Goal: Task Accomplishment & Management: Manage account settings

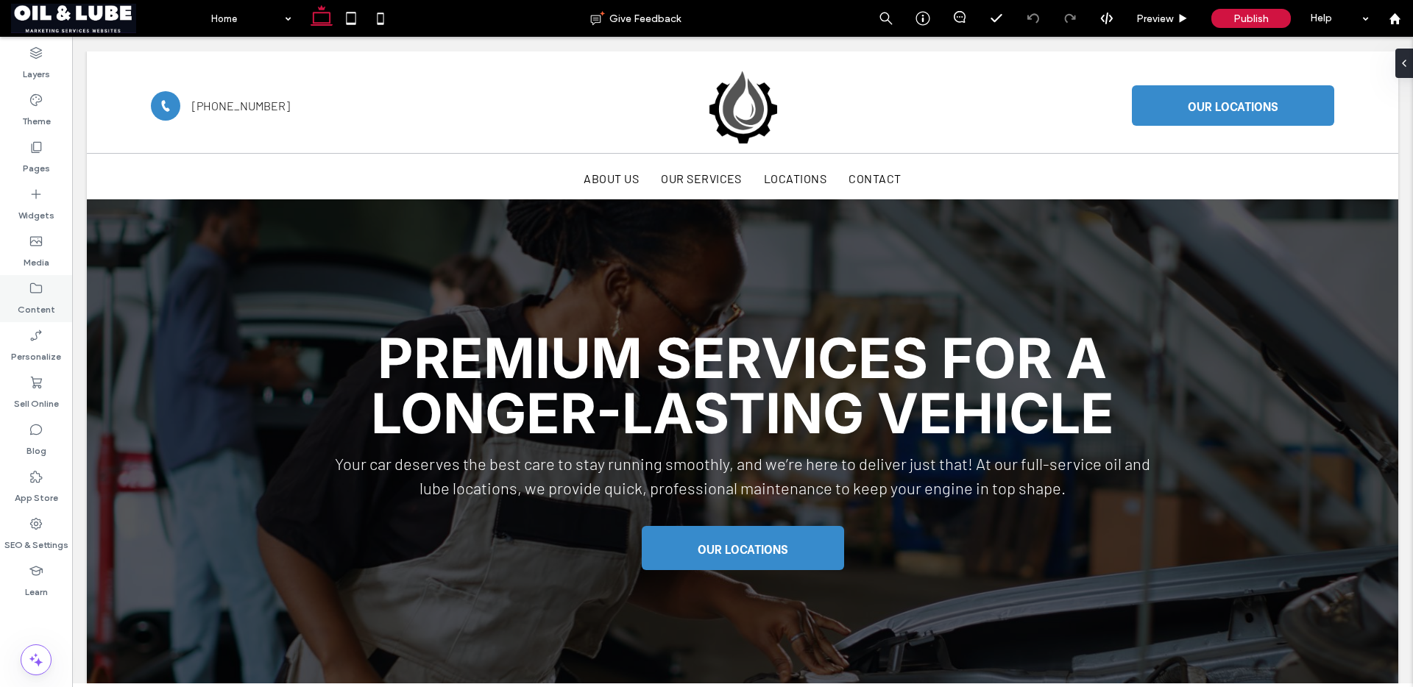
click at [23, 302] on label "Content" at bounding box center [37, 306] width 38 height 21
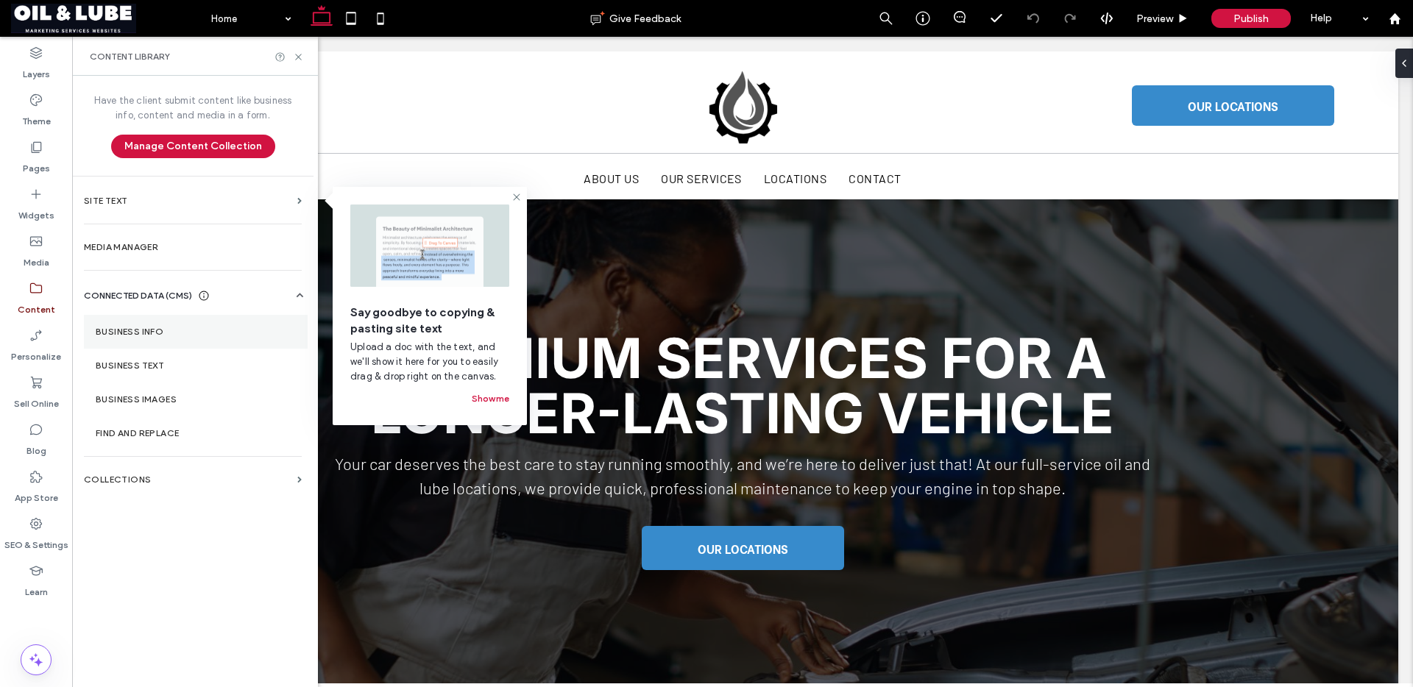
click at [173, 335] on label "Business Info" at bounding box center [196, 332] width 200 height 10
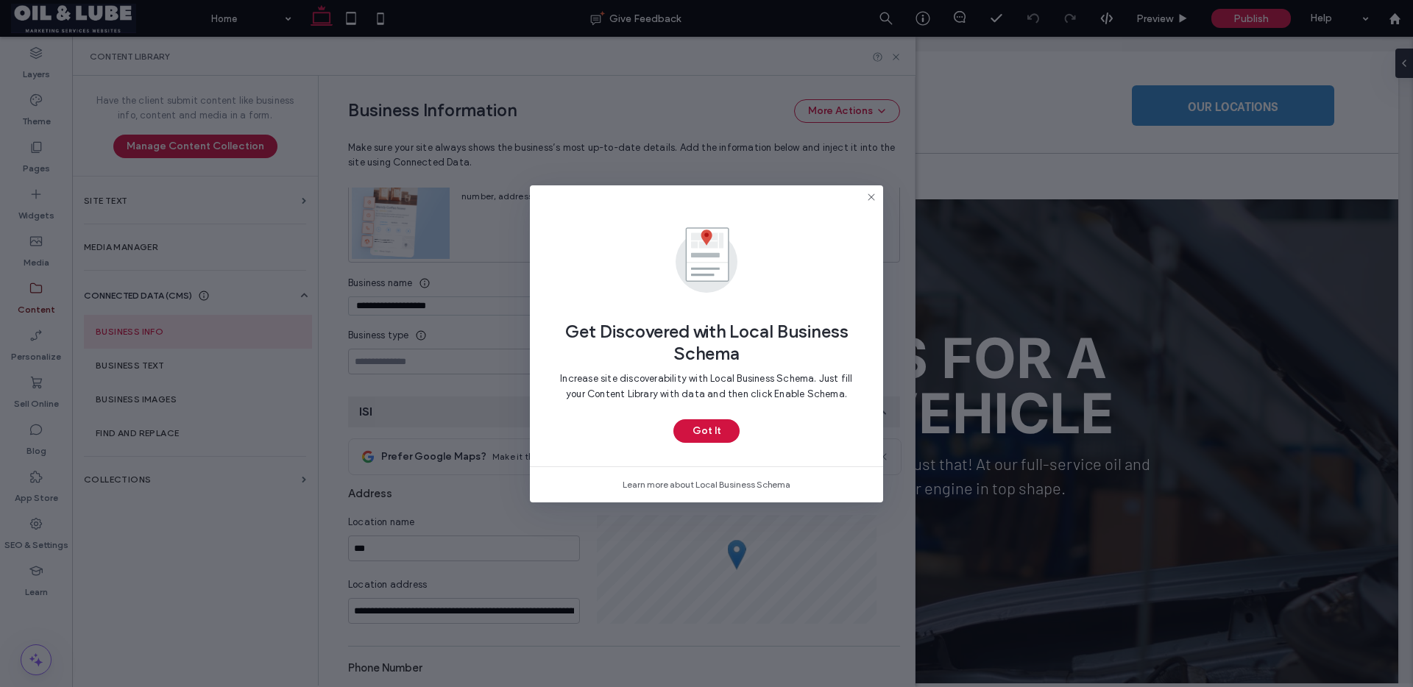
scroll to position [126, 0]
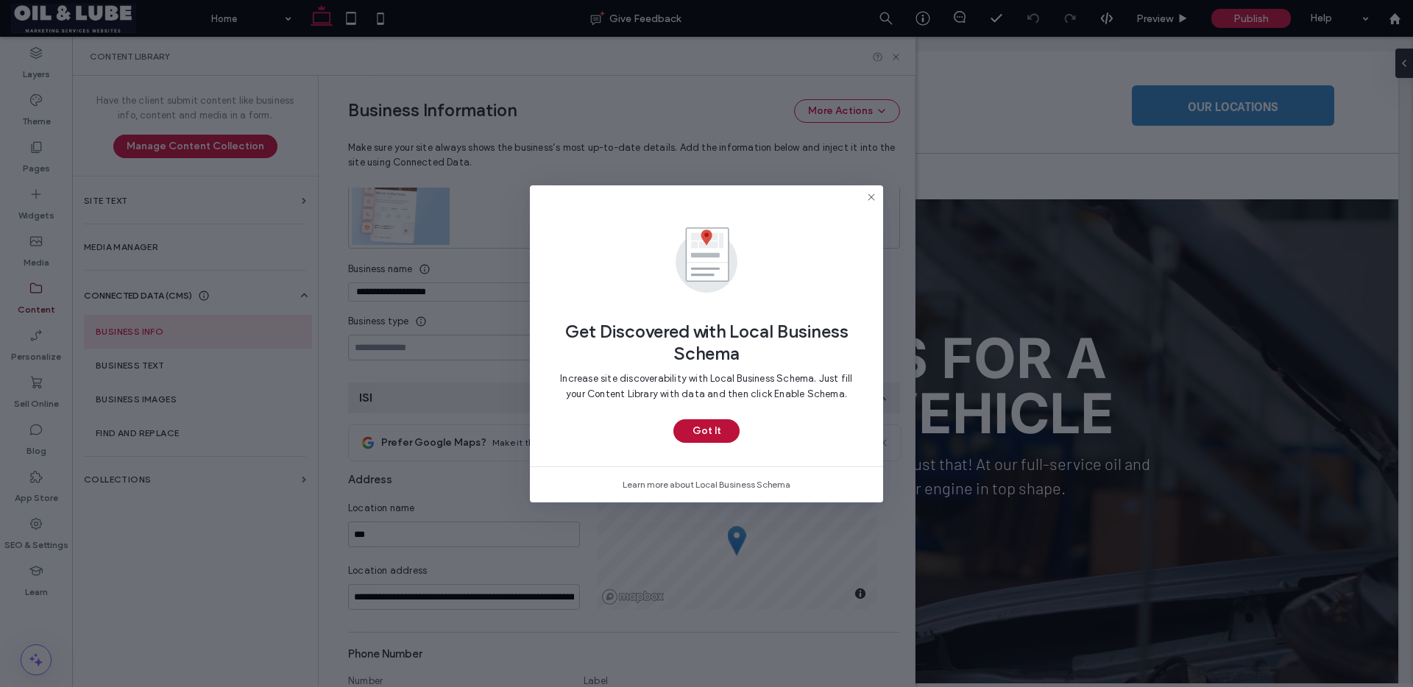
click at [729, 431] on button "Got It" at bounding box center [706, 431] width 66 height 24
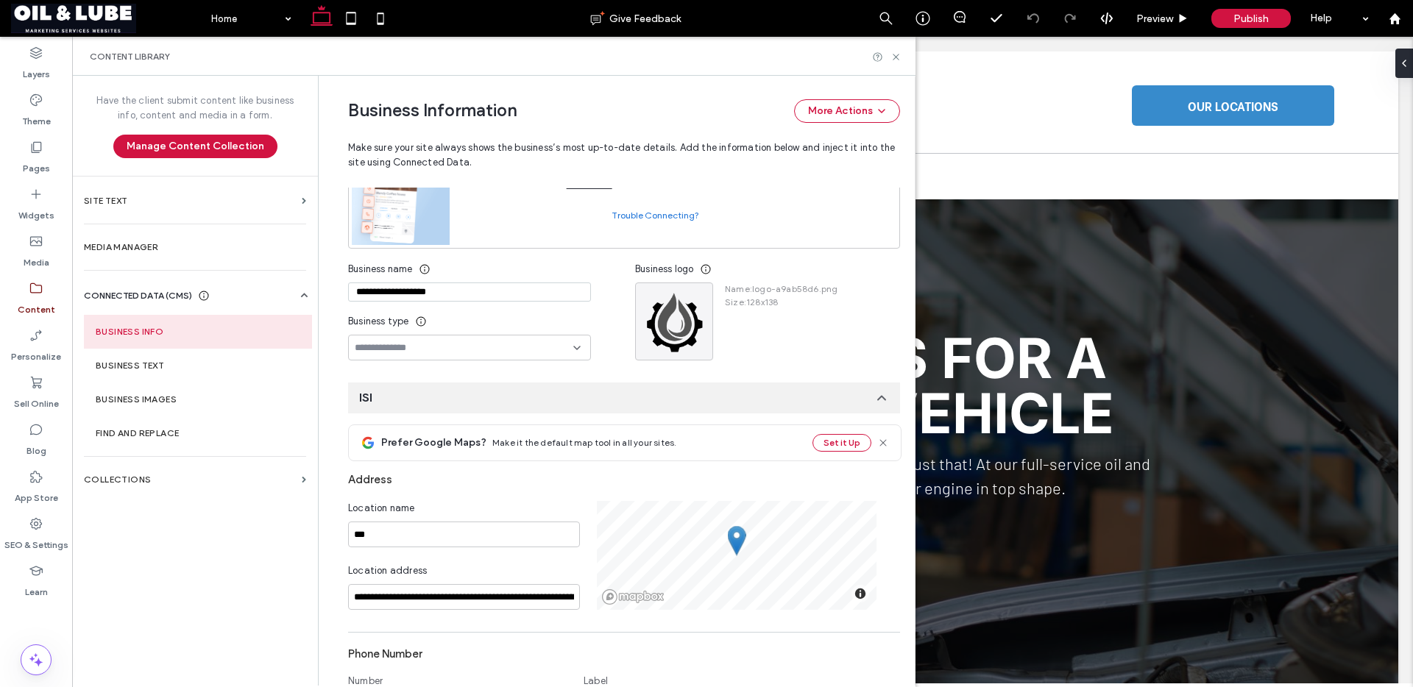
click at [429, 285] on input "**********" at bounding box center [469, 292] width 243 height 19
paste input
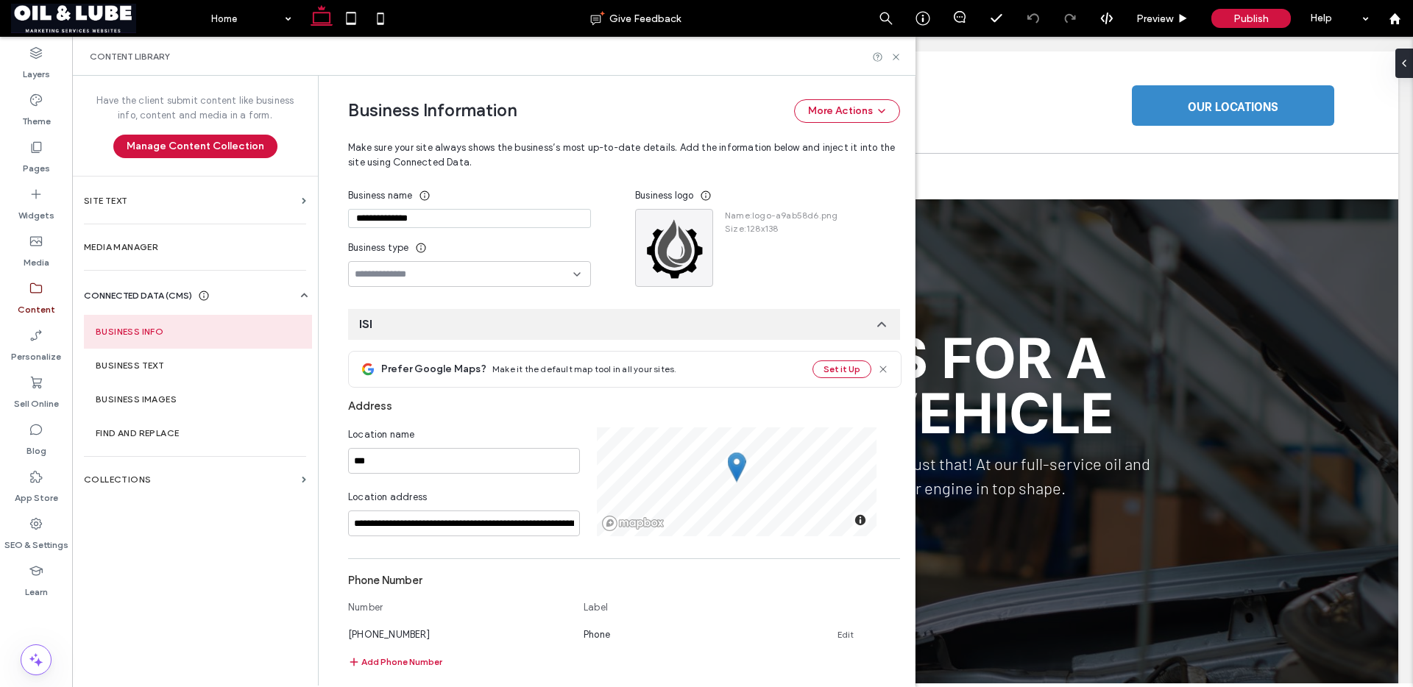
scroll to position [205, 0]
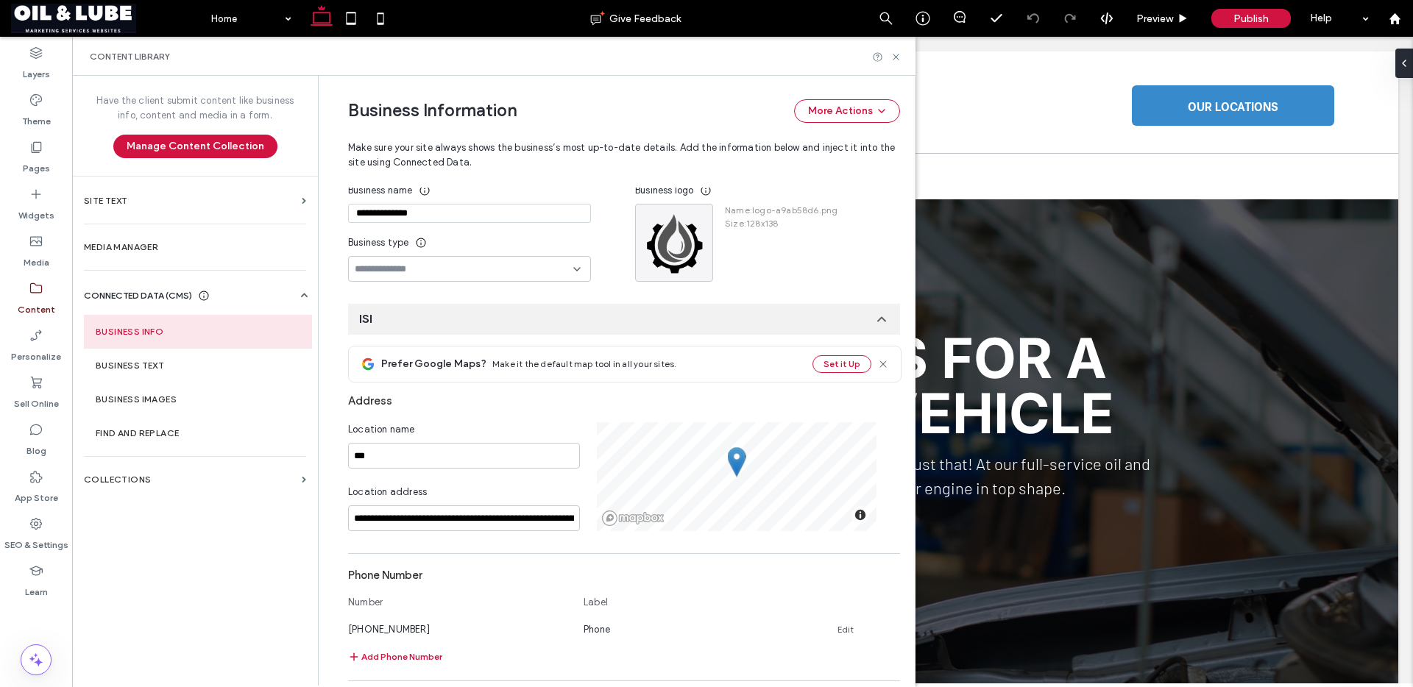
type input "**********"
click at [377, 468] on input "***" at bounding box center [464, 456] width 232 height 26
click at [376, 468] on input "***" at bounding box center [464, 456] width 232 height 26
paste input "**********"
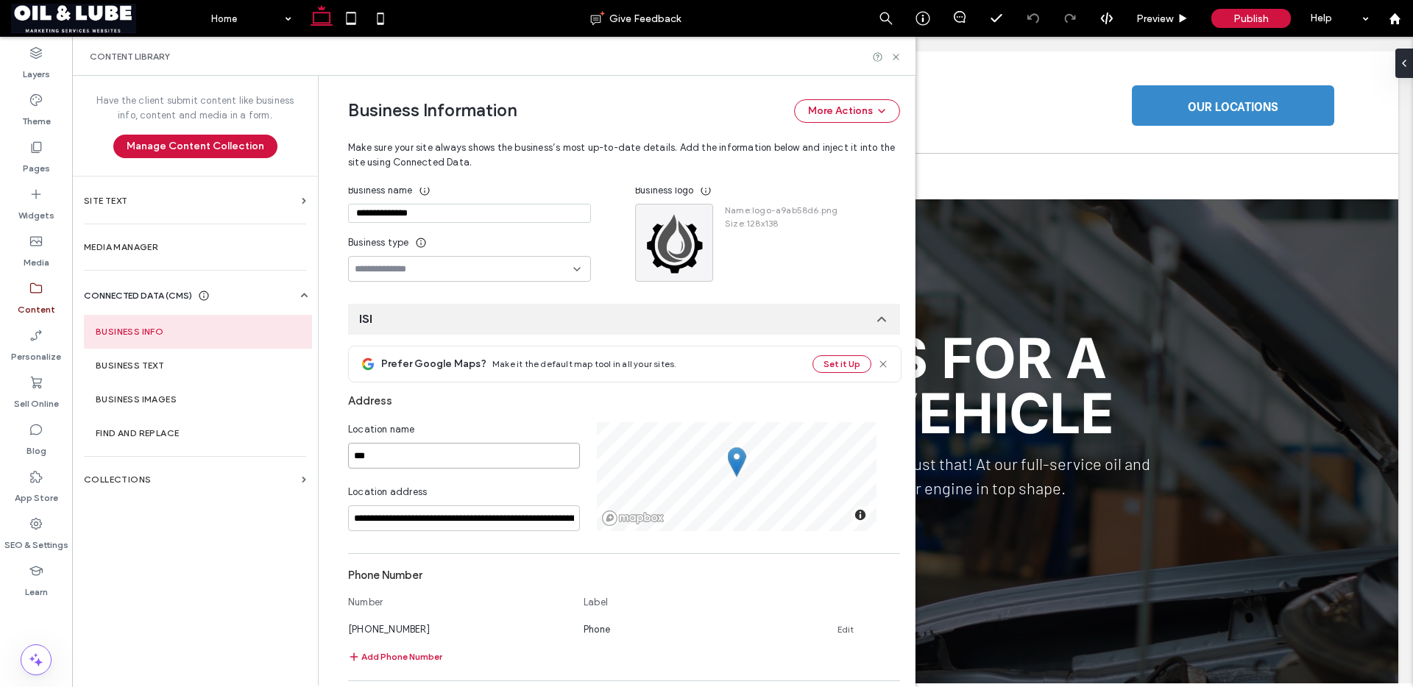
type input "**********"
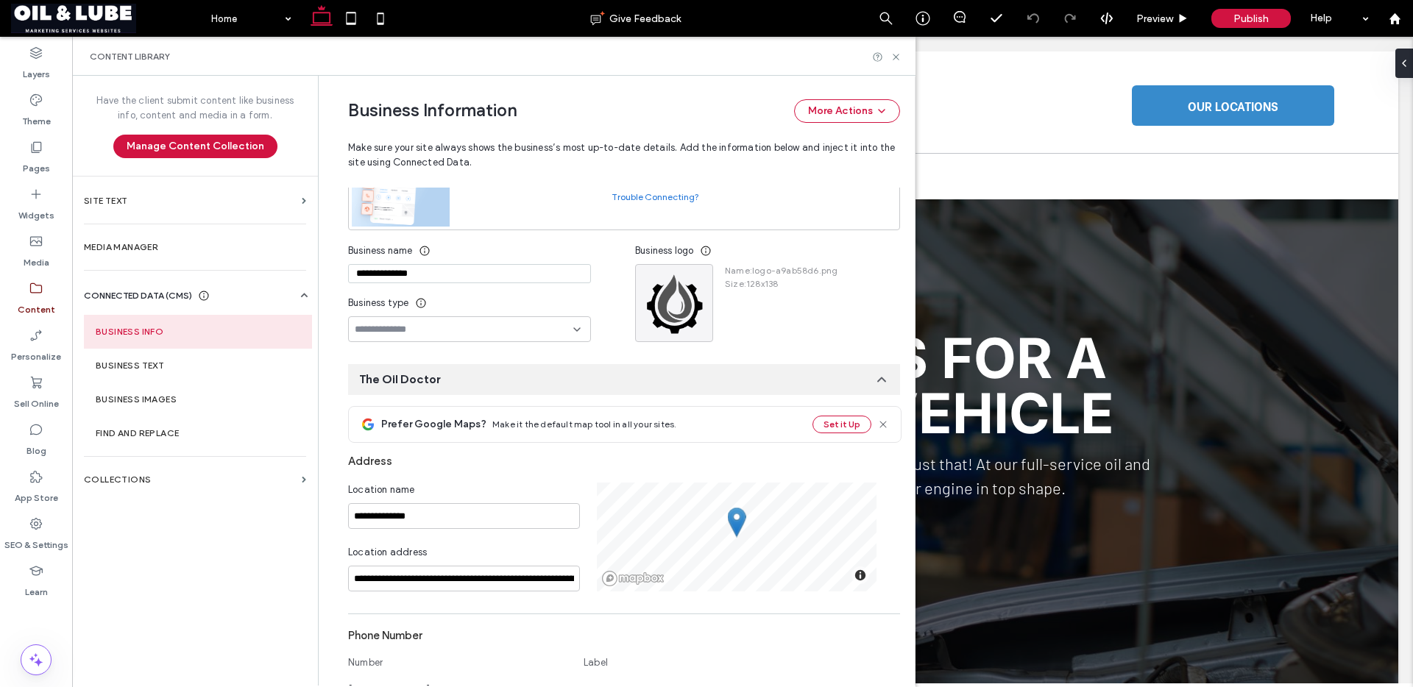
scroll to position [135, 0]
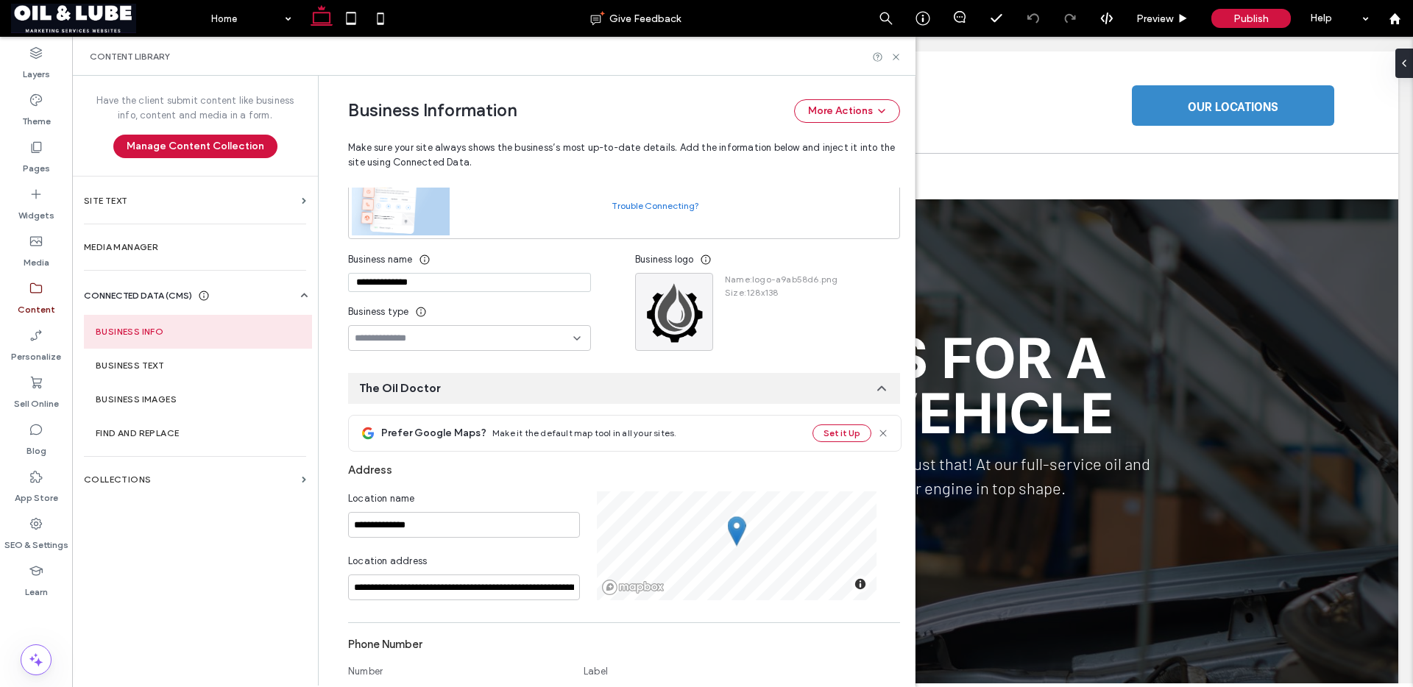
click at [351, 280] on input "**********" at bounding box center [469, 282] width 243 height 19
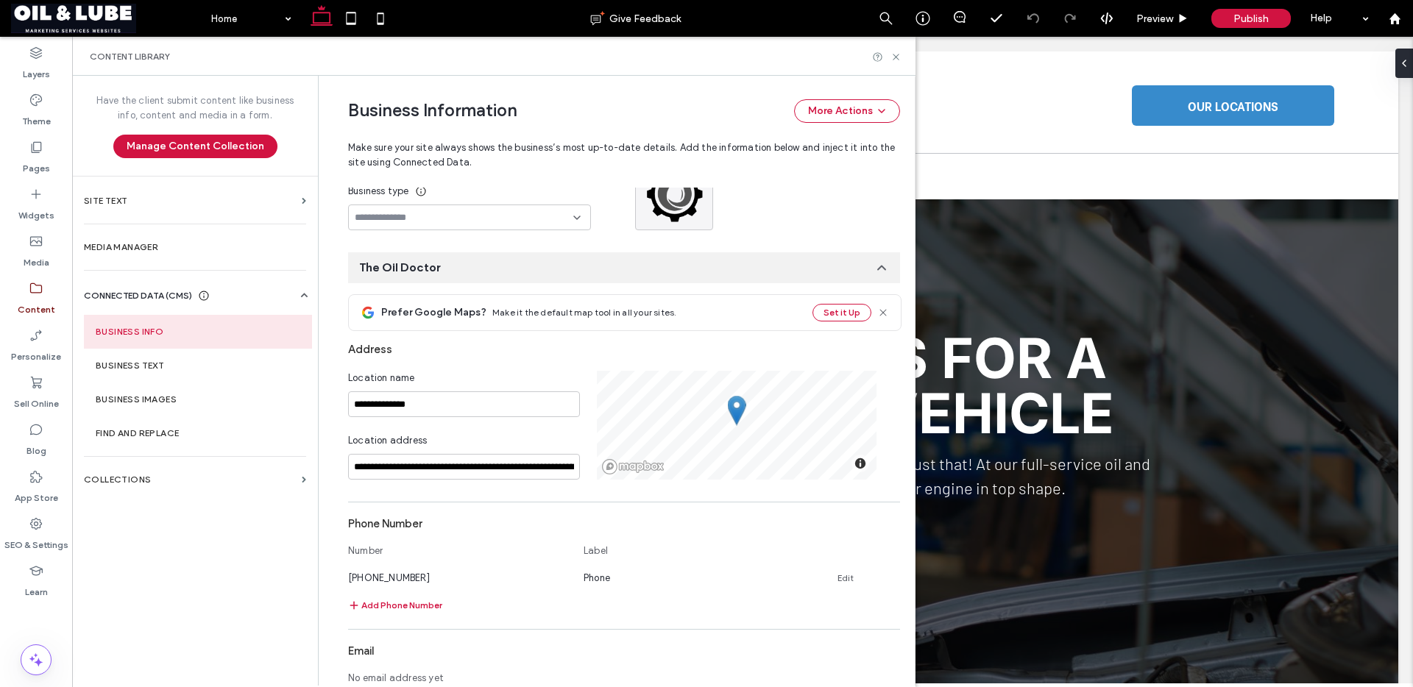
scroll to position [261, 0]
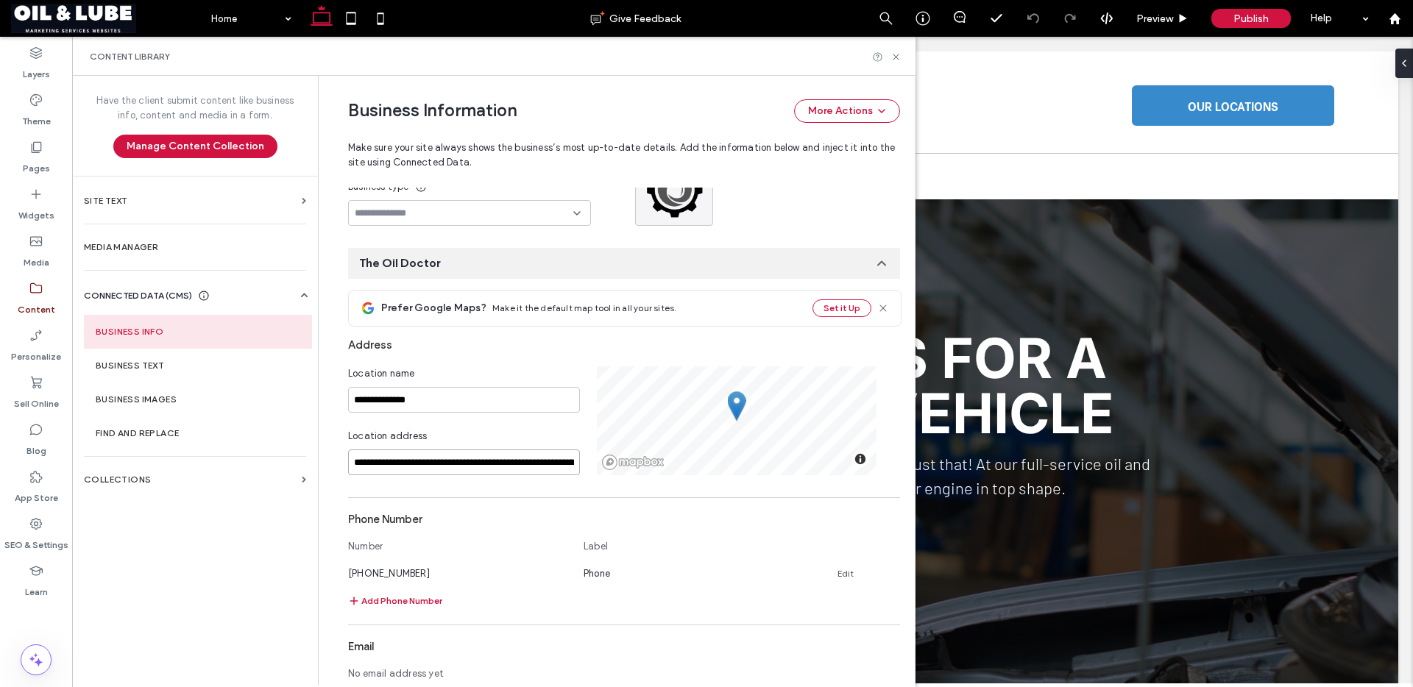
click at [406, 465] on input "**********" at bounding box center [464, 463] width 232 height 26
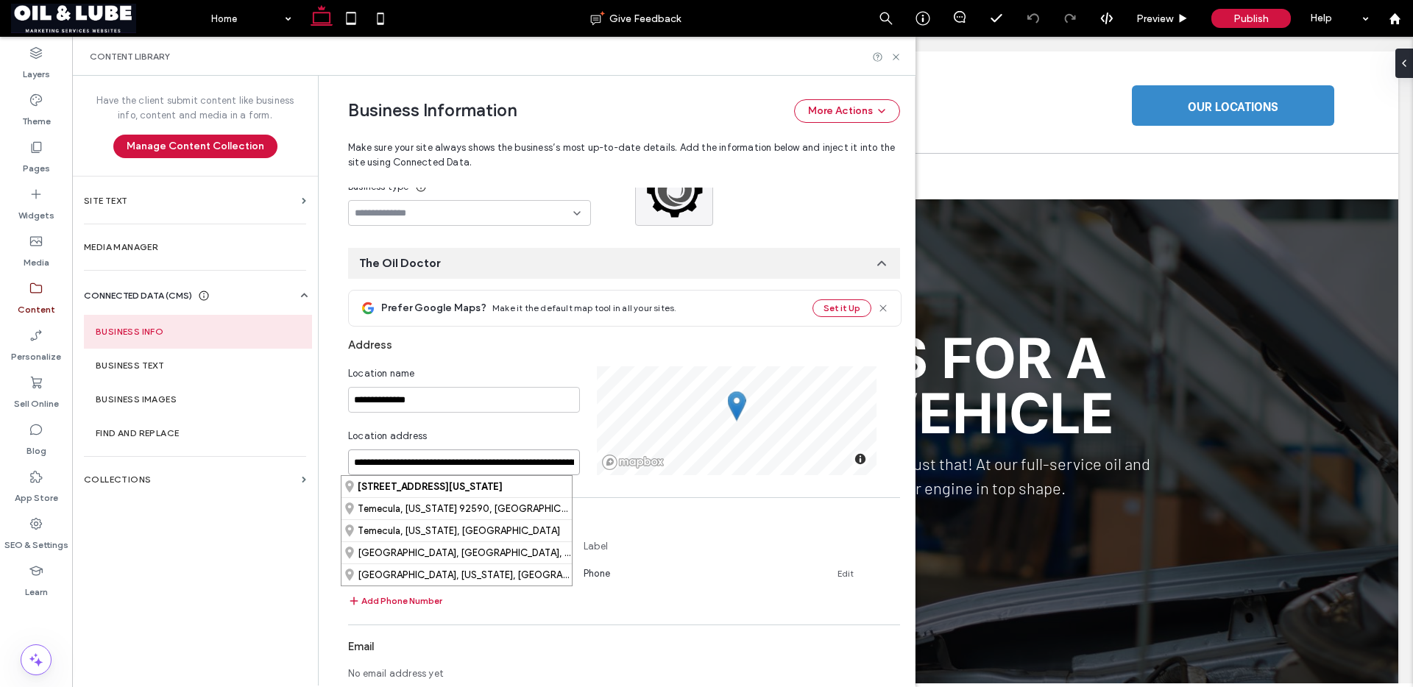
paste input
click at [437, 484] on div "[STREET_ADDRESS][PERSON_NAME][US_STATE]" at bounding box center [456, 486] width 230 height 21
type input "**********"
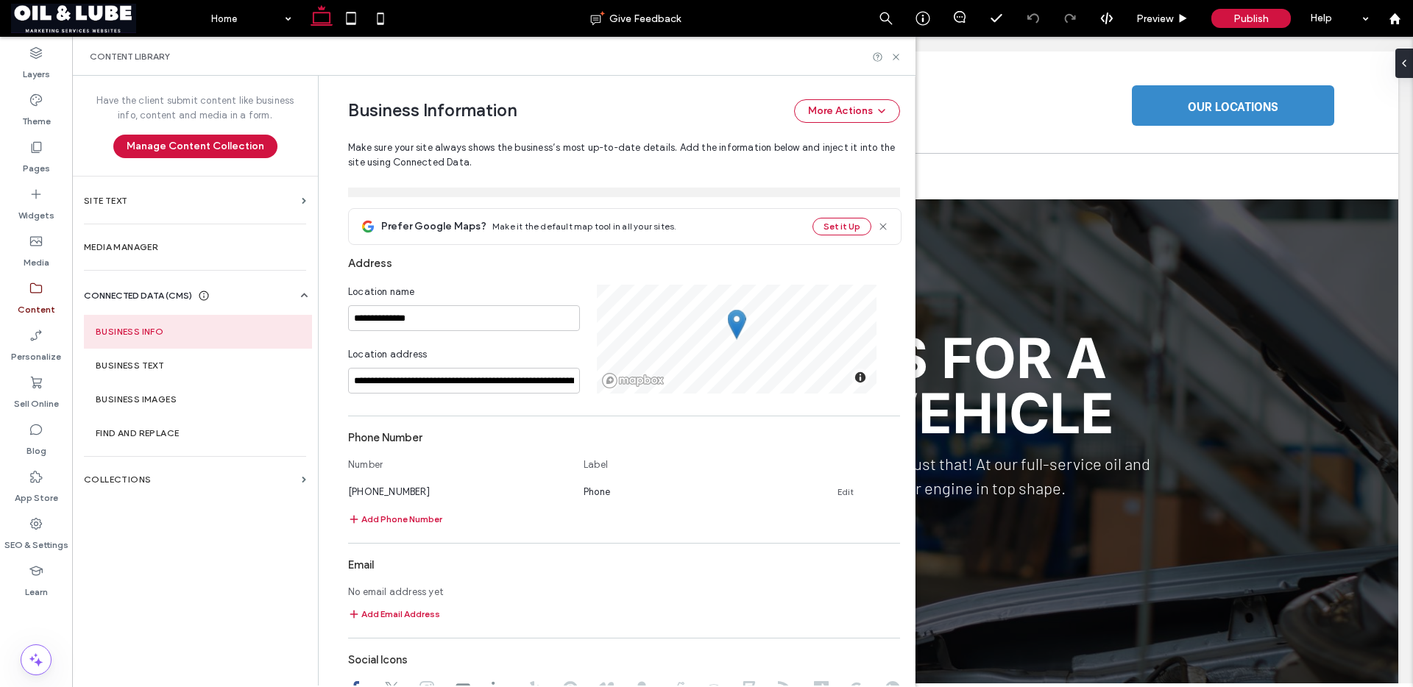
scroll to position [527, 0]
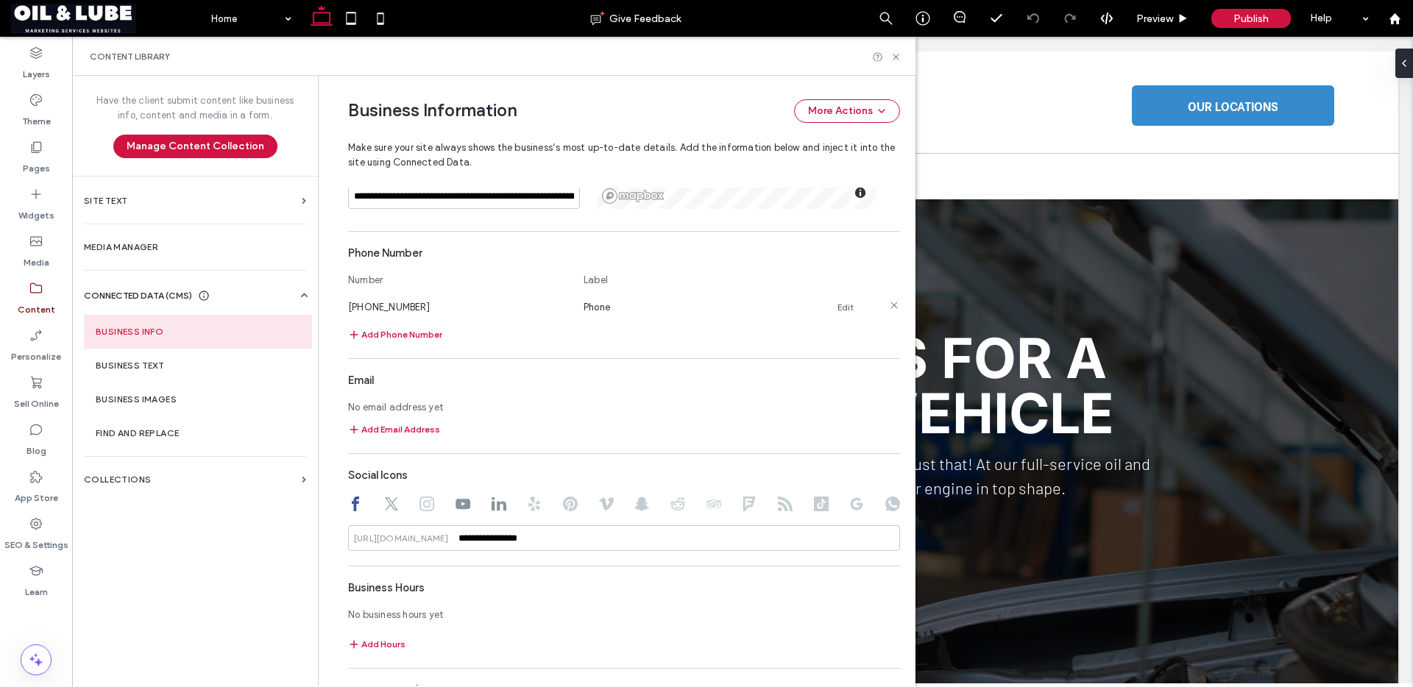
click at [370, 308] on span "877-672-6257" at bounding box center [389, 307] width 82 height 11
click at [377, 329] on button "Add Phone Number" at bounding box center [395, 335] width 94 height 18
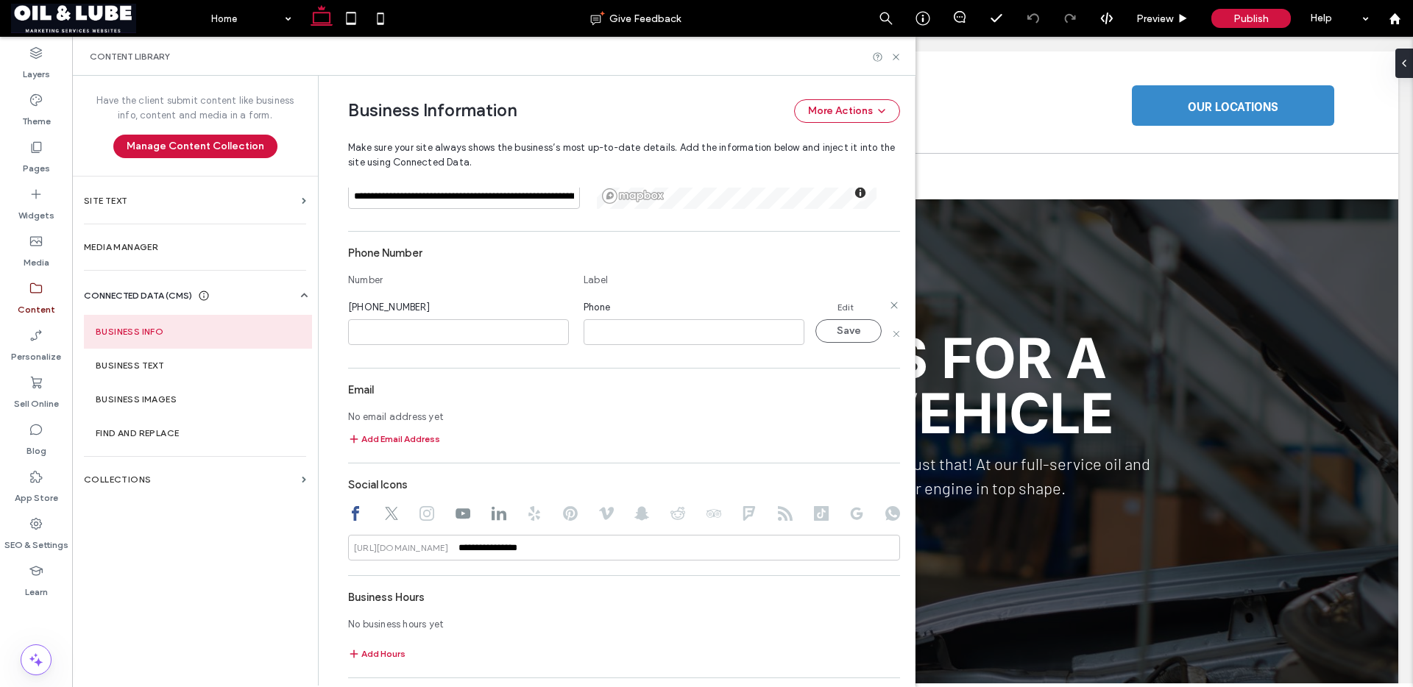
click at [838, 308] on link "Edit" at bounding box center [846, 308] width 16 height 12
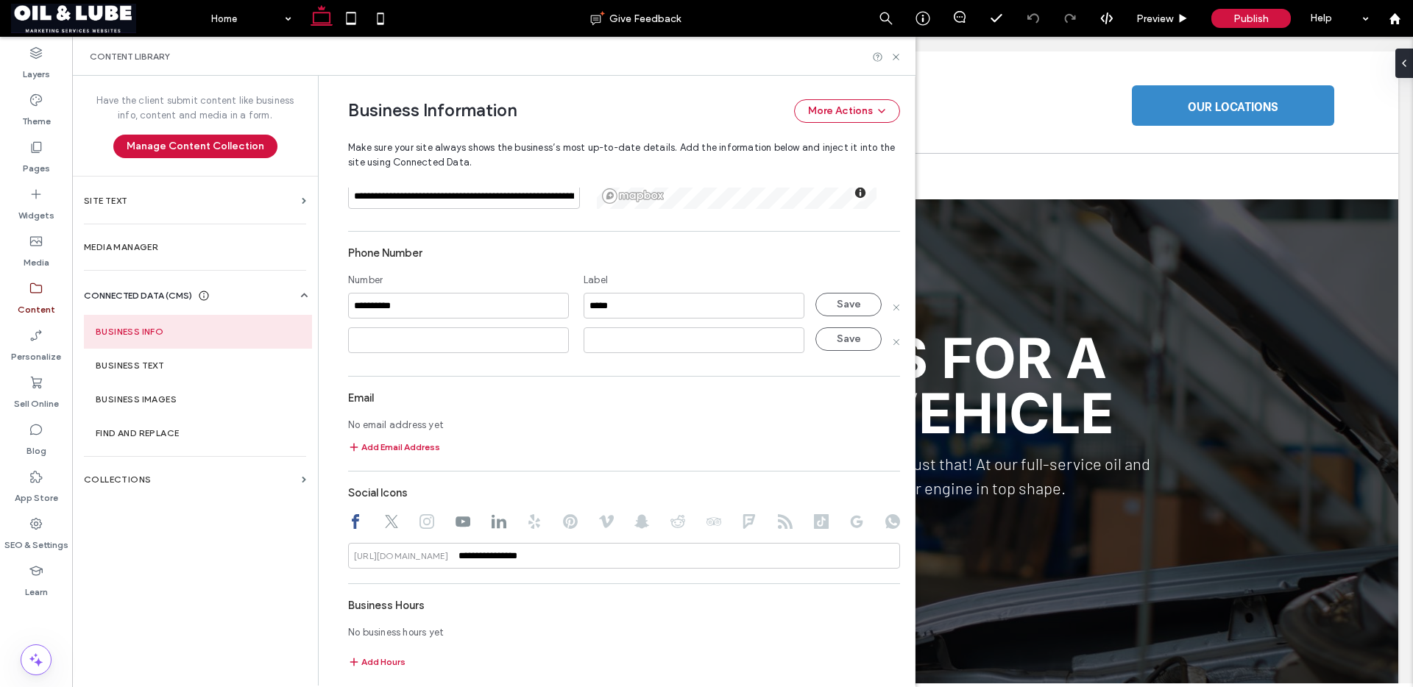
type input "**********"
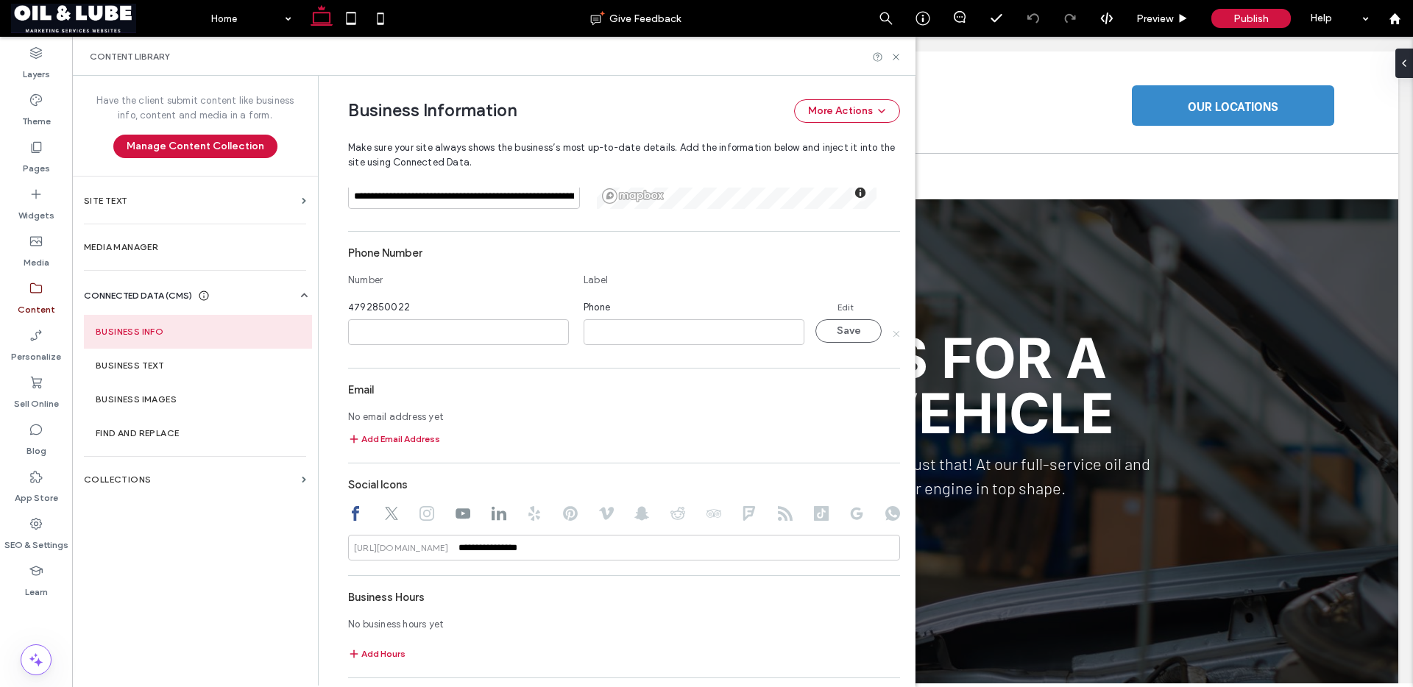
click at [892, 334] on icon at bounding box center [895, 333] width 7 height 7
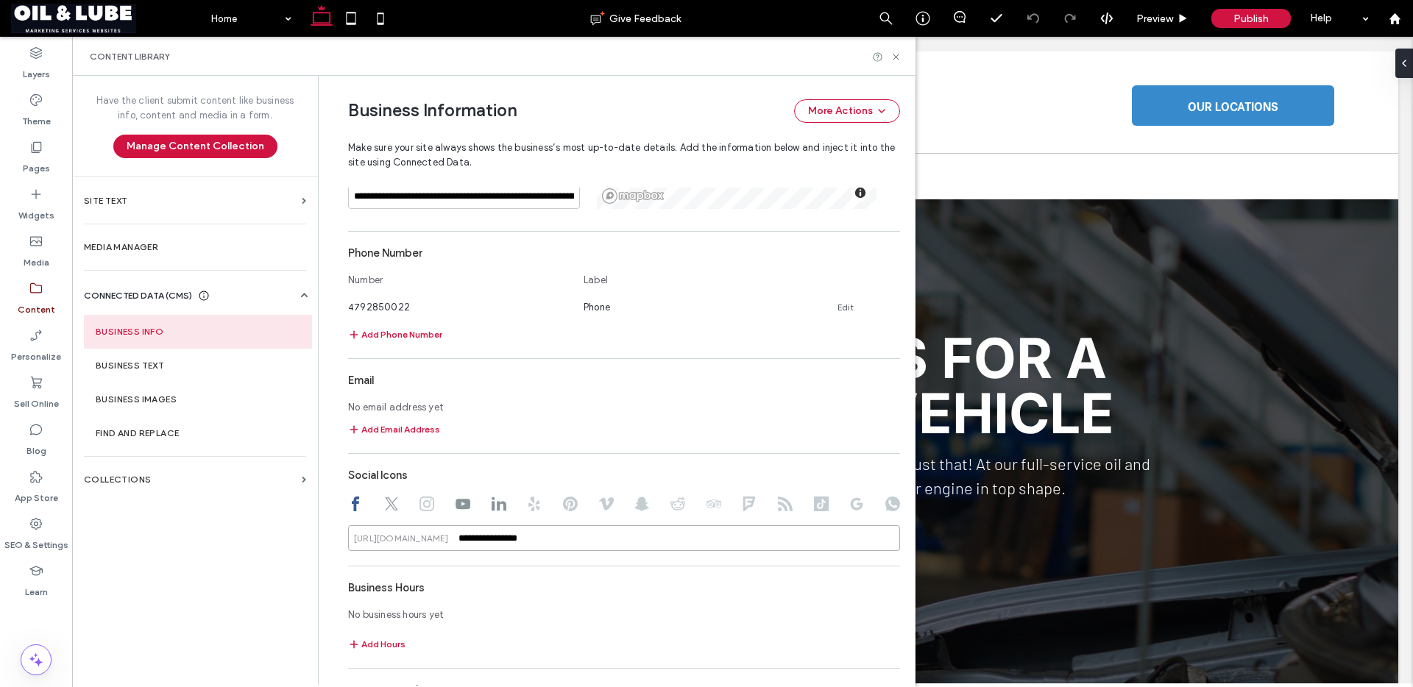
click at [492, 536] on input "**********" at bounding box center [624, 538] width 552 height 26
paste input "*"
type input "**********"
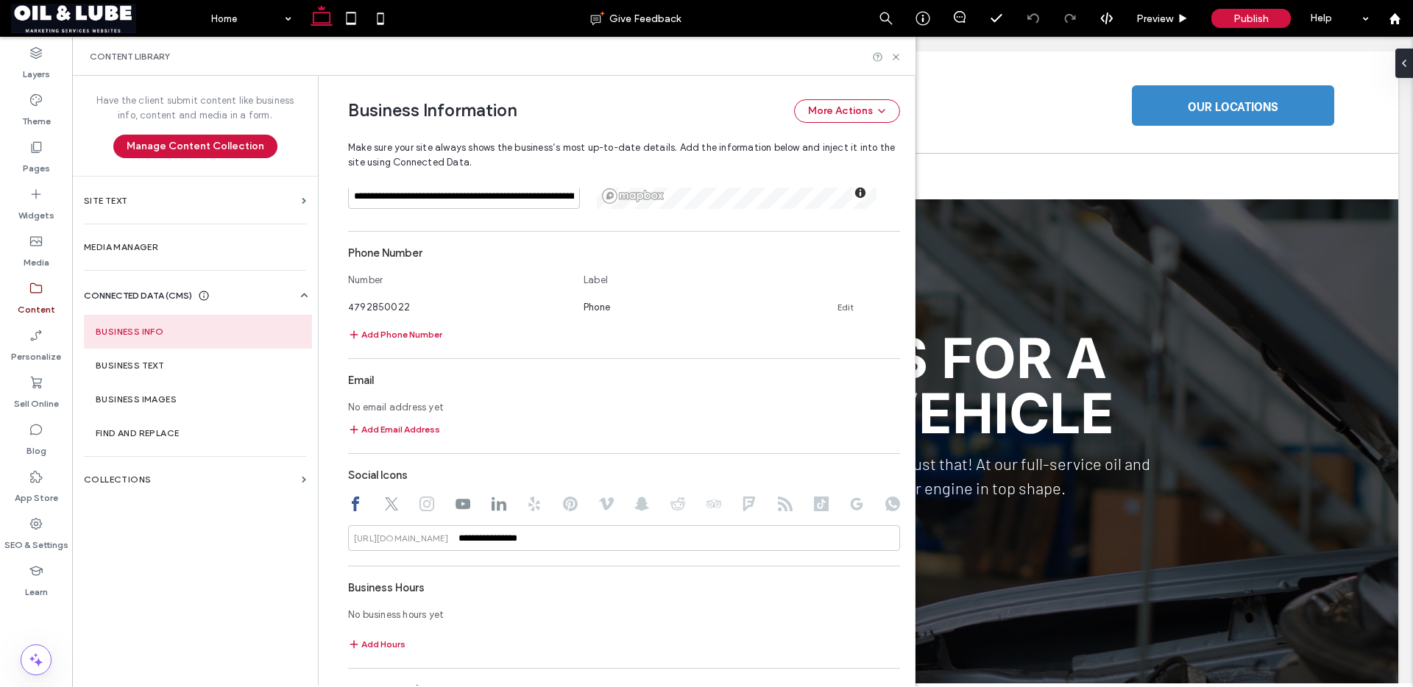
scroll to position [640, 0]
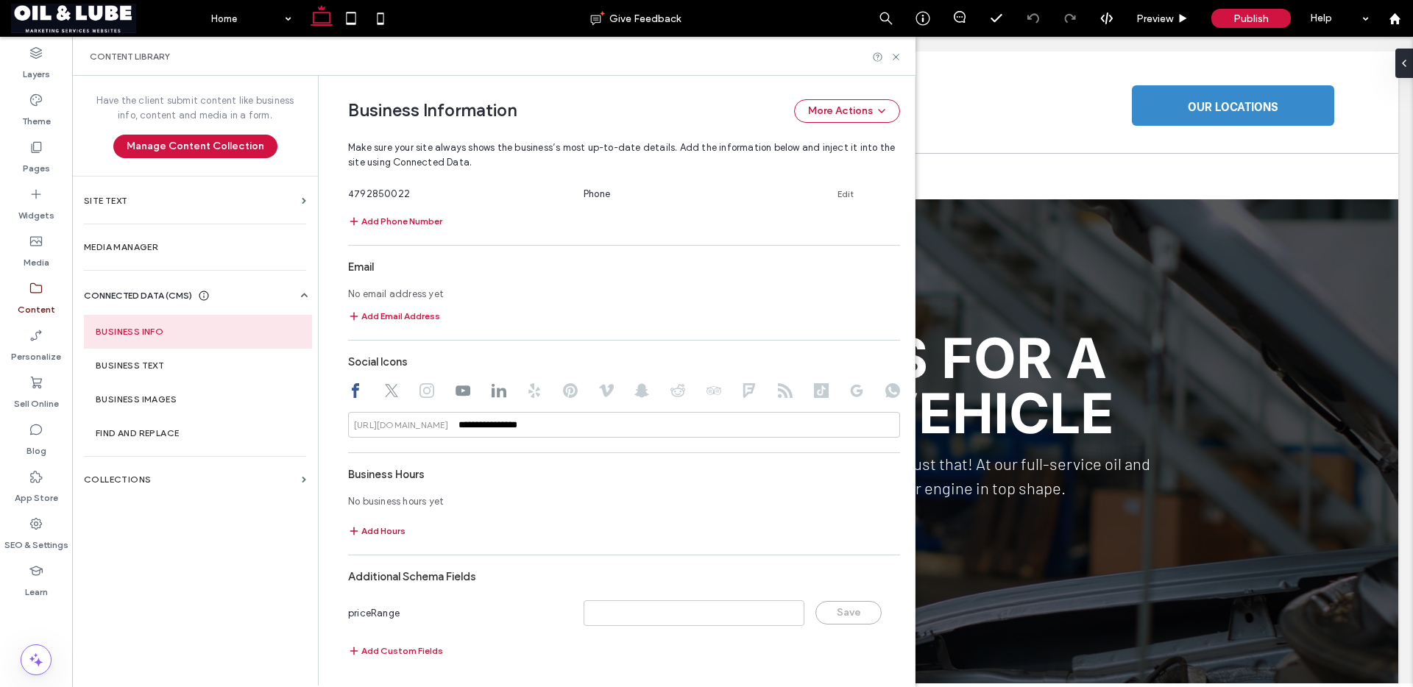
click at [373, 529] on button "Add Hours" at bounding box center [376, 532] width 57 height 18
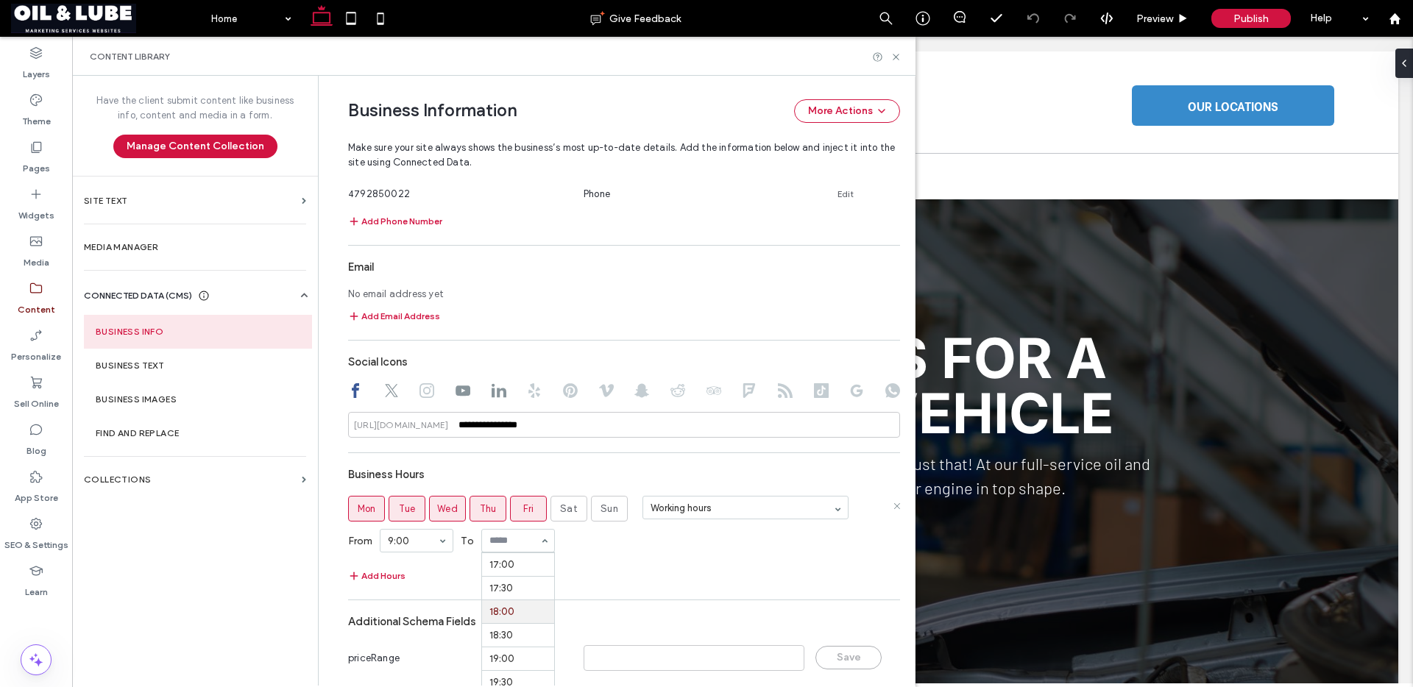
scroll to position [804, 0]
click at [690, 545] on div "From 9:00 To 17:00" at bounding box center [624, 541] width 552 height 38
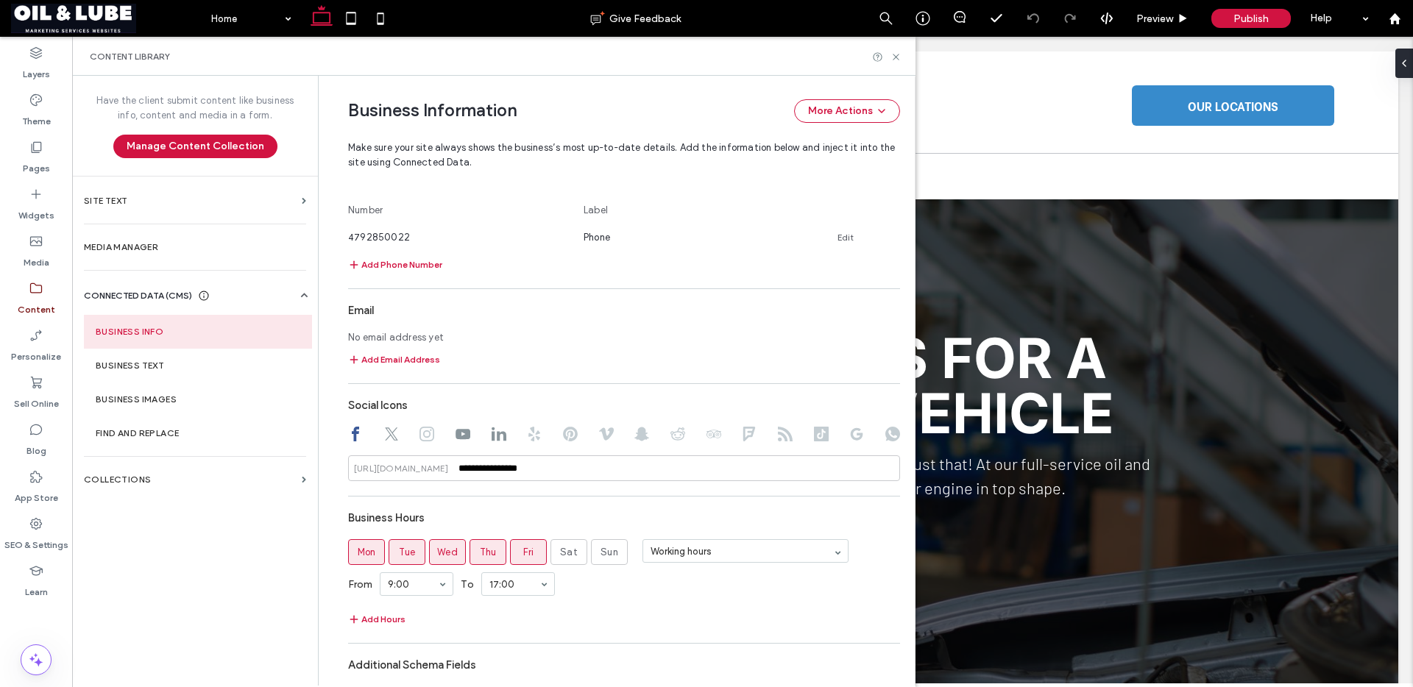
scroll to position [595, 0]
click at [397, 365] on button "Add Email Address" at bounding box center [394, 362] width 92 height 18
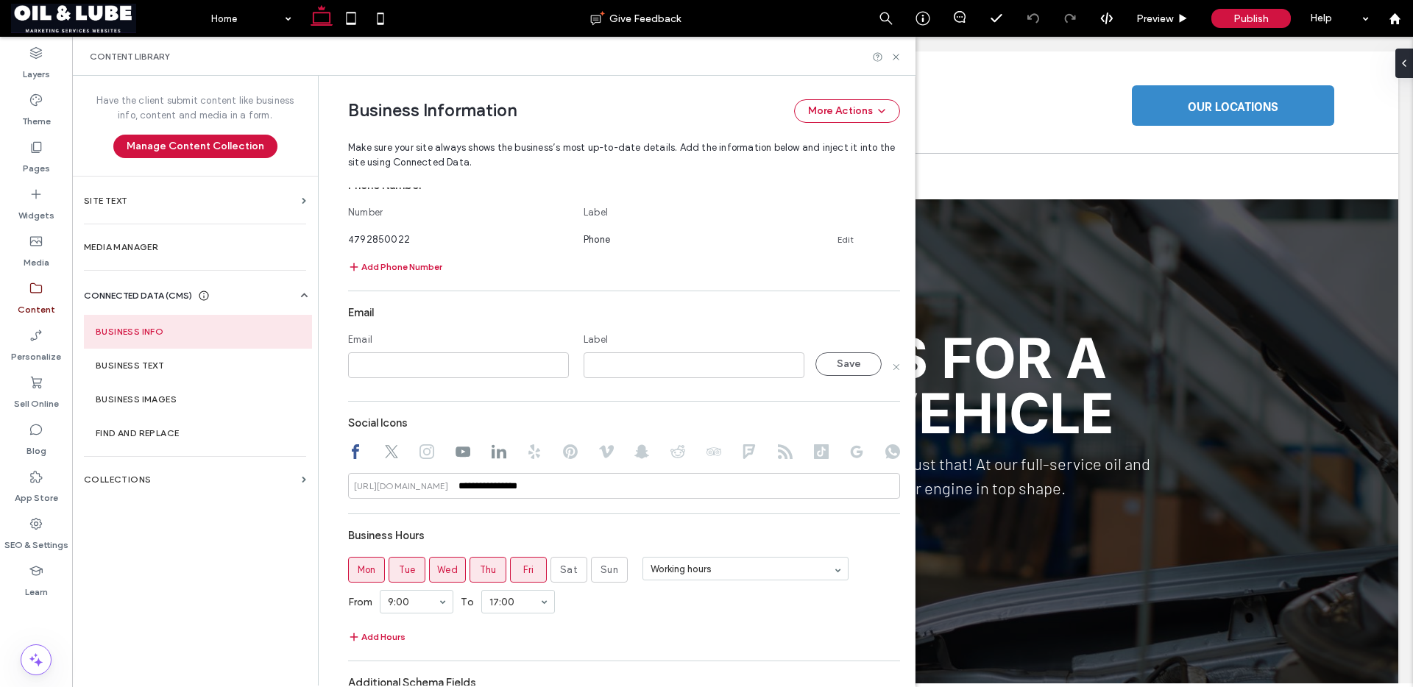
click at [403, 358] on input at bounding box center [458, 366] width 221 height 26
type input "**********"
click at [836, 364] on button "Save" at bounding box center [848, 365] width 66 height 24
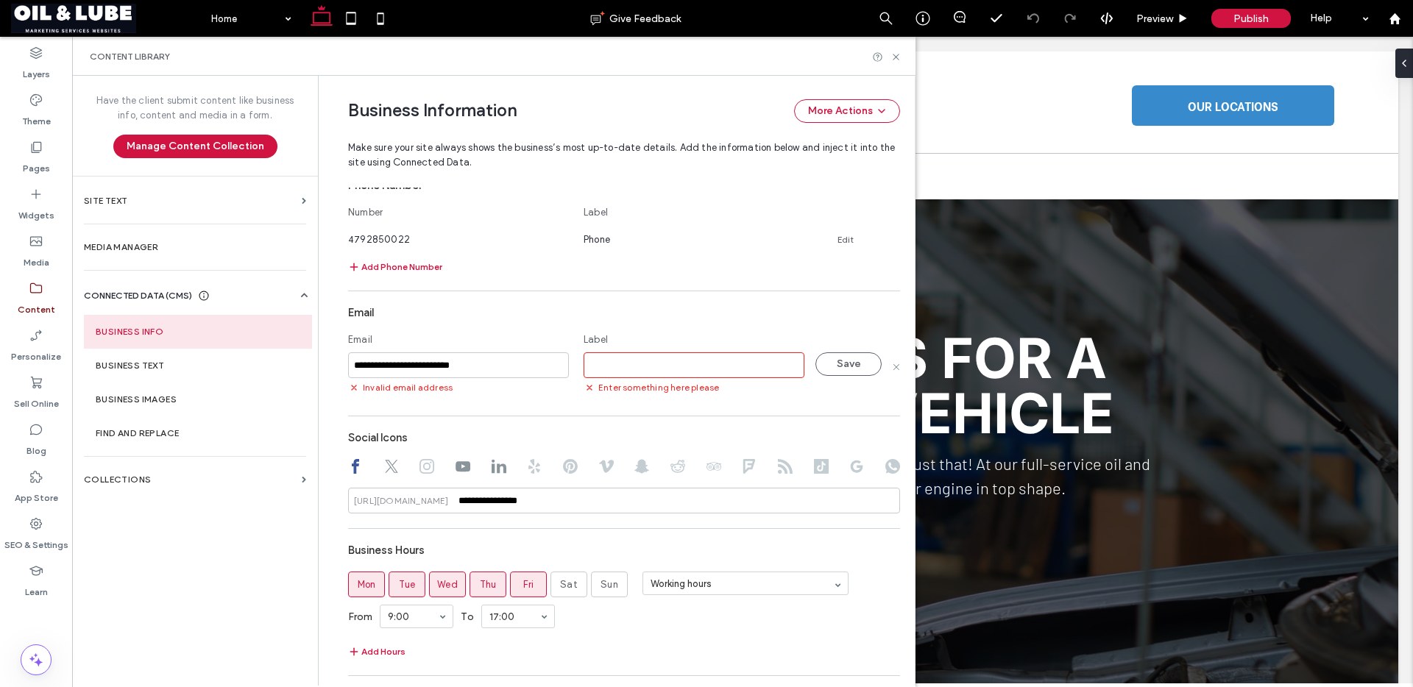
click at [754, 369] on input at bounding box center [694, 366] width 221 height 26
type input "*****"
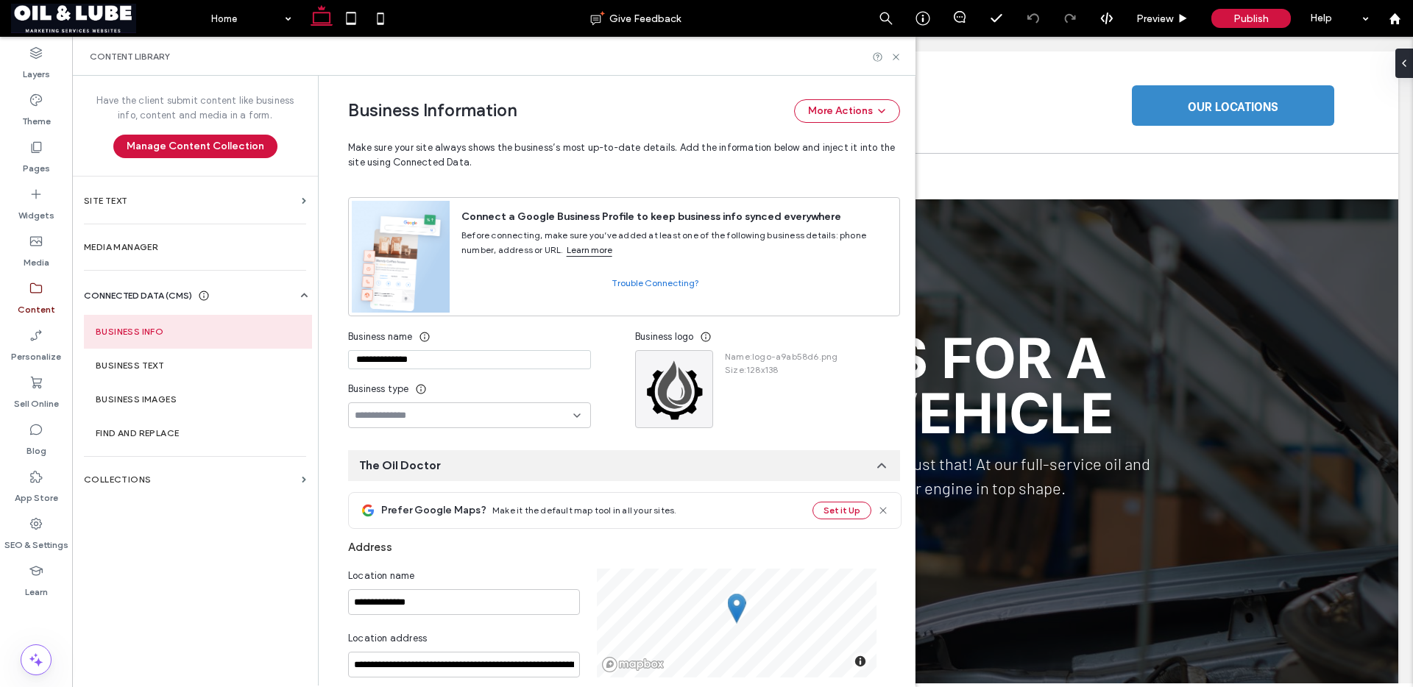
scroll to position [65, 0]
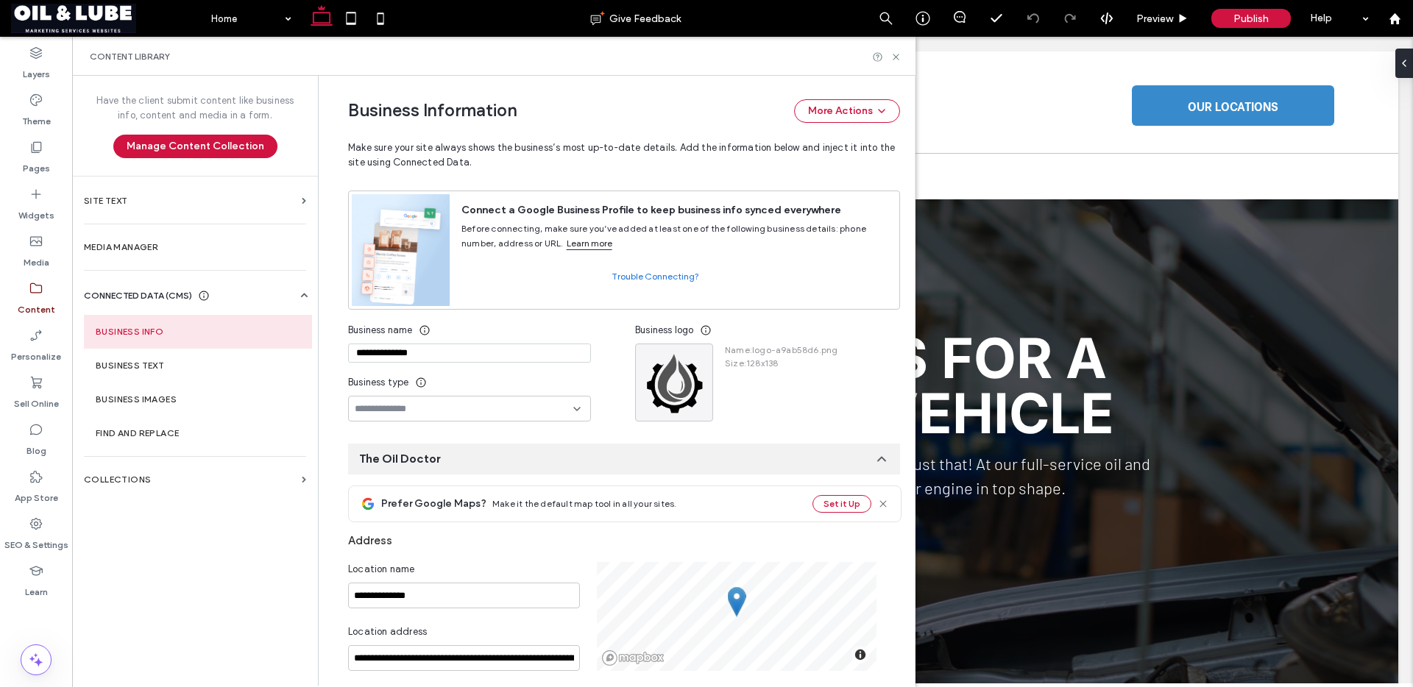
click at [511, 413] on input at bounding box center [464, 409] width 219 height 12
type input "*"
click at [422, 458] on span "Automotive Business" at bounding box center [392, 454] width 91 height 15
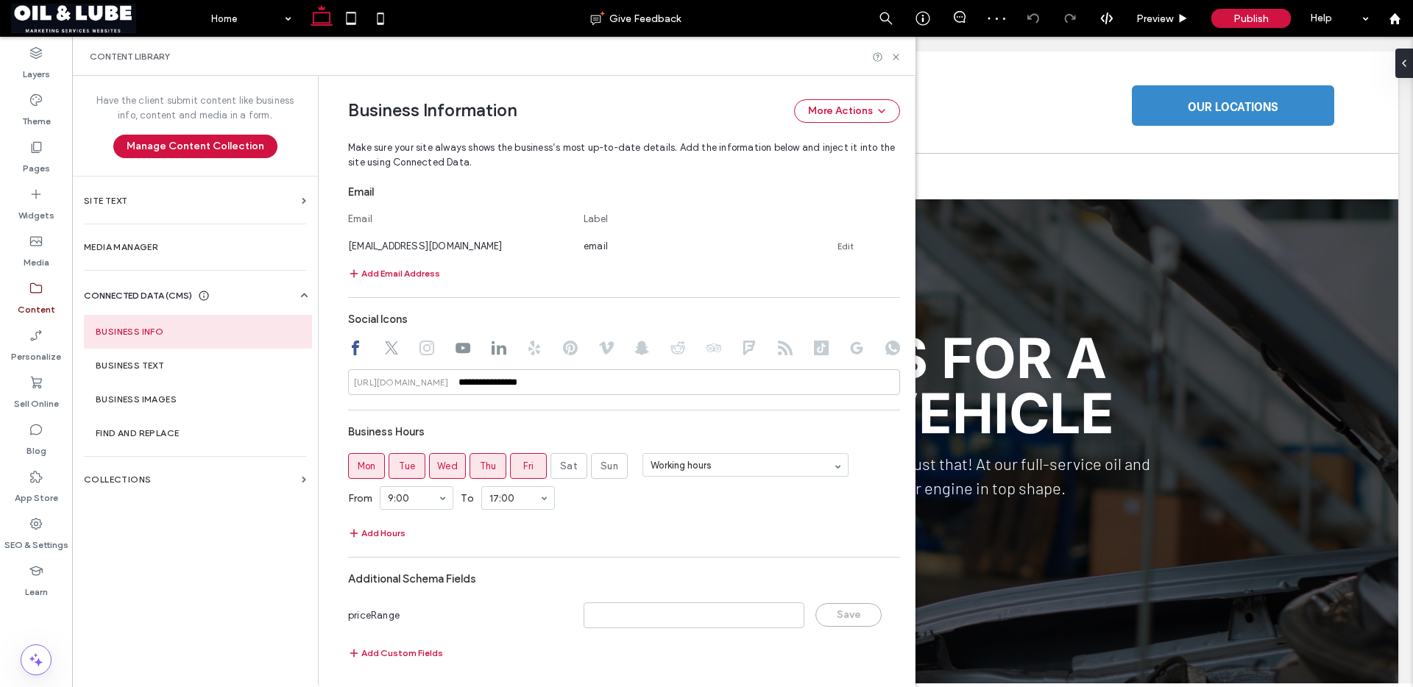
scroll to position [718, 0]
click at [52, 464] on div "App Store" at bounding box center [36, 487] width 72 height 47
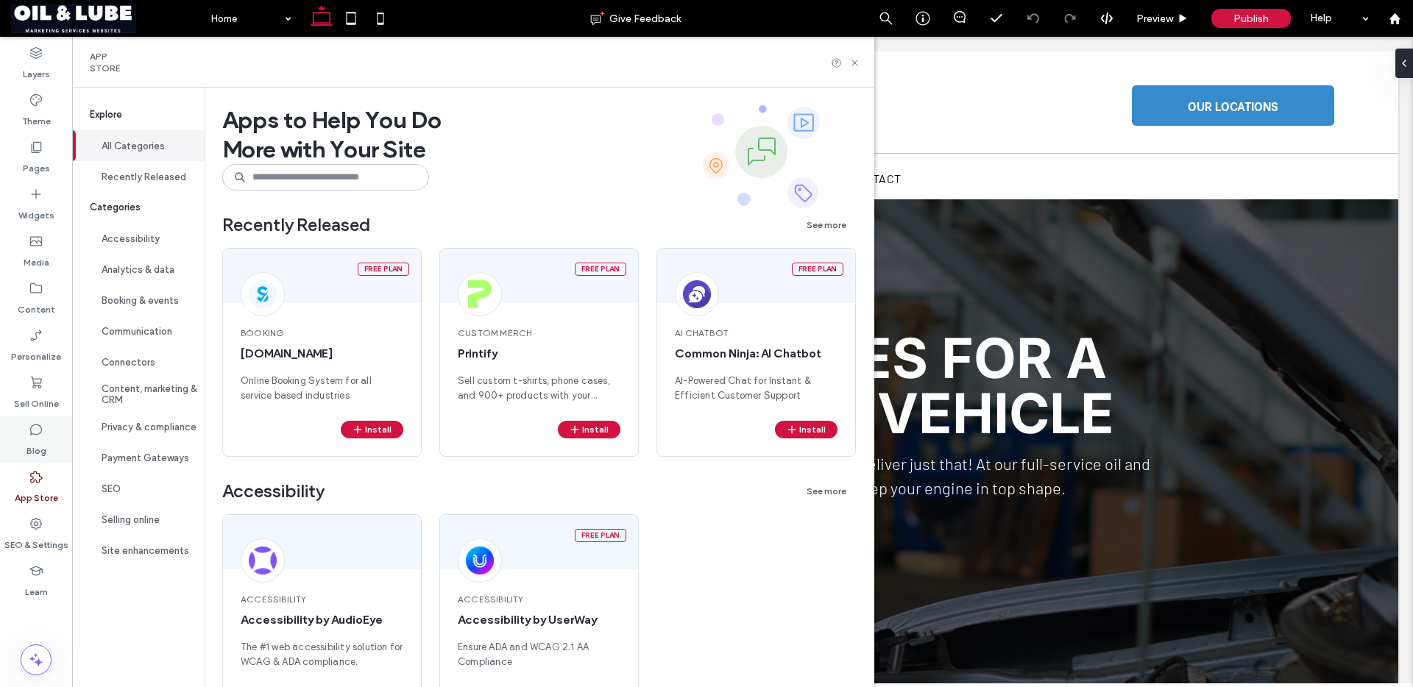
click at [41, 424] on icon at bounding box center [36, 429] width 15 height 15
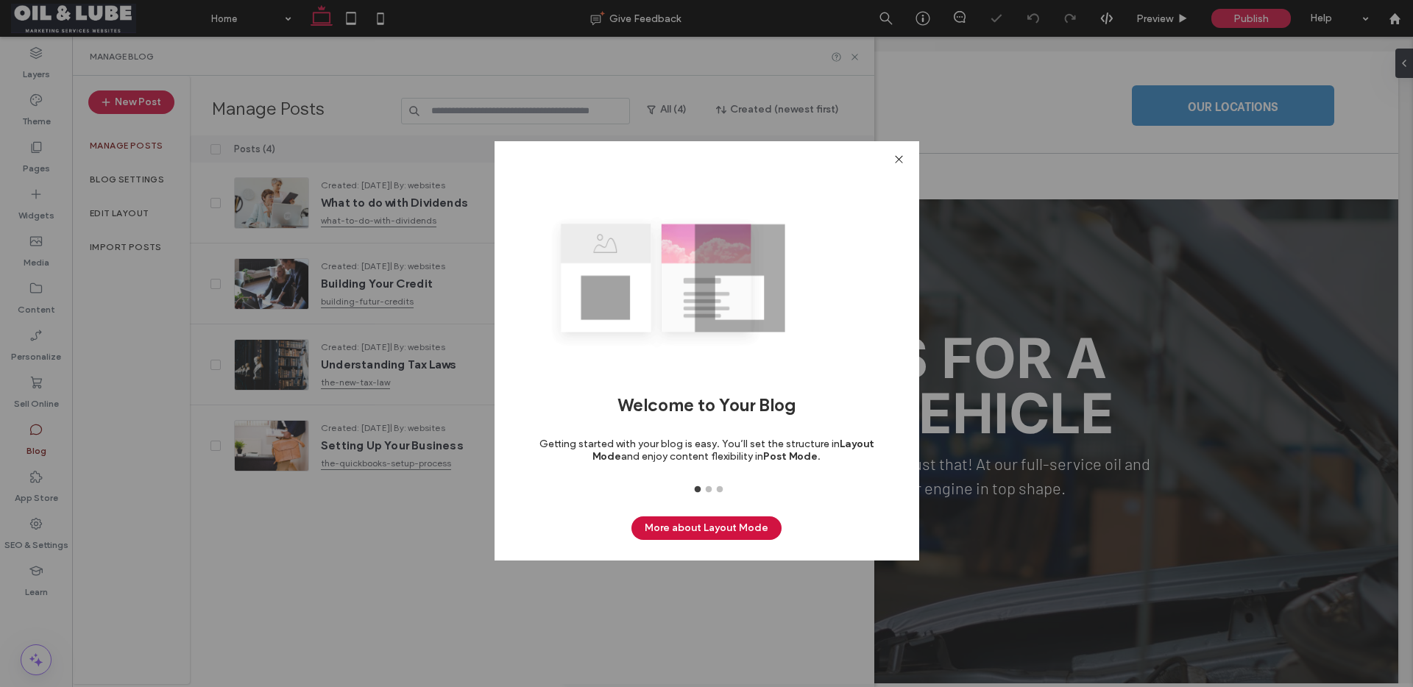
click at [902, 160] on icon at bounding box center [898, 159] width 11 height 11
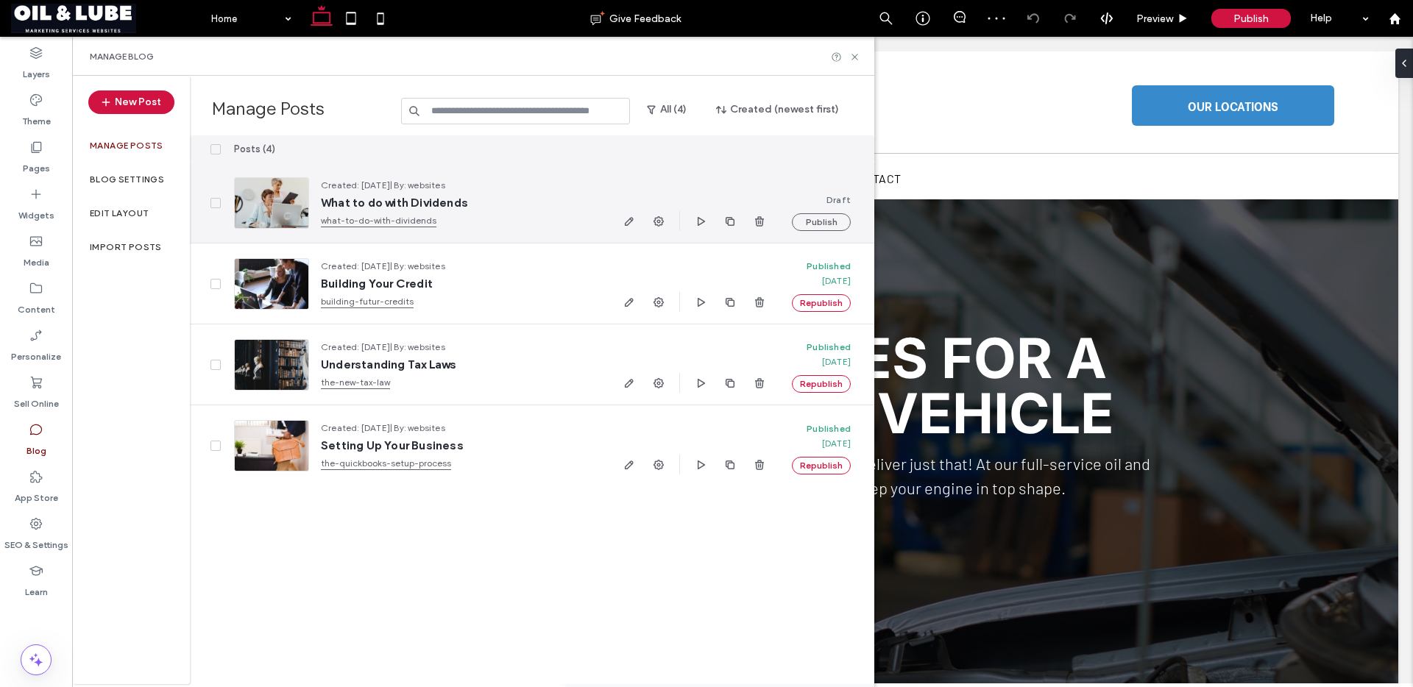
drag, startPoint x: 218, startPoint y: 203, endPoint x: 212, endPoint y: 238, distance: 35.8
click at [217, 203] on icon at bounding box center [216, 203] width 6 height 4
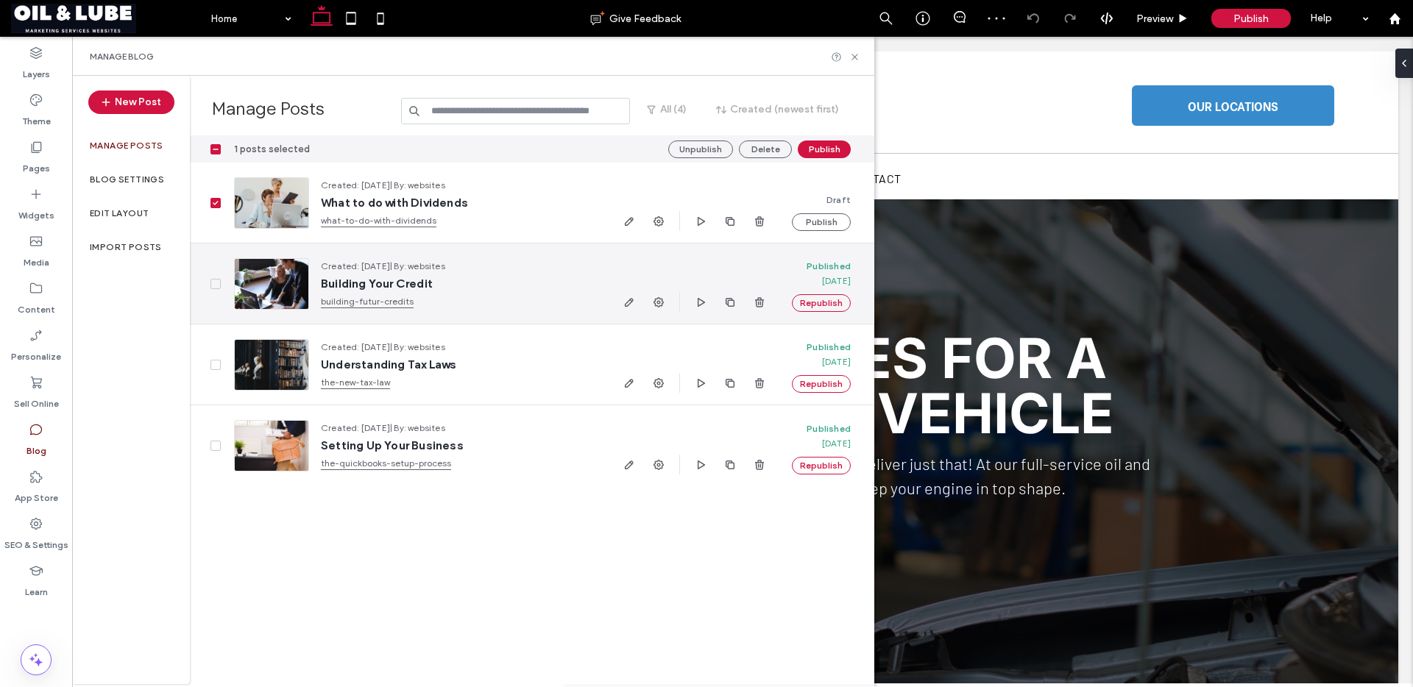
click at [218, 282] on icon at bounding box center [216, 284] width 6 height 4
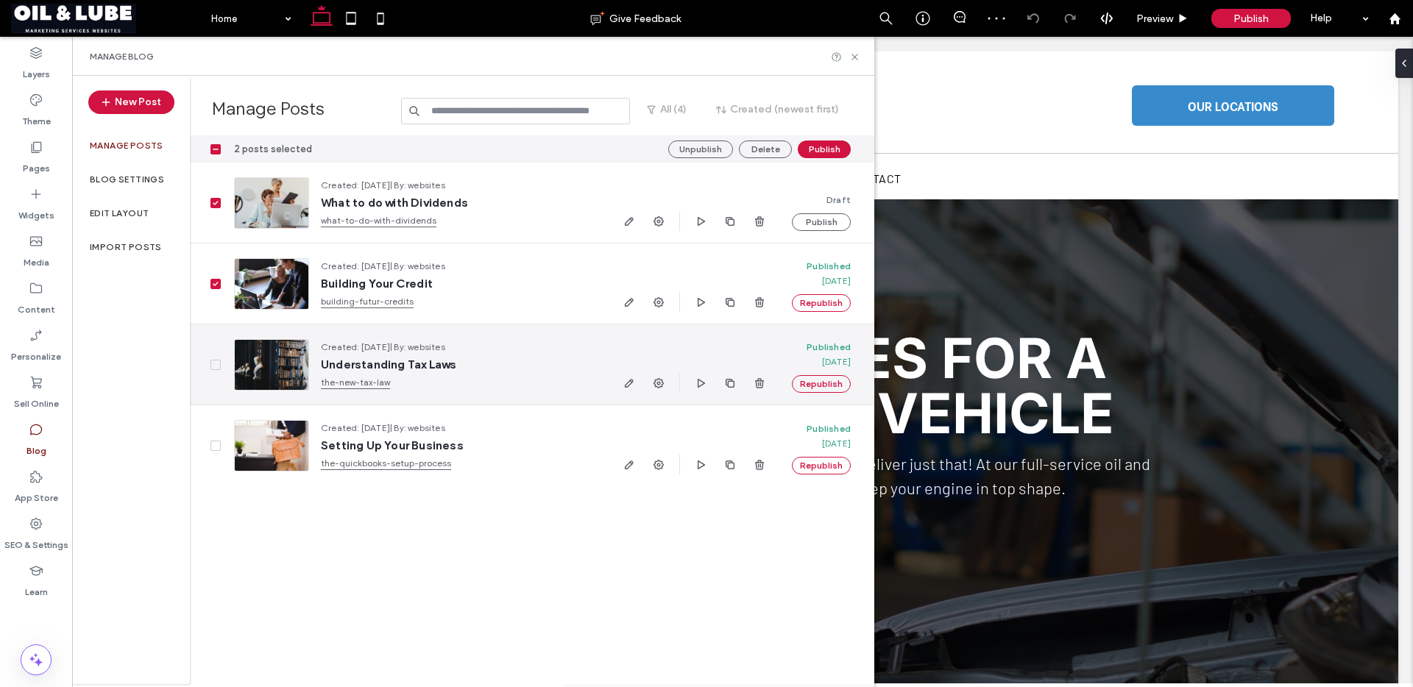
click at [214, 367] on span at bounding box center [215, 365] width 10 height 10
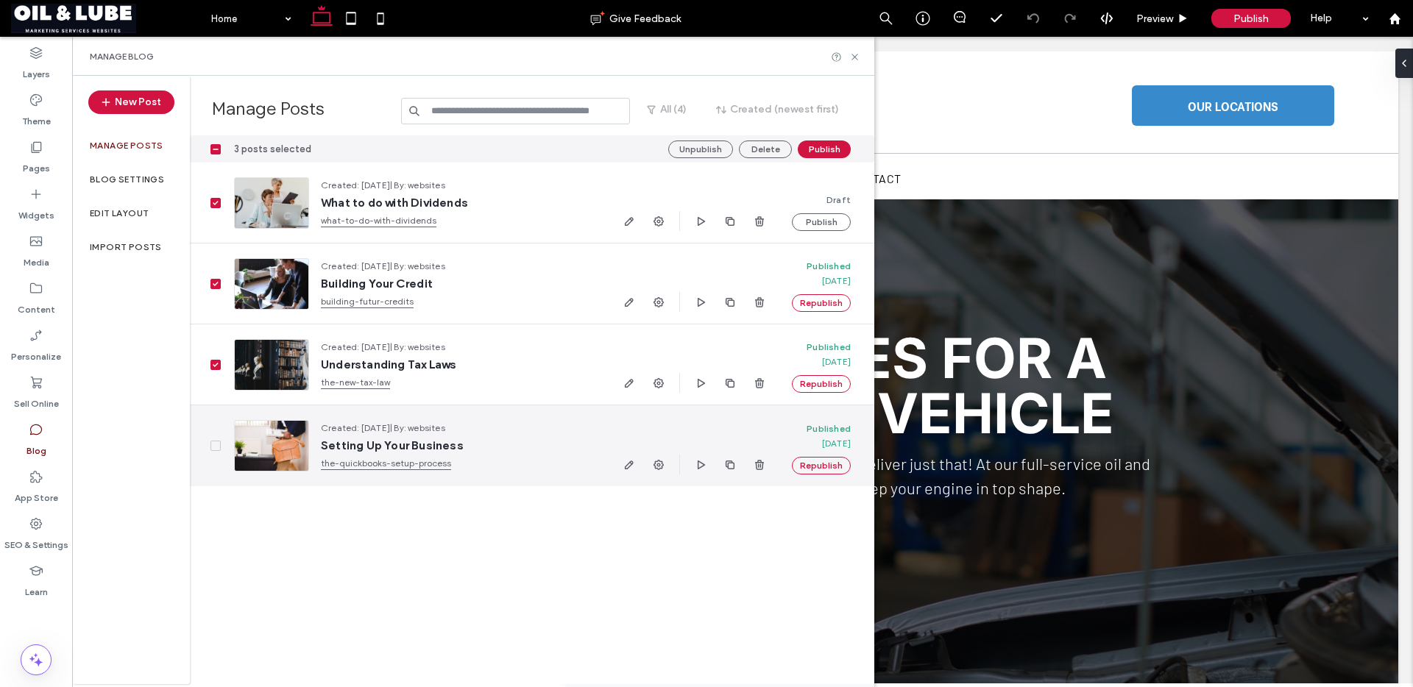
click at [213, 451] on div at bounding box center [206, 446] width 32 height 81
click at [215, 449] on span at bounding box center [215, 446] width 10 height 10
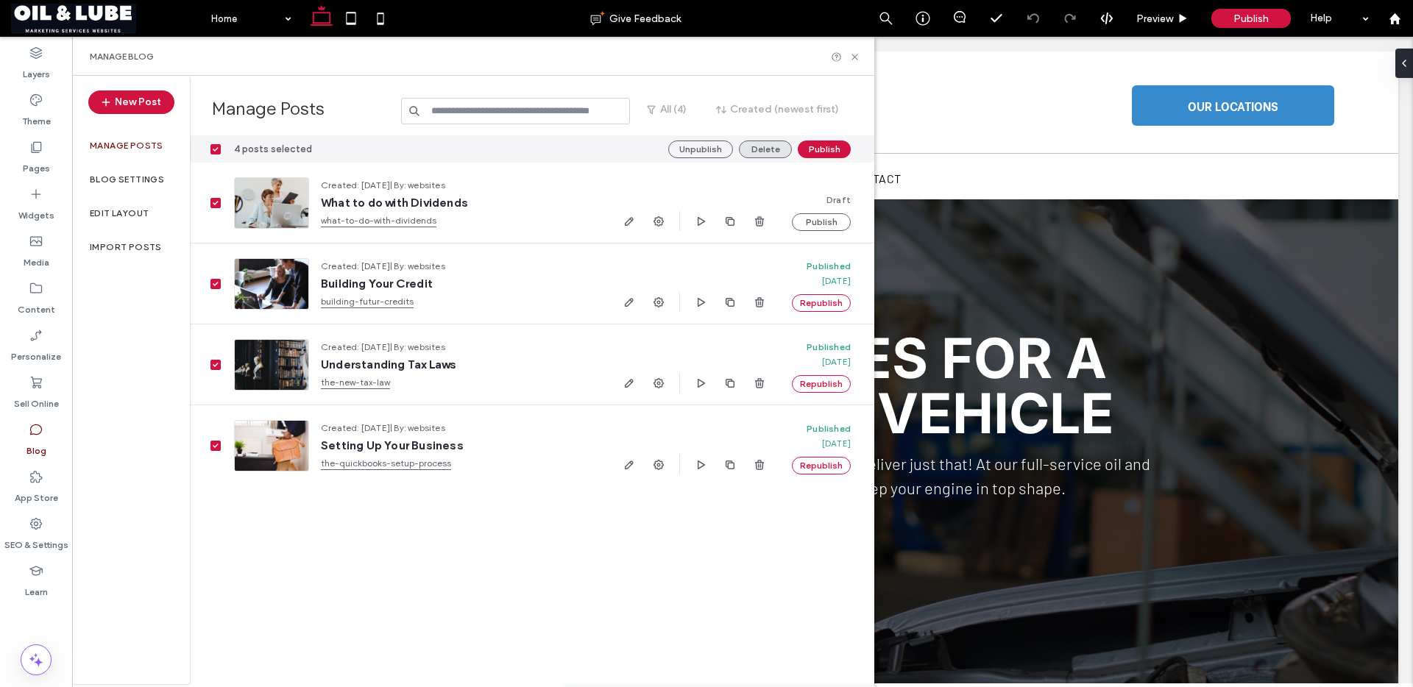
click at [752, 147] on button "Delete" at bounding box center [765, 150] width 53 height 18
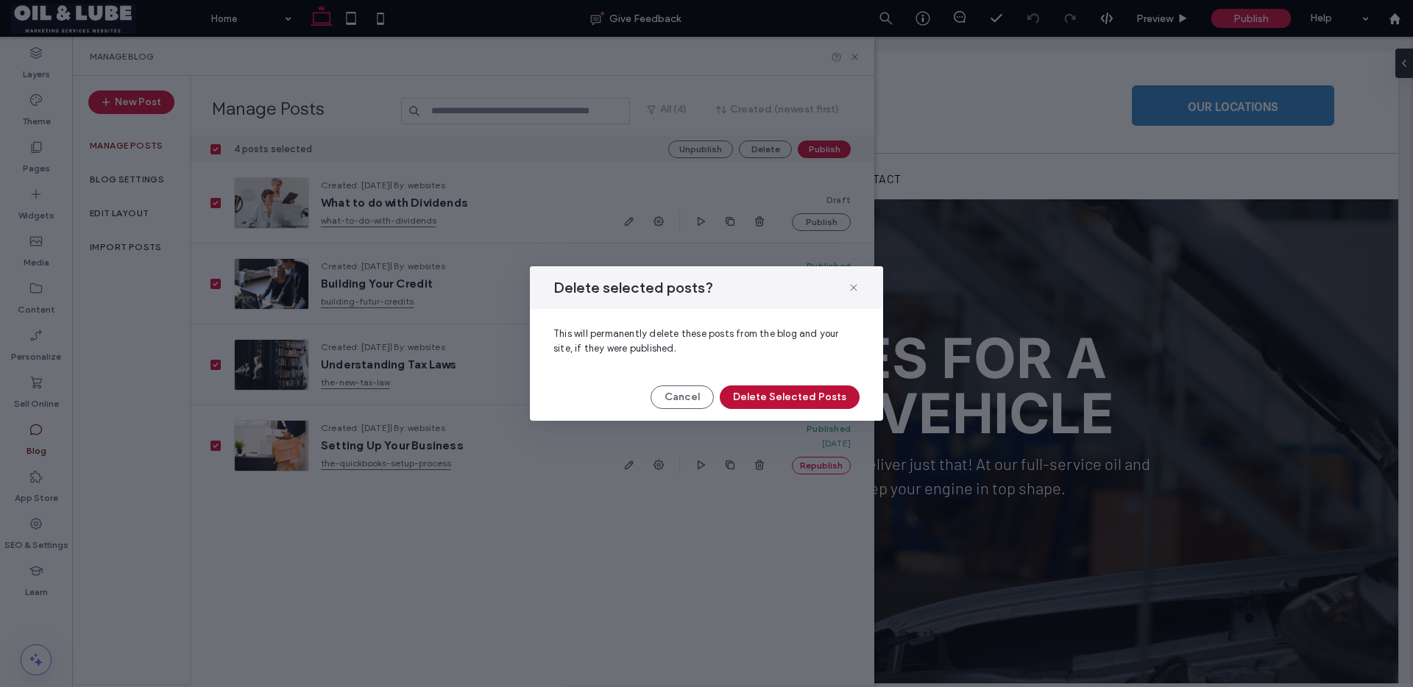
click at [774, 392] on button "Delete Selected Posts" at bounding box center [790, 398] width 140 height 24
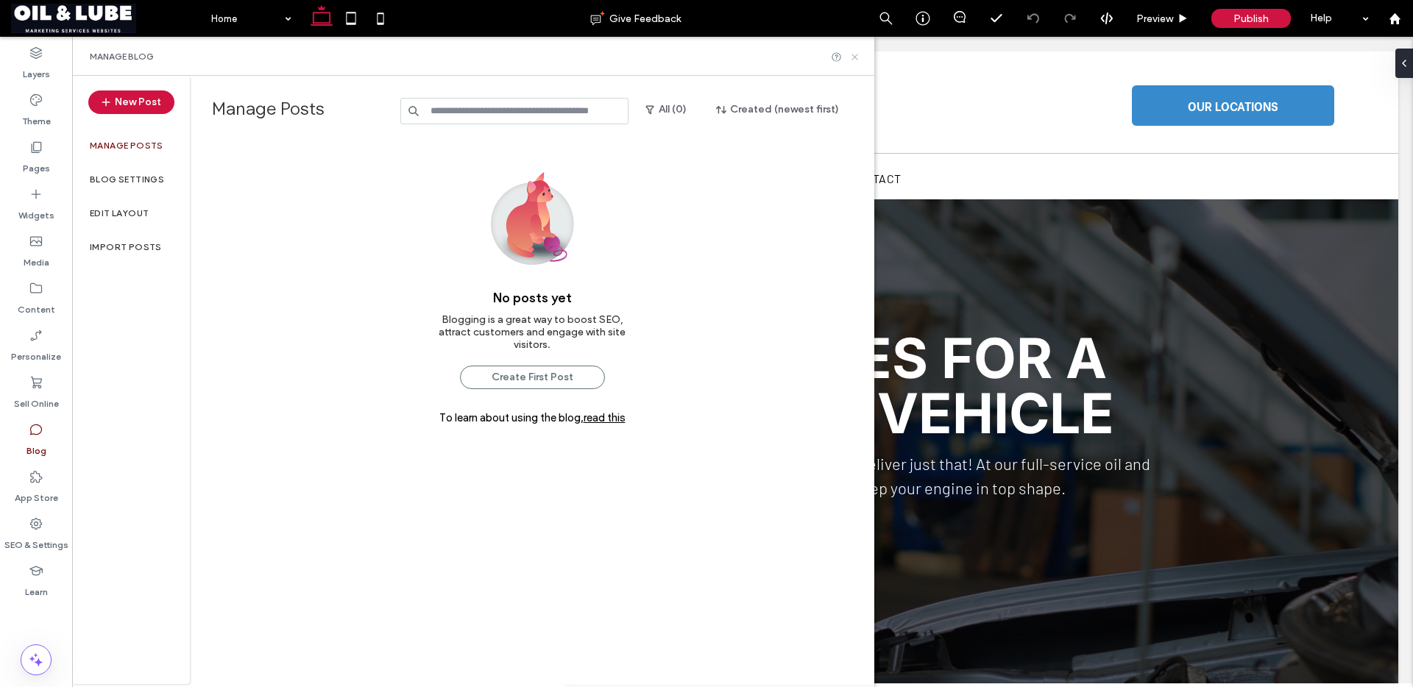
click at [852, 57] on icon at bounding box center [854, 57] width 11 height 11
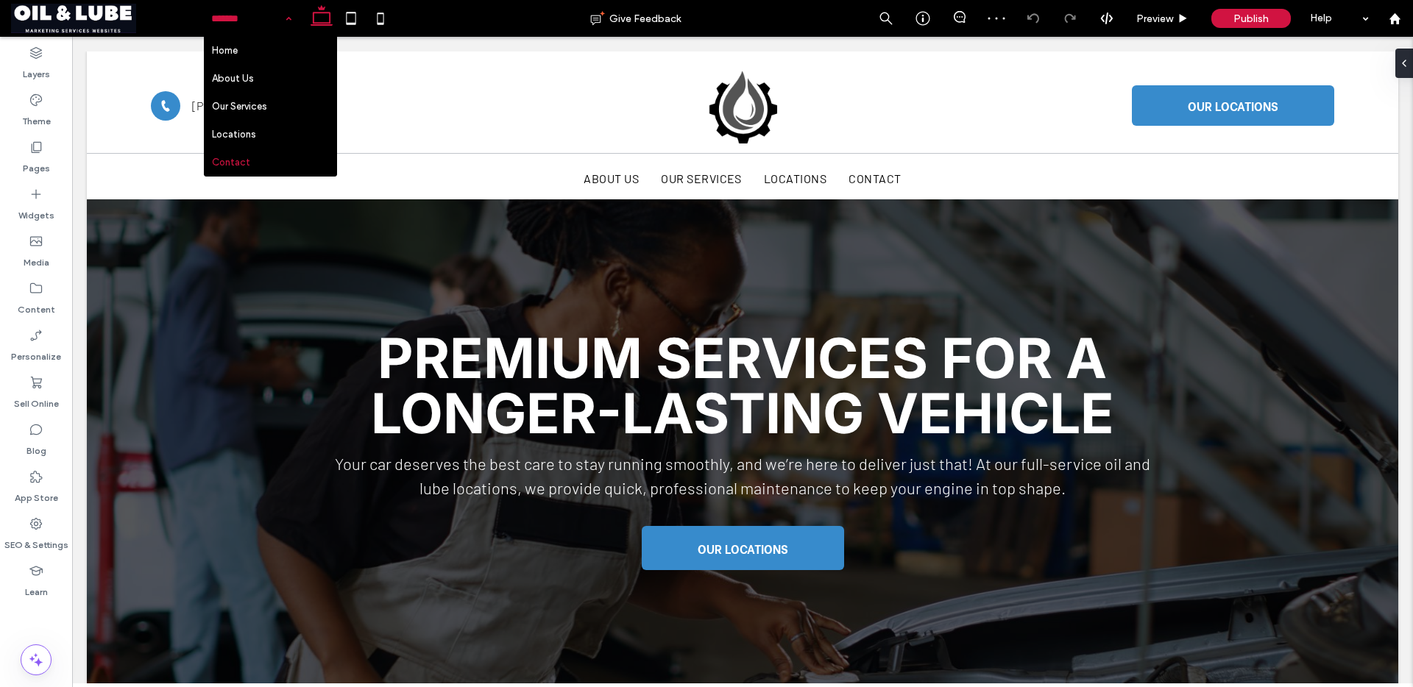
click at [277, 31] on input at bounding box center [247, 18] width 73 height 37
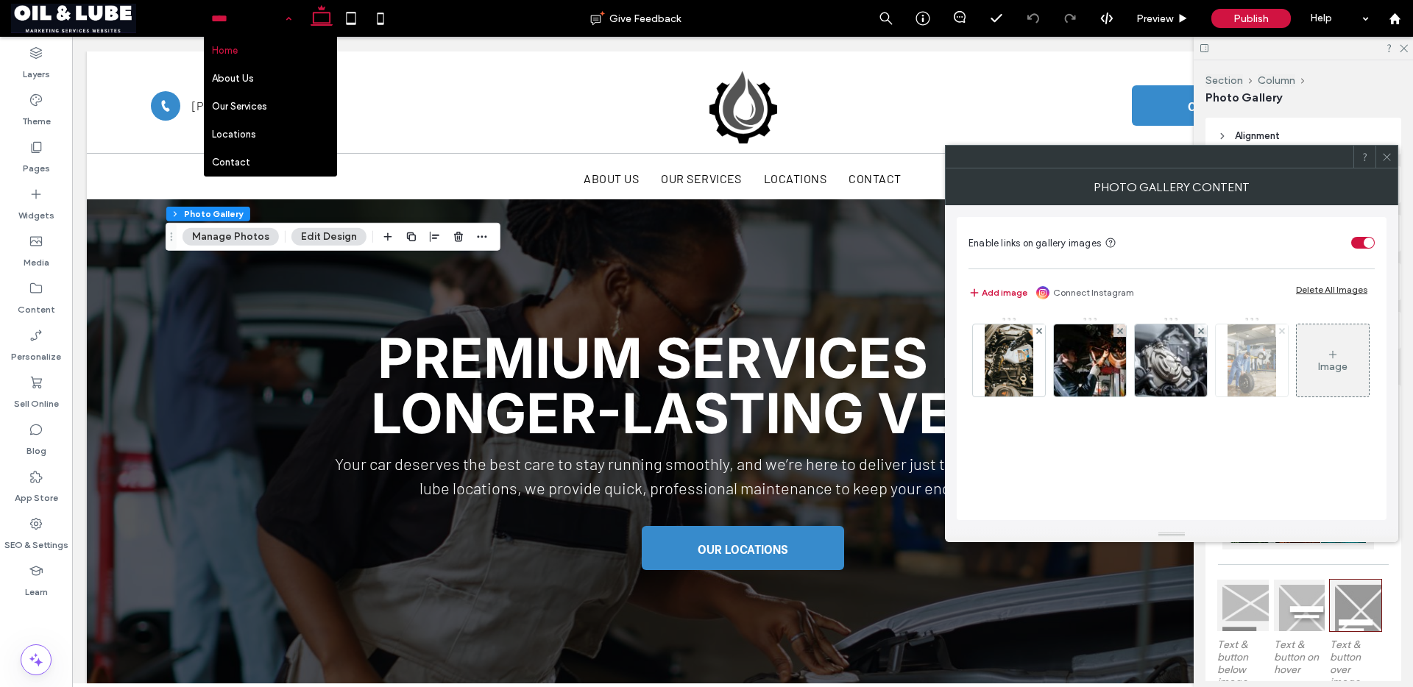
click at [1283, 330] on icon at bounding box center [1282, 331] width 6 height 6
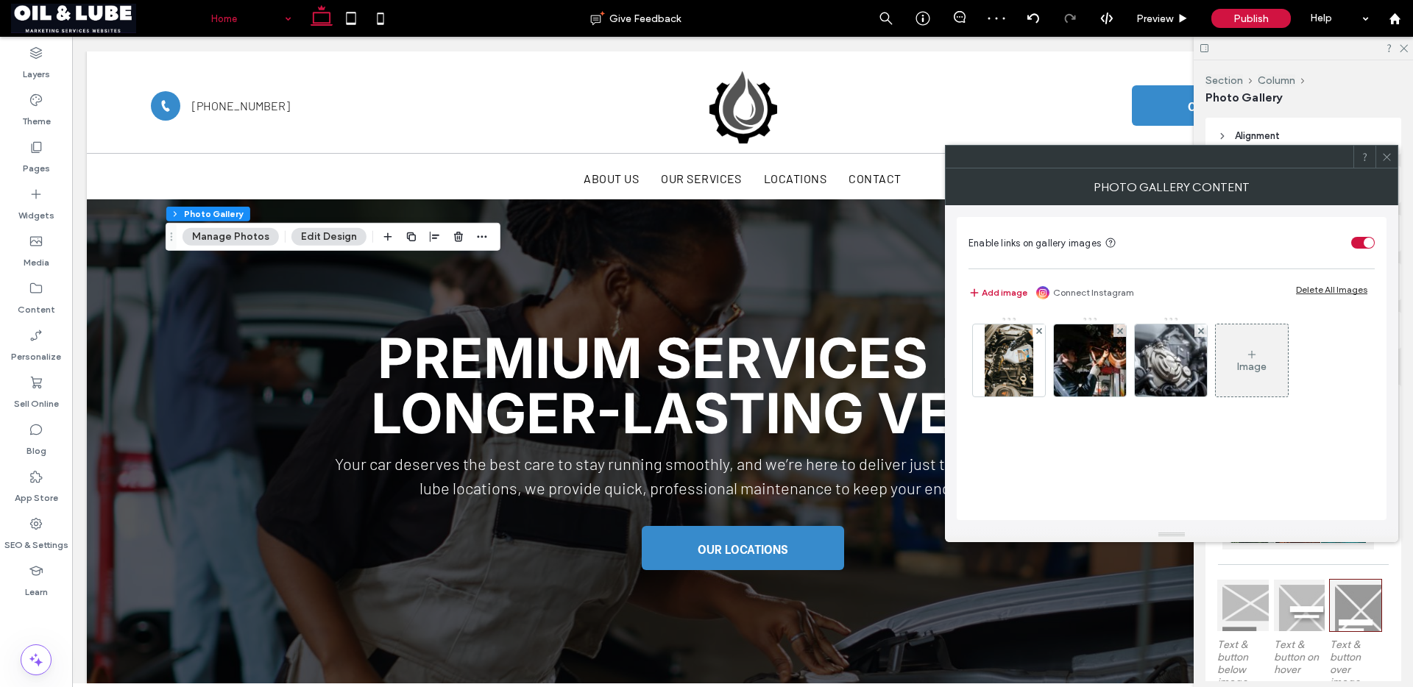
click at [1383, 158] on icon at bounding box center [1386, 157] width 11 height 11
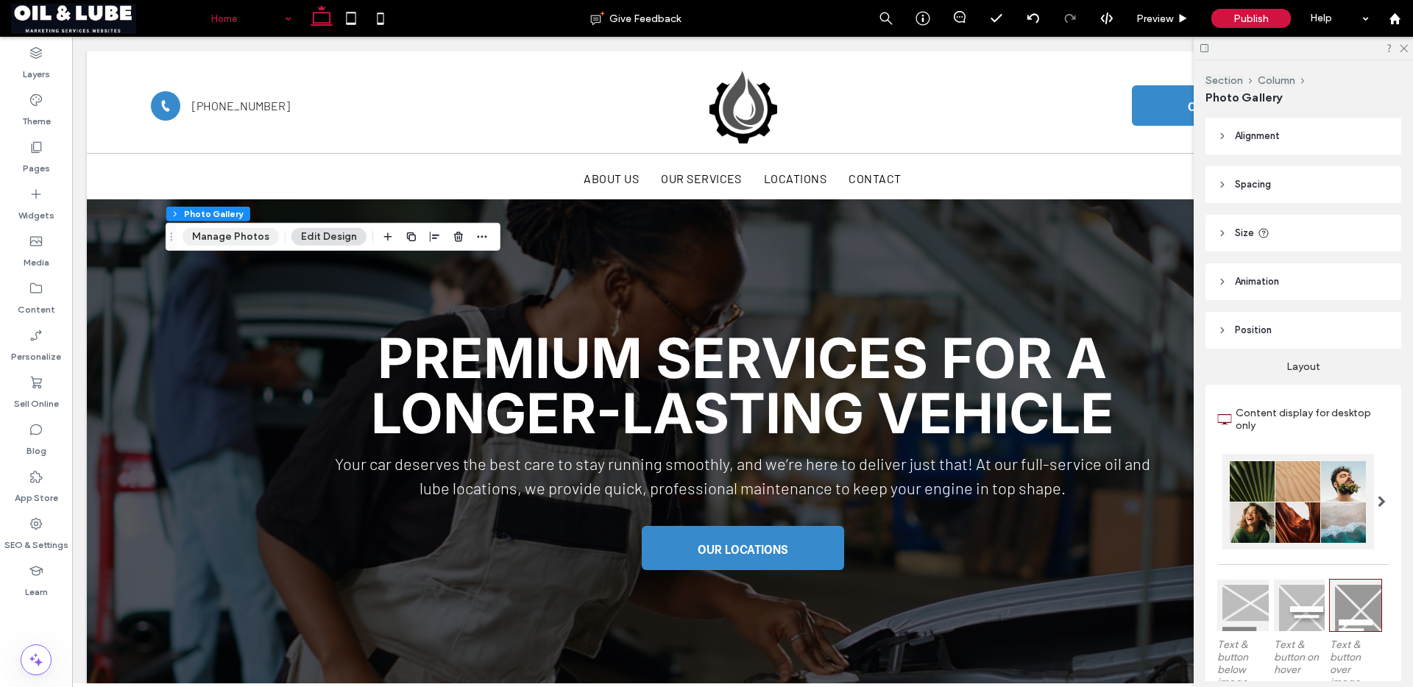
click at [215, 233] on button "Manage Photos" at bounding box center [231, 237] width 96 height 18
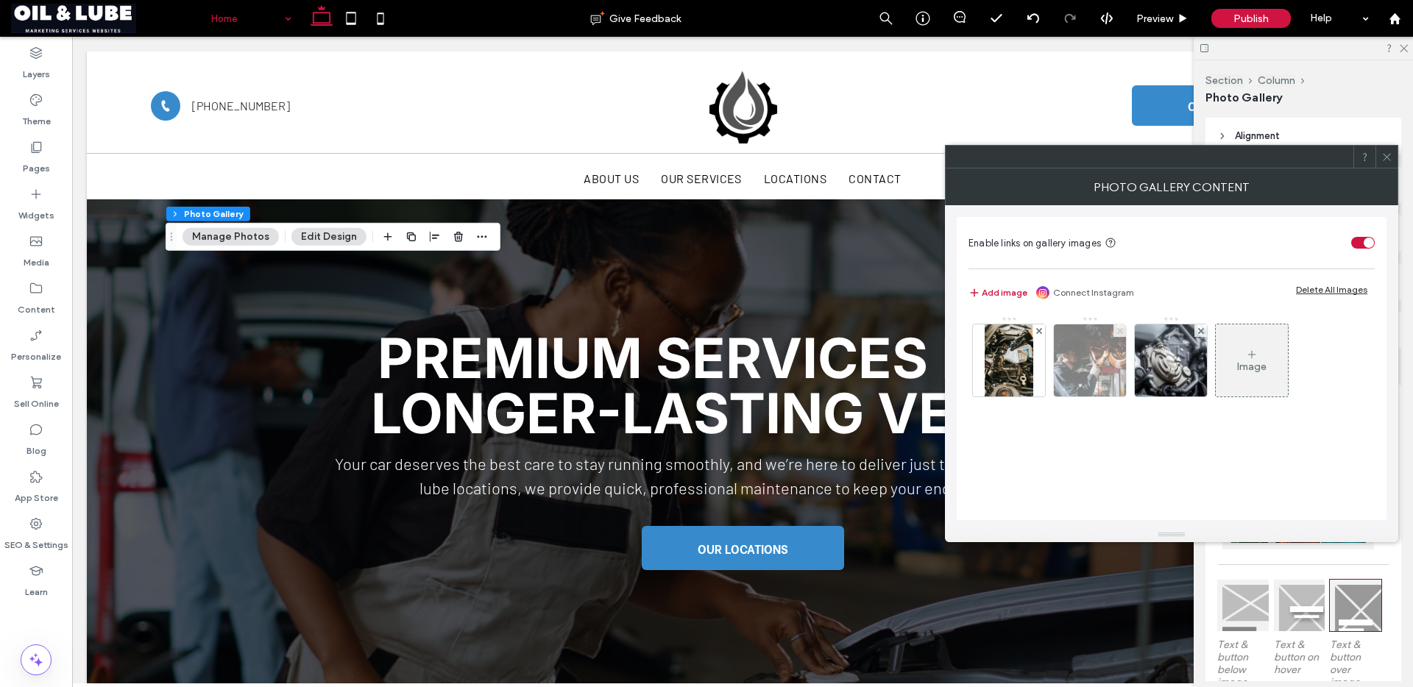
click at [1119, 330] on use at bounding box center [1119, 330] width 6 height 6
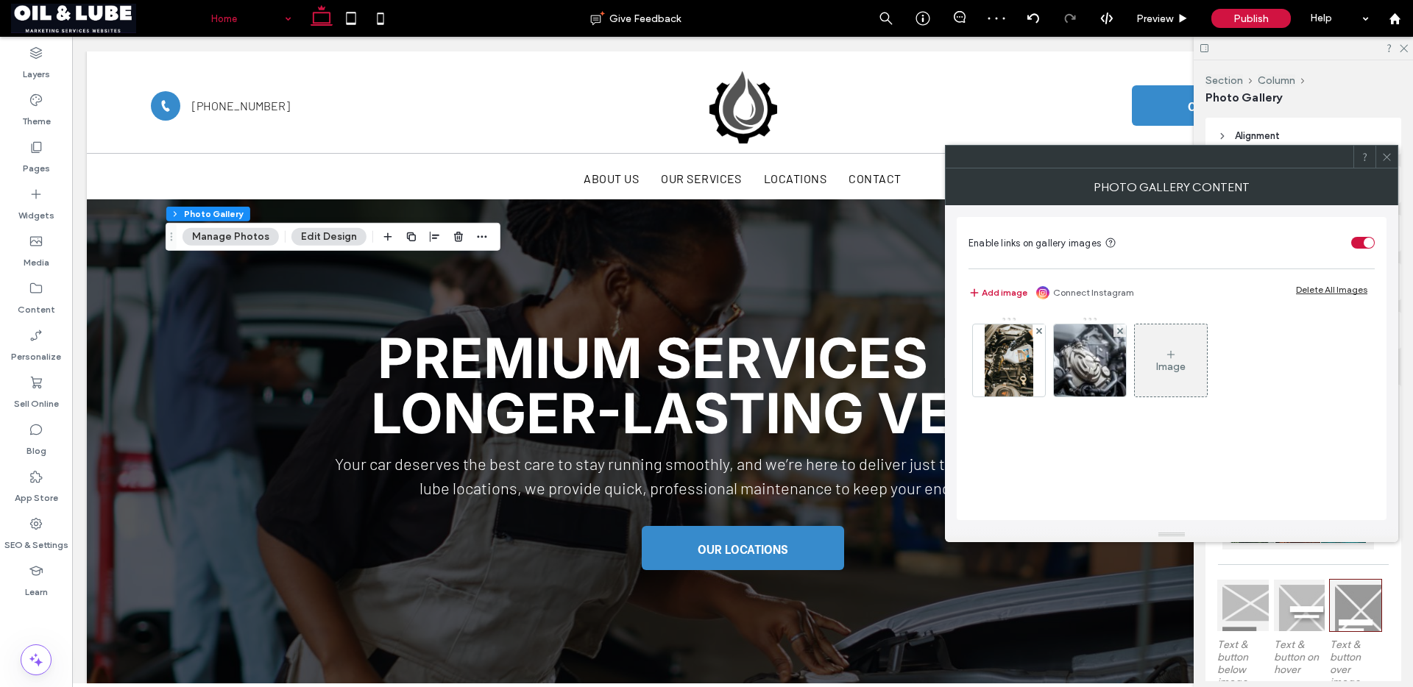
click at [1384, 157] on icon at bounding box center [1386, 157] width 11 height 11
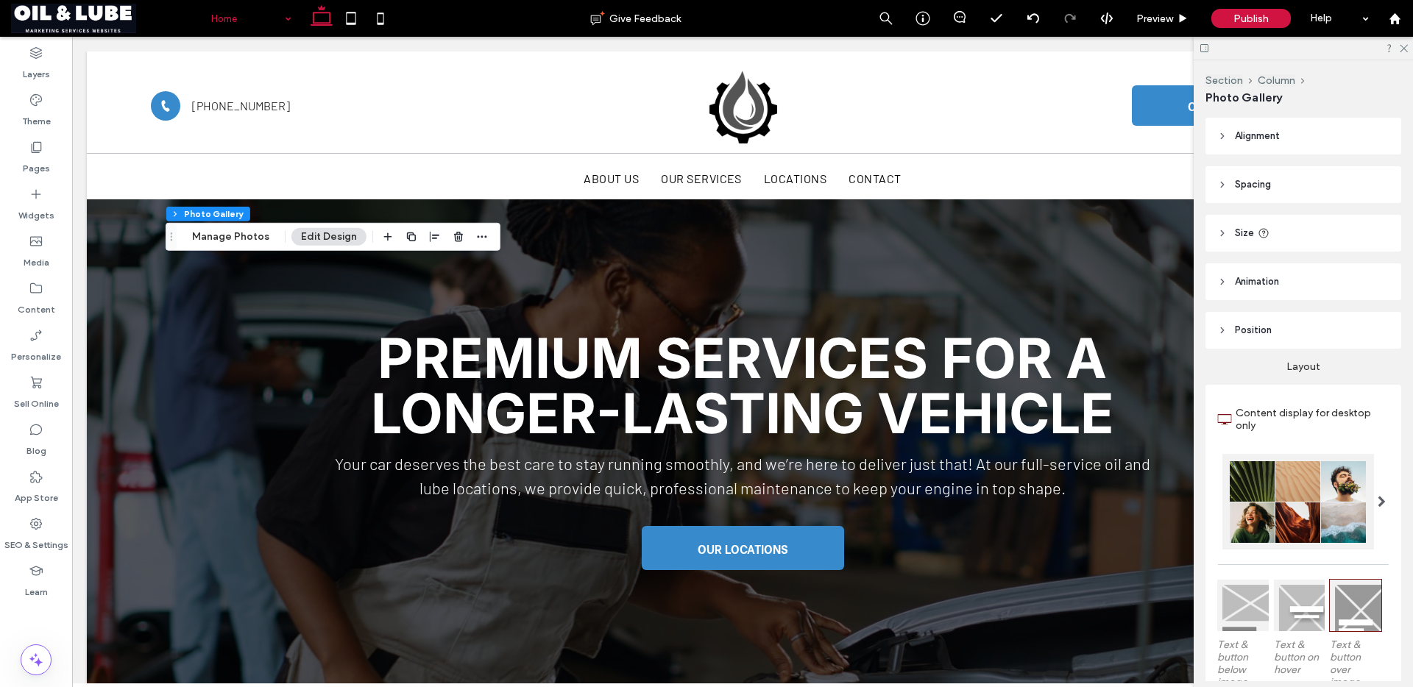
click at [1299, 144] on header "Alignment" at bounding box center [1303, 136] width 196 height 37
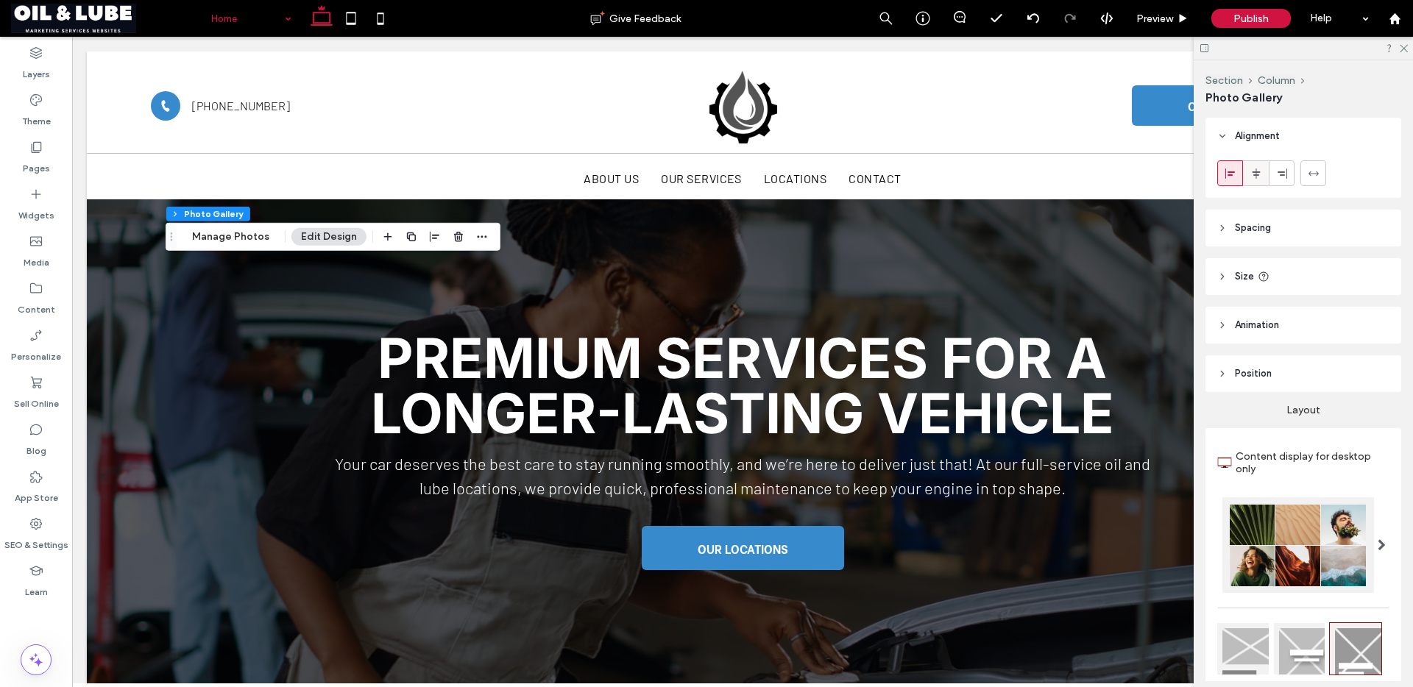
click at [1253, 176] on icon at bounding box center [1256, 174] width 12 height 12
click at [1235, 174] on icon at bounding box center [1231, 174] width 12 height 12
click at [1251, 174] on icon at bounding box center [1256, 174] width 12 height 12
click at [1262, 224] on span "Spacing" at bounding box center [1253, 228] width 36 height 15
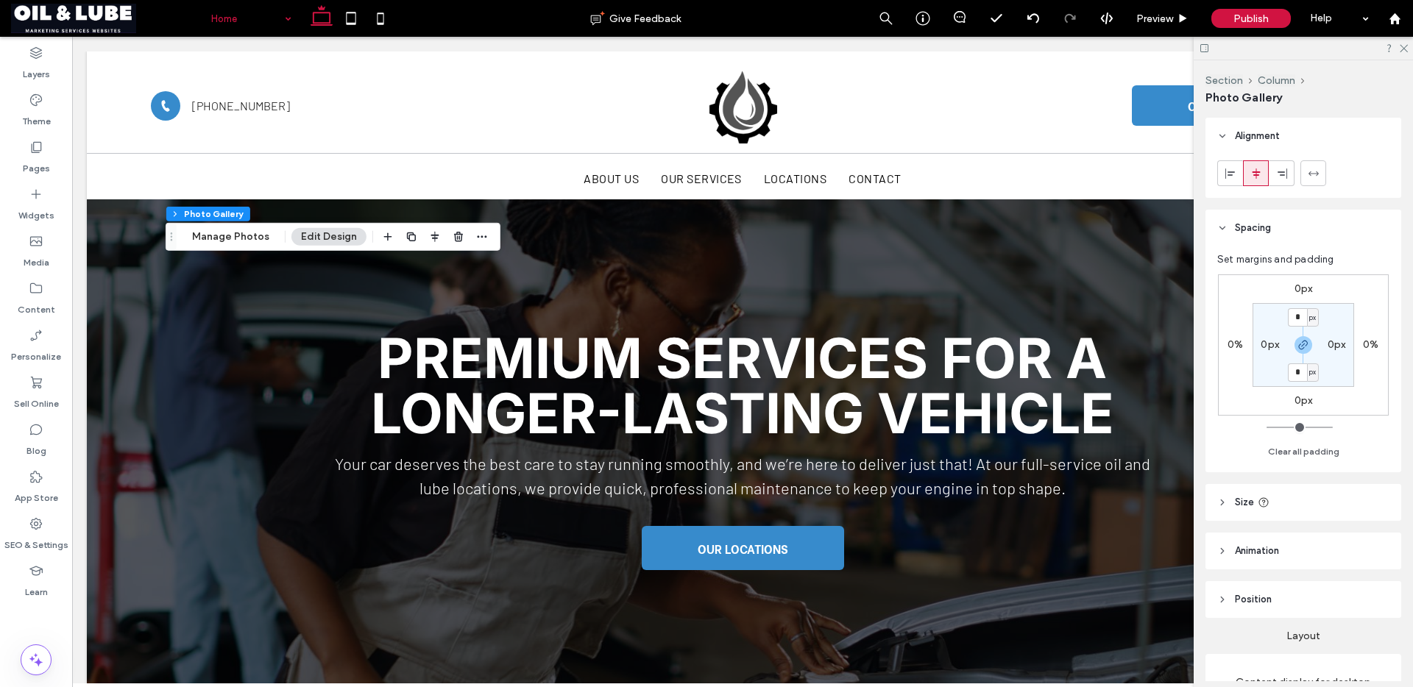
click at [1263, 225] on span "Spacing" at bounding box center [1253, 228] width 36 height 15
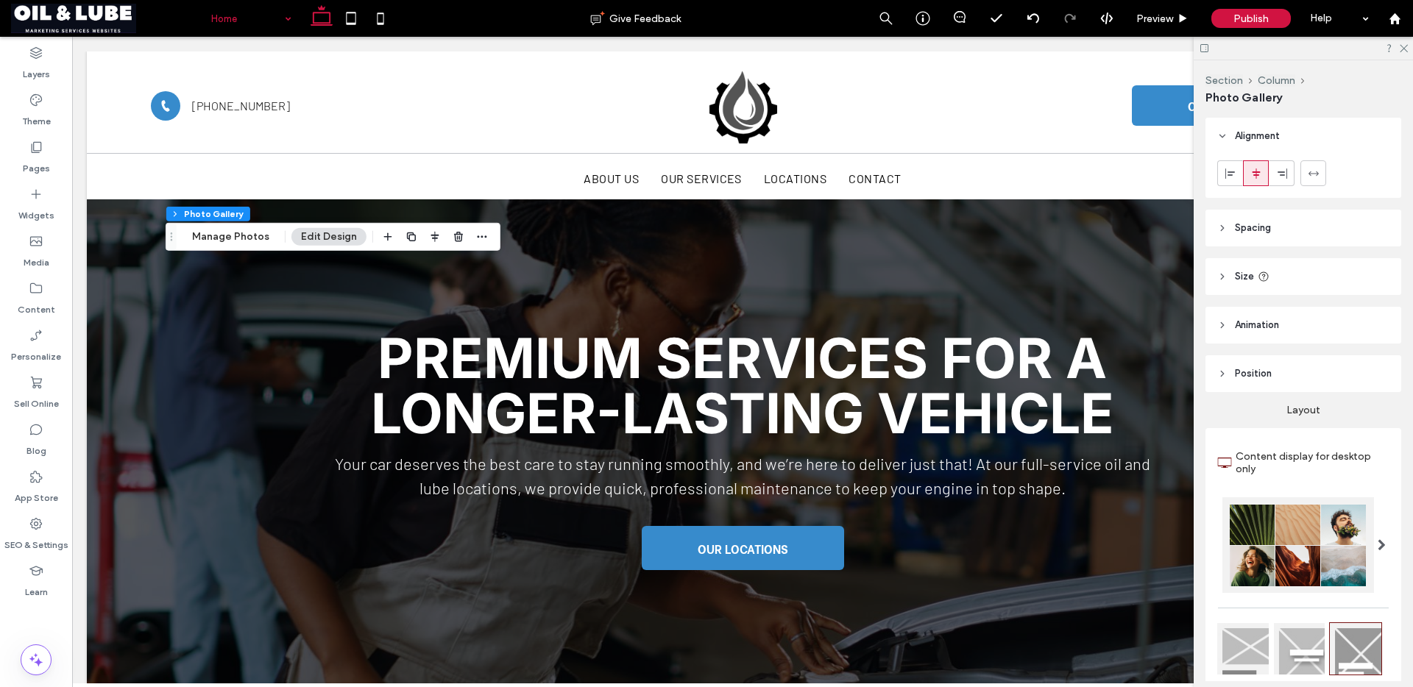
click at [1324, 269] on header "Size" at bounding box center [1303, 276] width 196 height 37
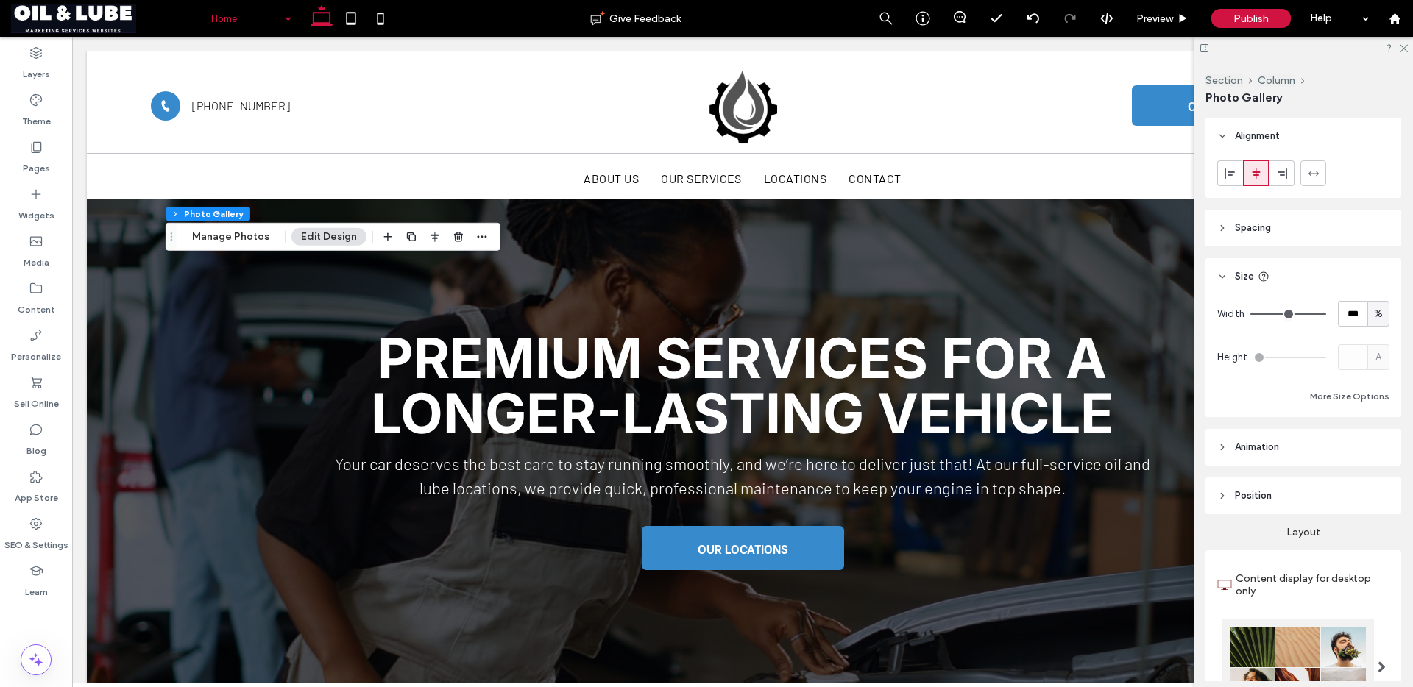
click at [1324, 269] on header "Size" at bounding box center [1303, 276] width 196 height 37
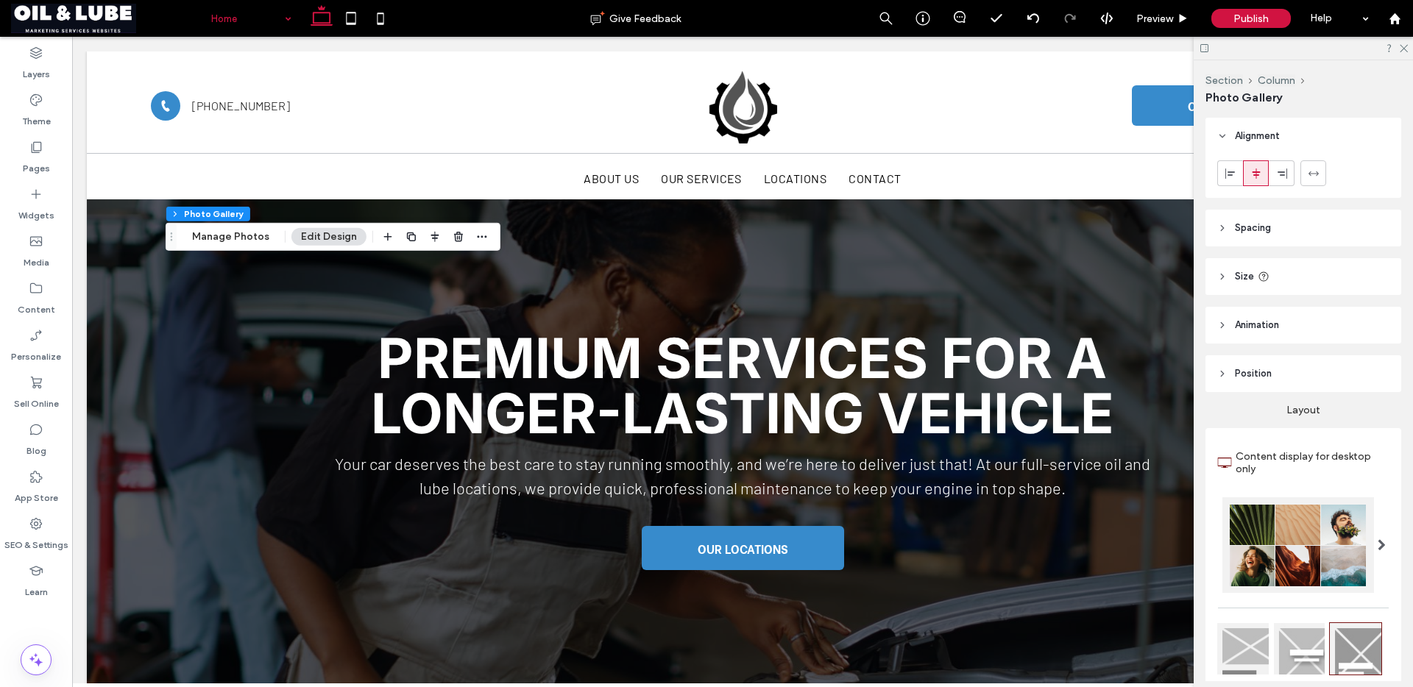
click at [1272, 325] on span "Animation" at bounding box center [1257, 325] width 44 height 15
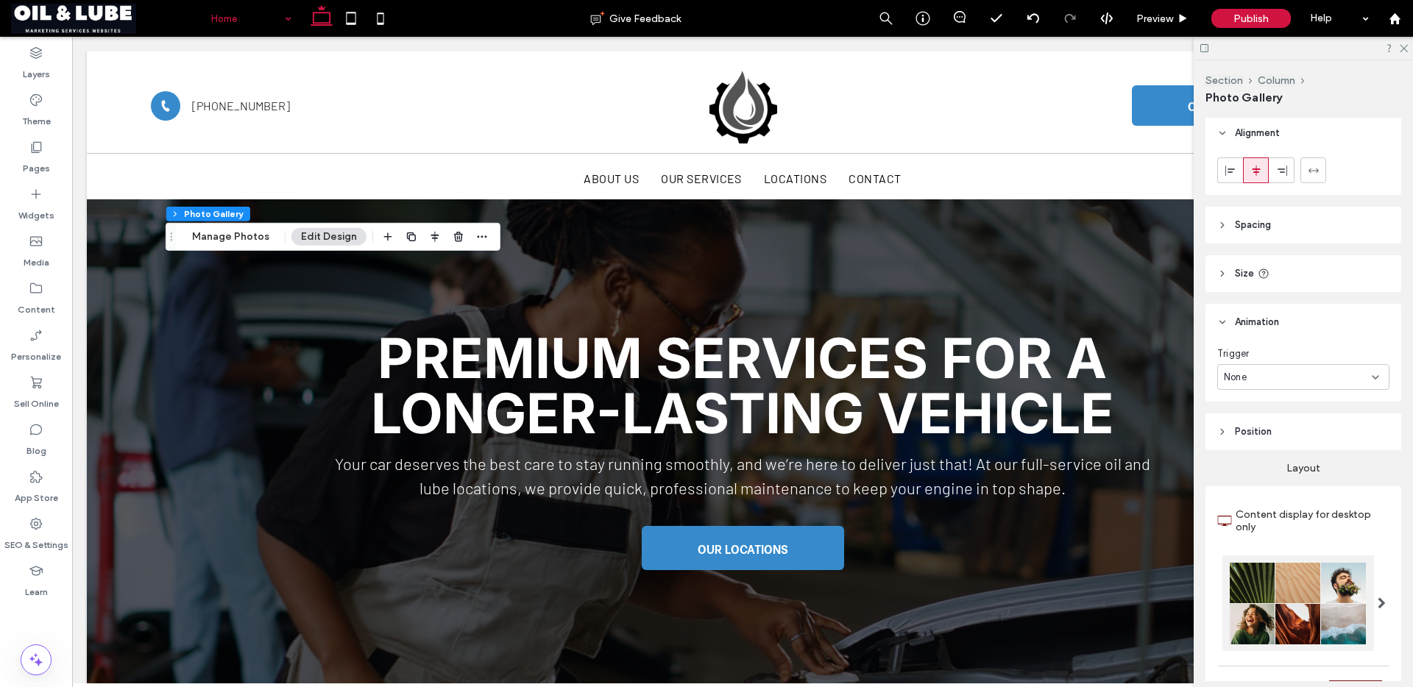
click at [1272, 325] on span "Animation" at bounding box center [1257, 322] width 44 height 15
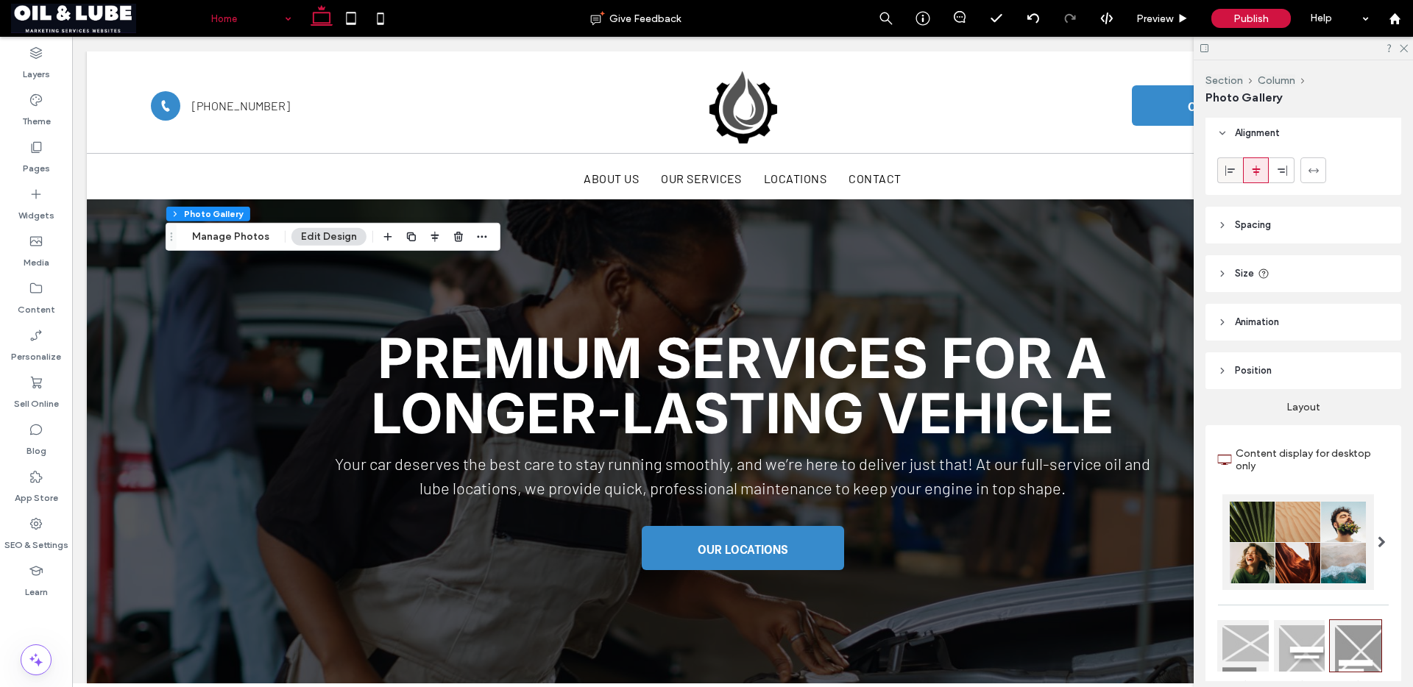
click at [1241, 172] on div at bounding box center [1230, 170] width 24 height 24
click at [1256, 174] on use at bounding box center [1256, 170] width 8 height 10
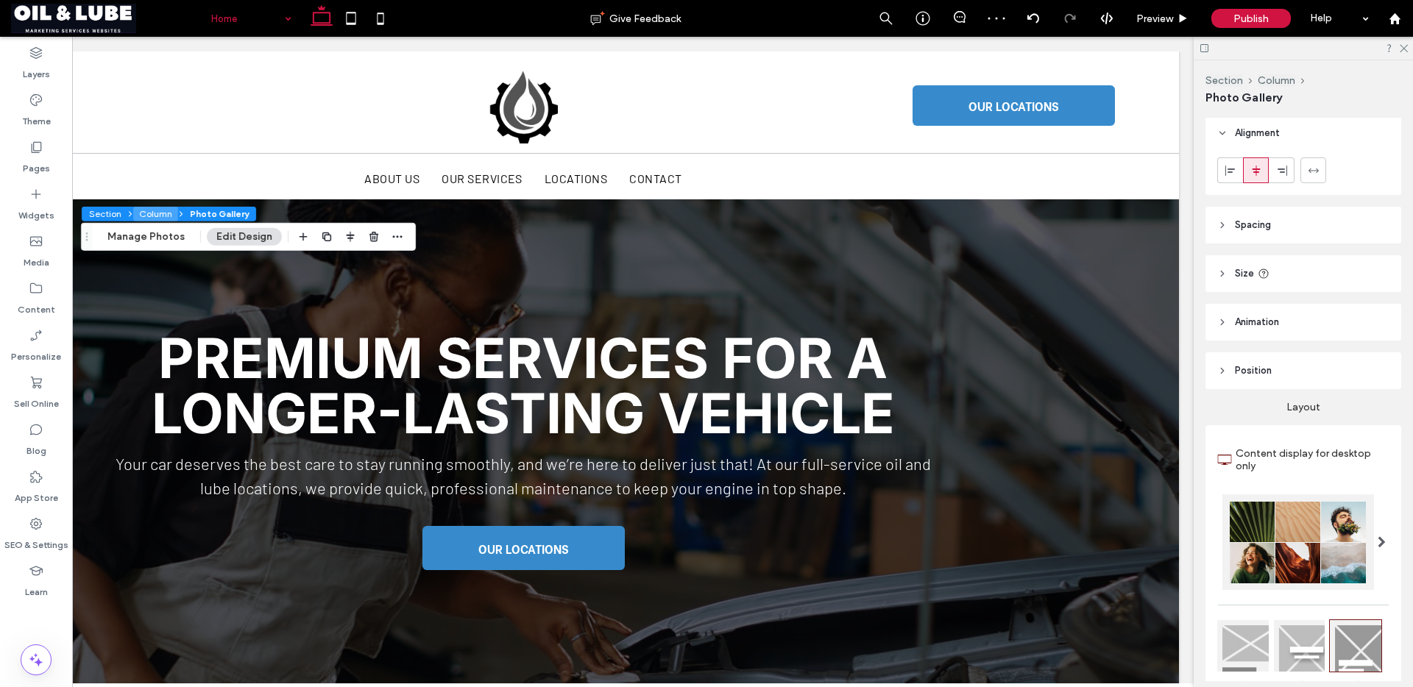
click at [166, 213] on button "Column" at bounding box center [155, 214] width 45 height 15
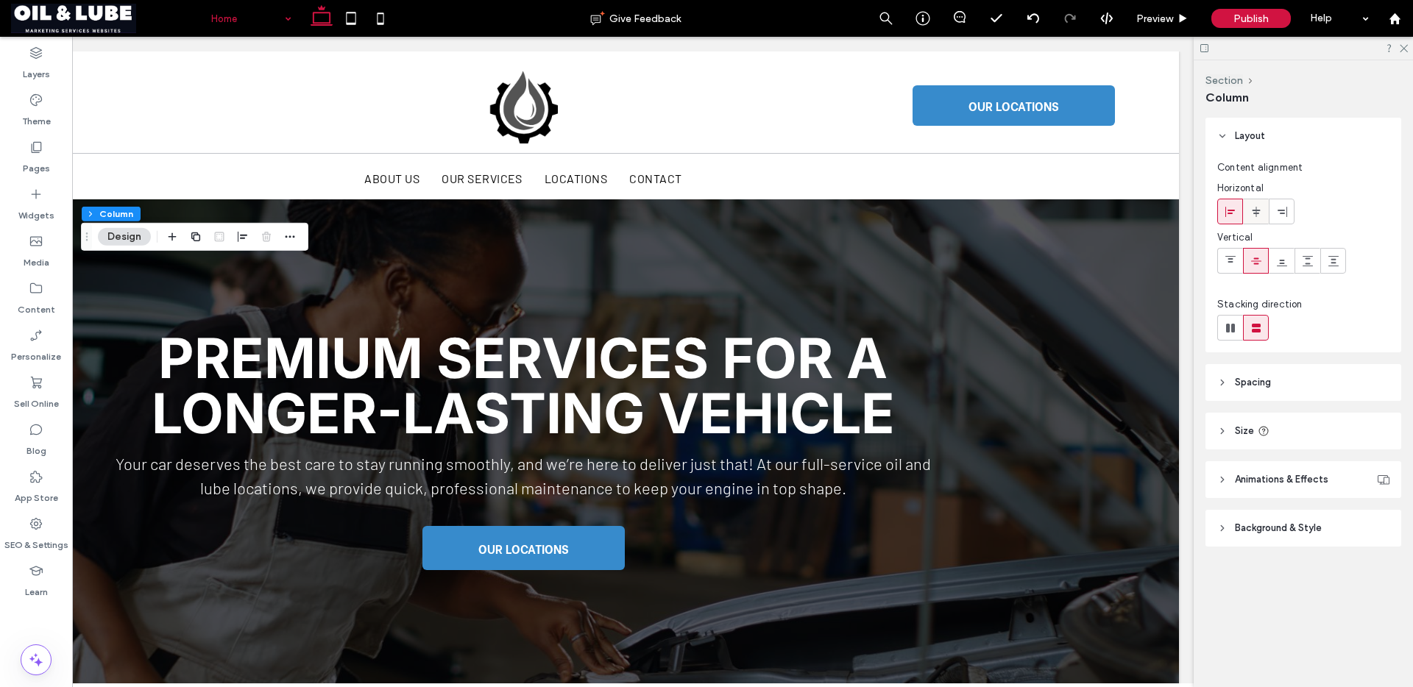
click at [1254, 218] on span at bounding box center [1256, 211] width 12 height 24
click at [1225, 218] on span at bounding box center [1231, 211] width 12 height 24
click at [1257, 216] on icon at bounding box center [1256, 212] width 12 height 12
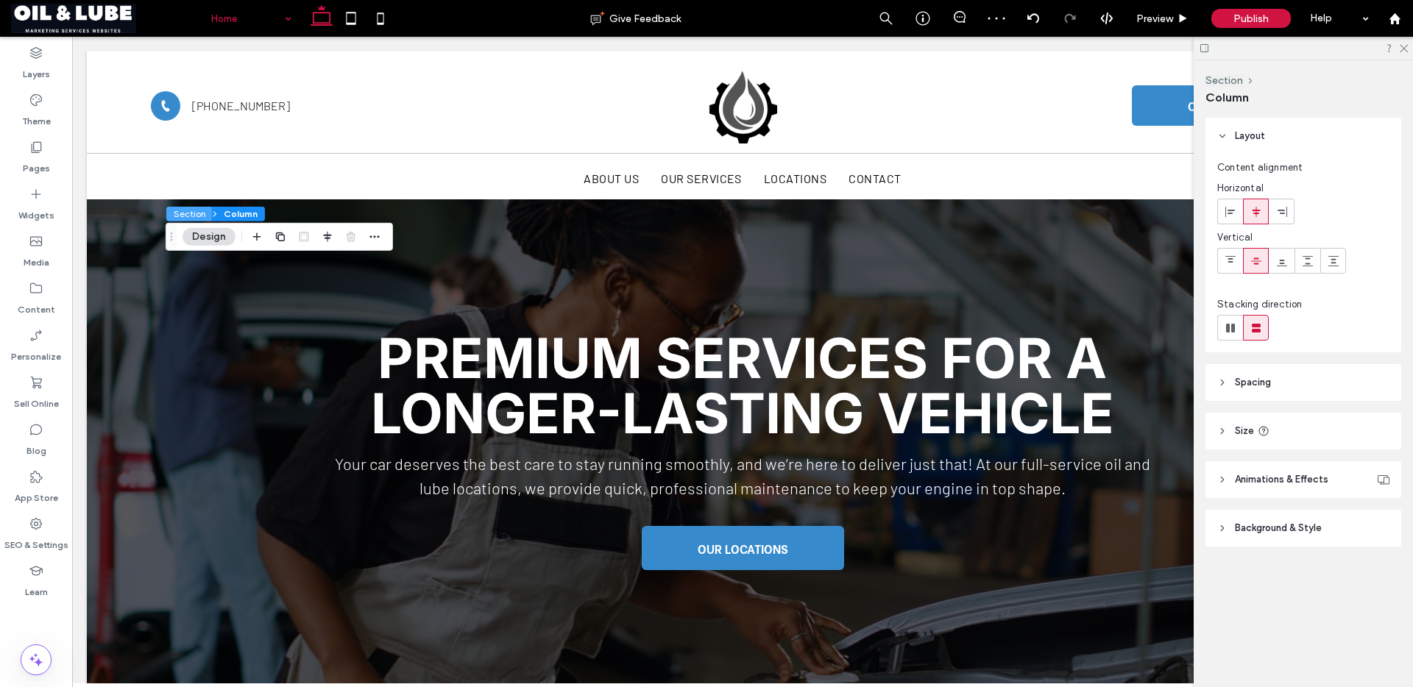
click at [185, 217] on button "Section" at bounding box center [189, 214] width 46 height 15
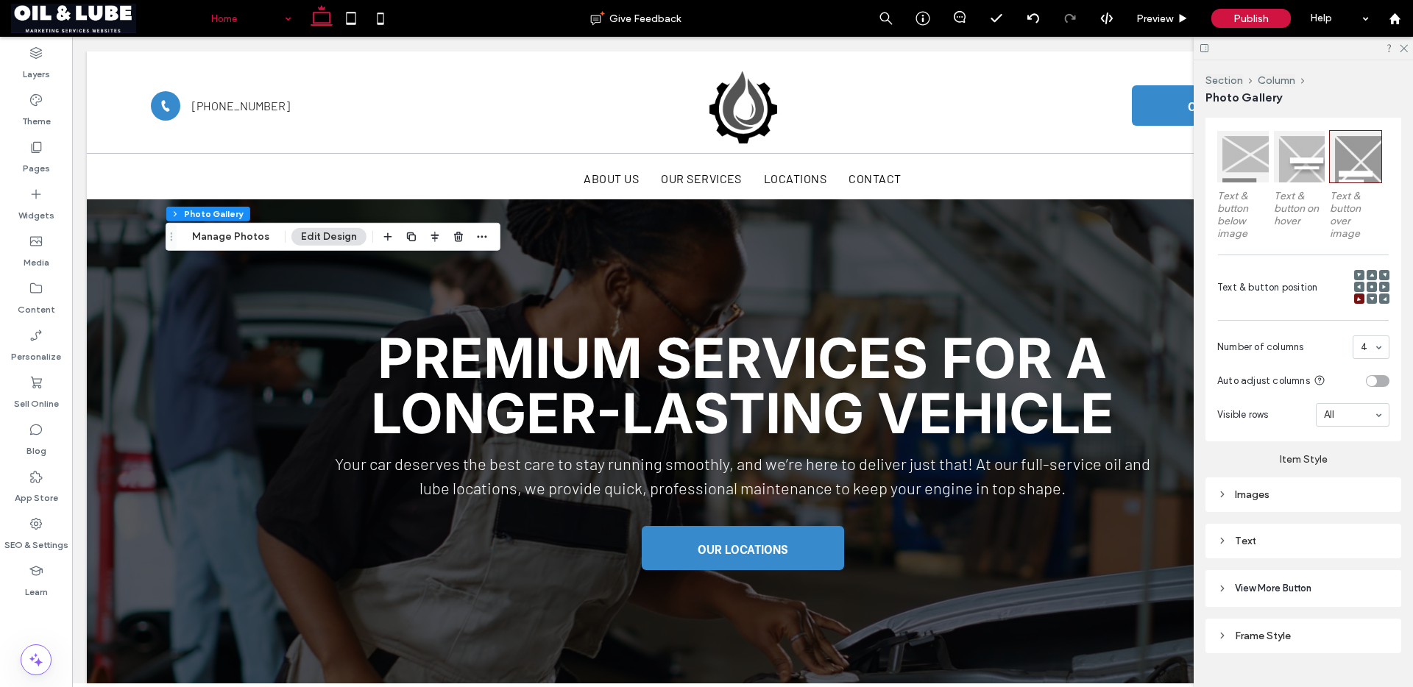
scroll to position [523, 0]
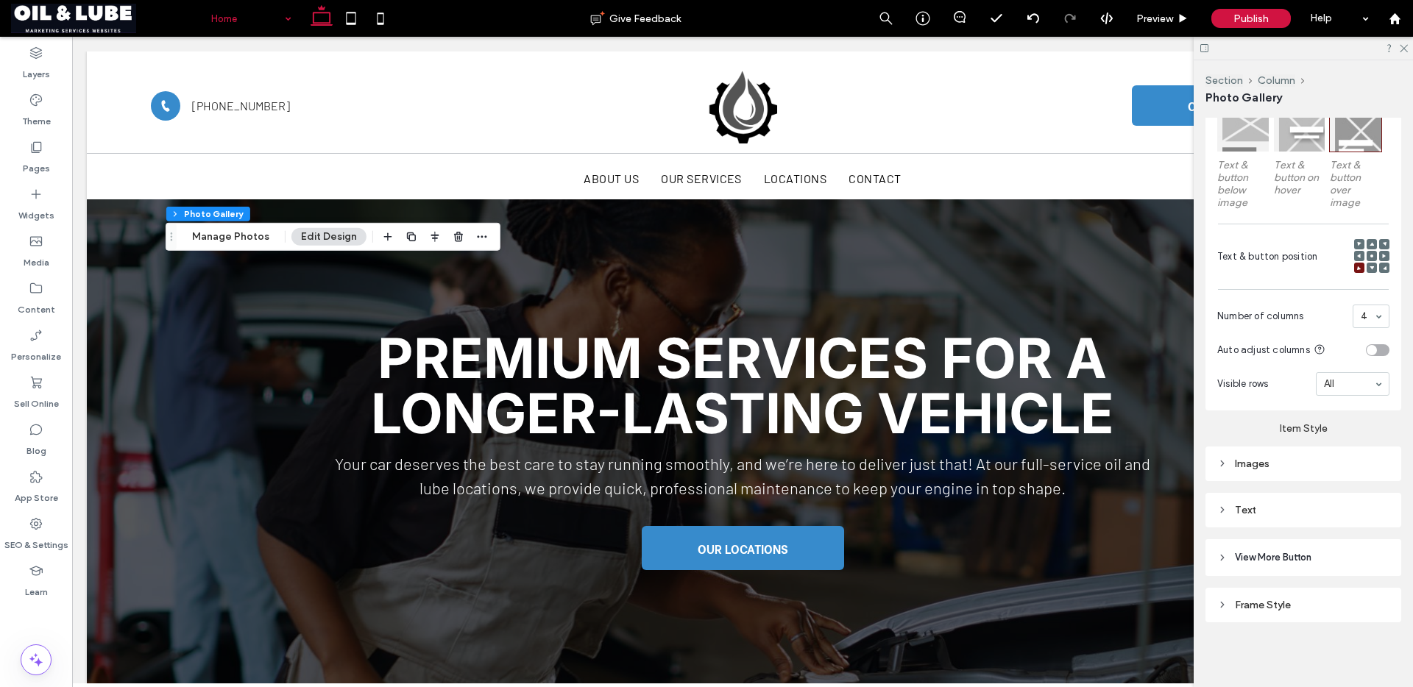
click at [1284, 604] on div "Frame Style" at bounding box center [1303, 605] width 172 height 13
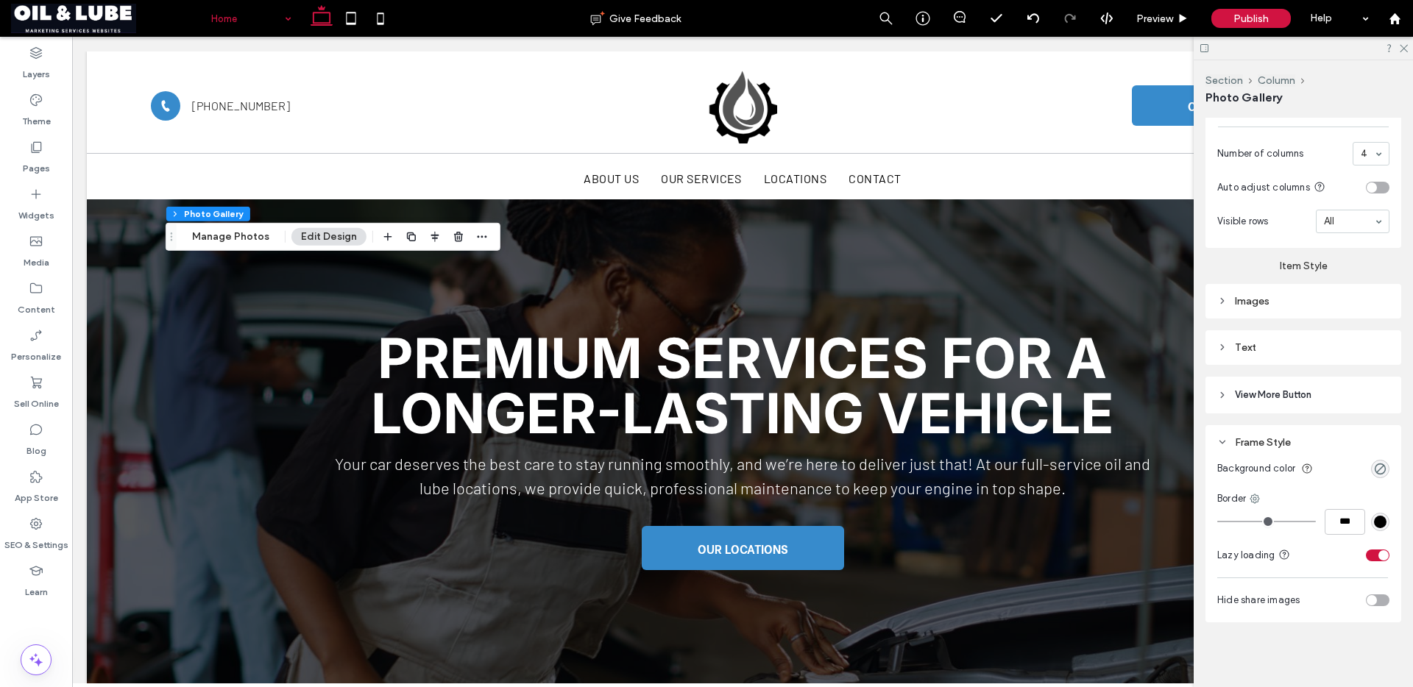
click at [1264, 390] on span "View More Button" at bounding box center [1273, 395] width 77 height 15
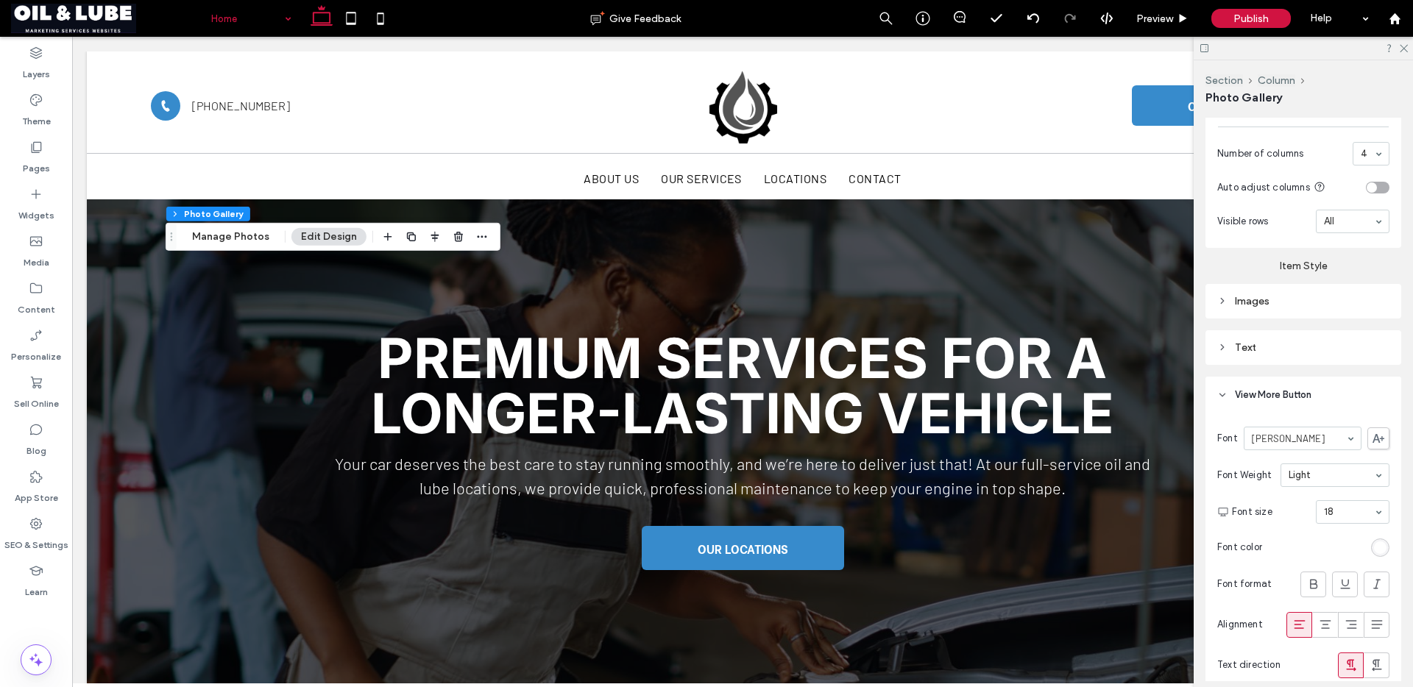
click at [1267, 354] on div "Text" at bounding box center [1303, 348] width 172 height 20
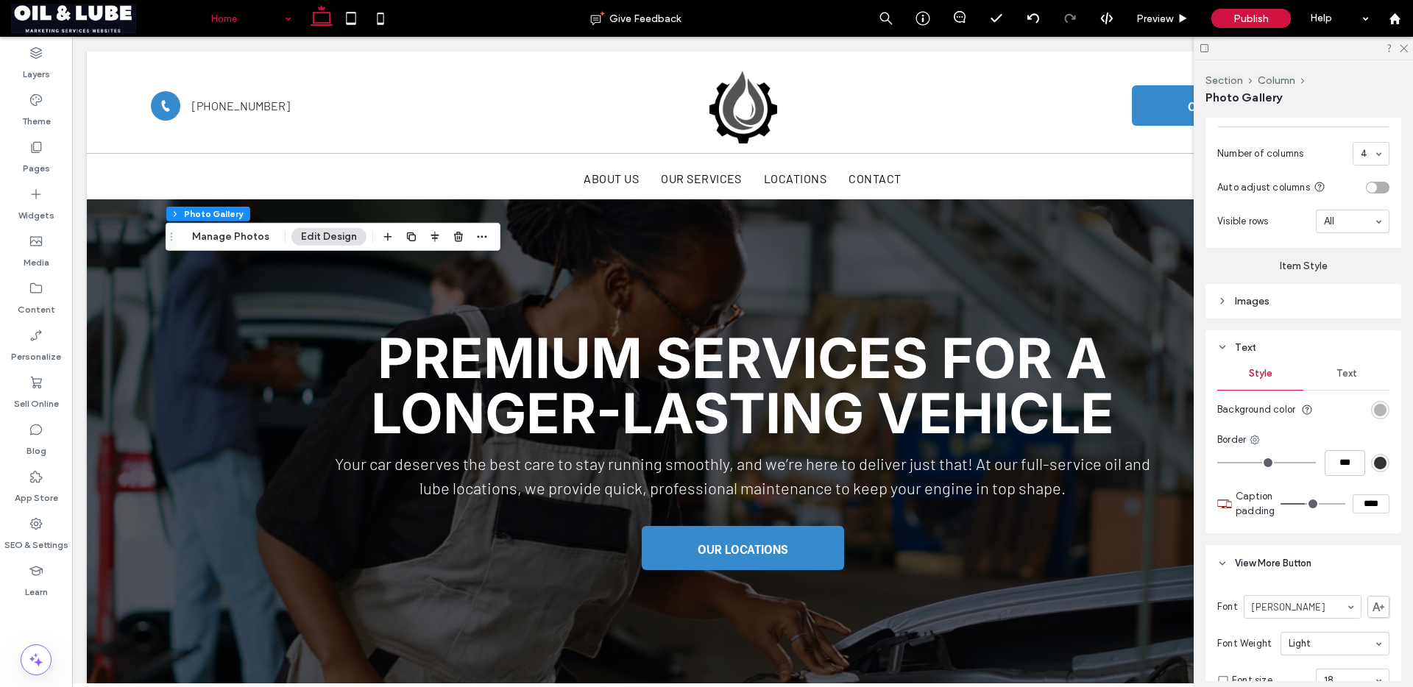
click at [1266, 311] on div "Images" at bounding box center [1303, 301] width 196 height 35
click at [1272, 298] on div "Images" at bounding box center [1303, 301] width 172 height 13
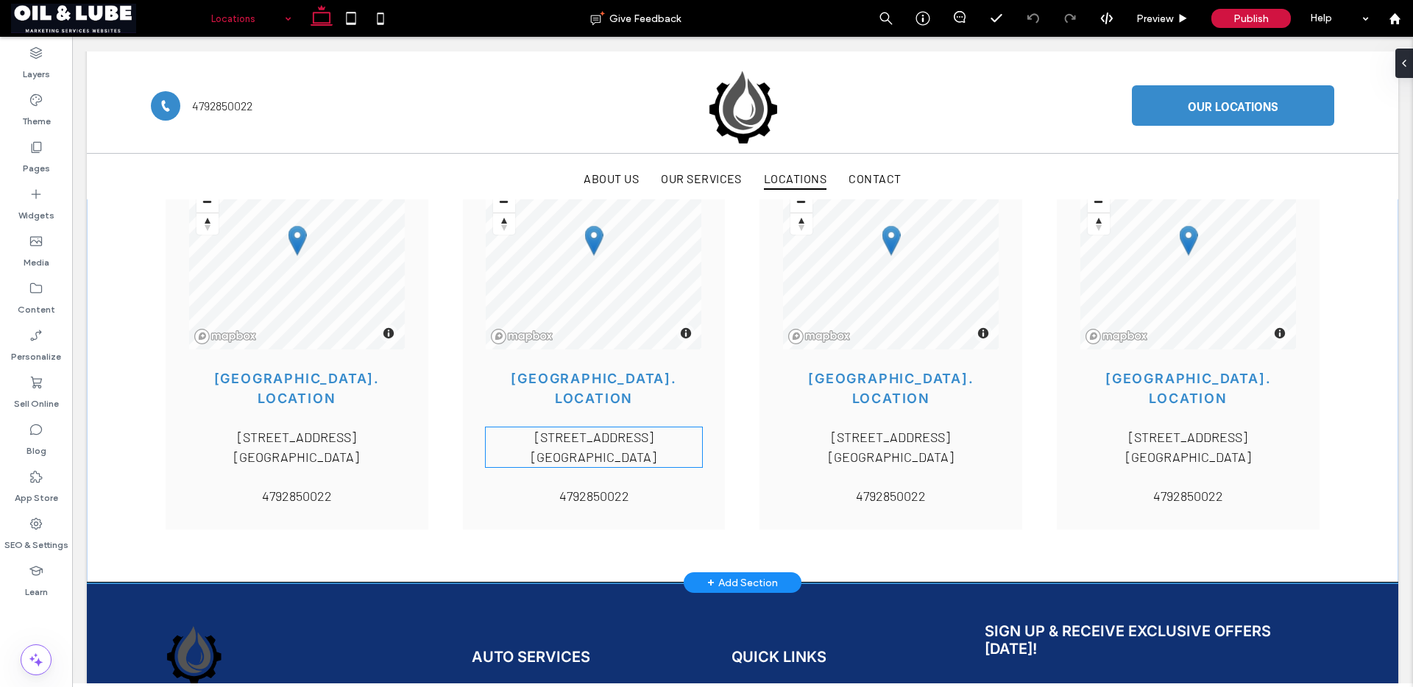
scroll to position [379, 0]
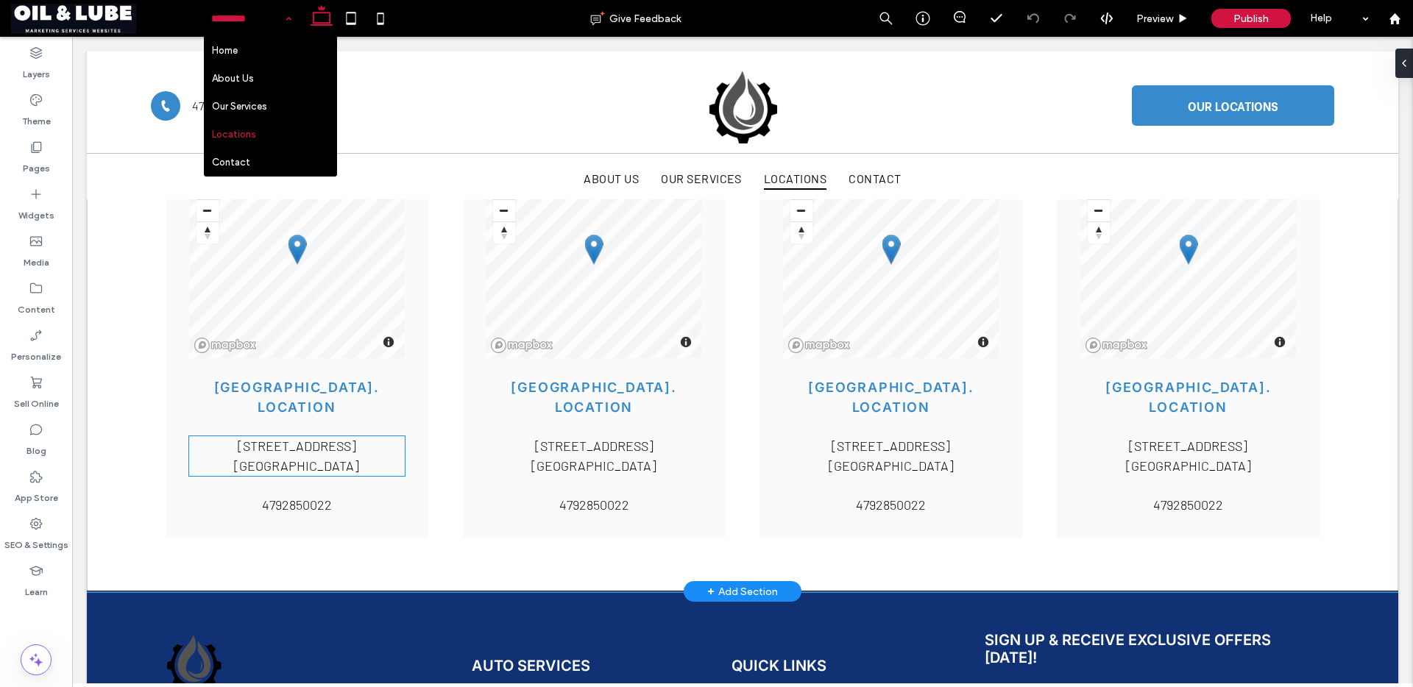
click at [312, 456] on p "[GEOGRAPHIC_DATA]" at bounding box center [297, 466] width 216 height 20
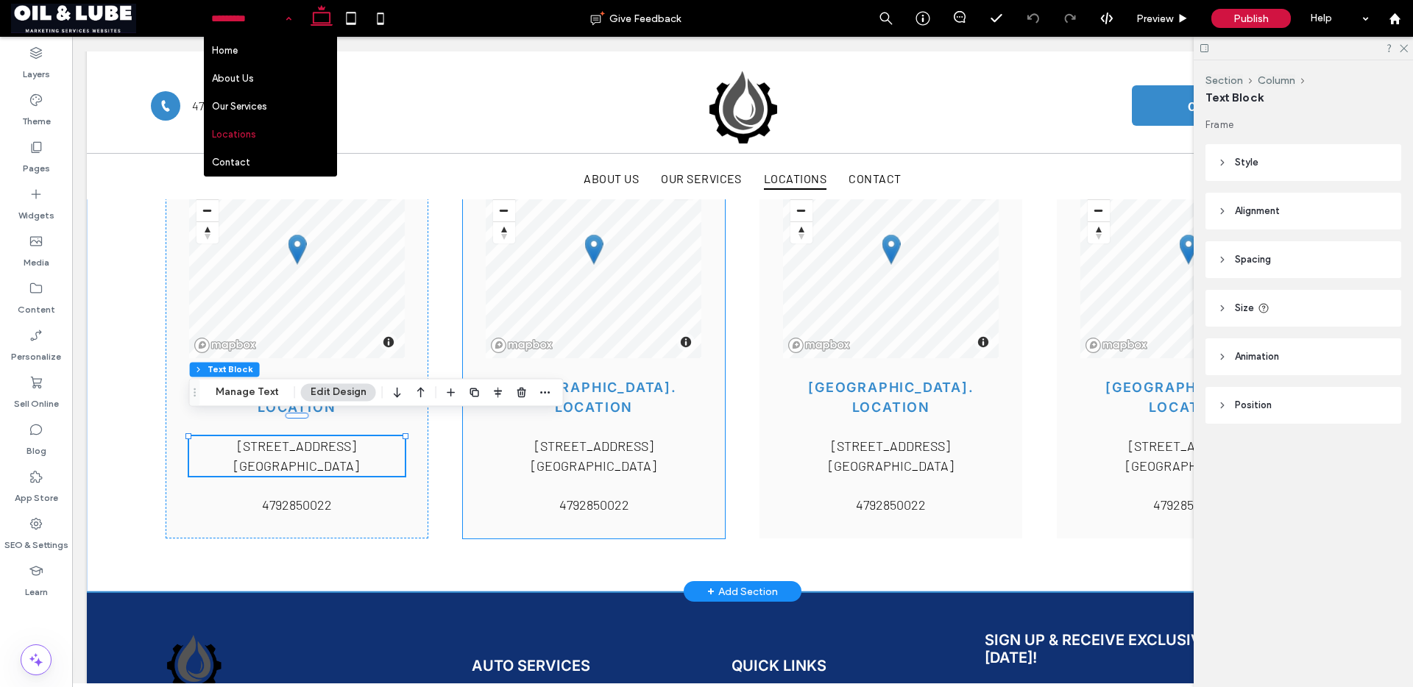
click at [714, 454] on div "© Mapbox © OpenStreetMap Improve this map [GEOGRAPHIC_DATA]. Location [STREET_A…" at bounding box center [594, 311] width 263 height 455
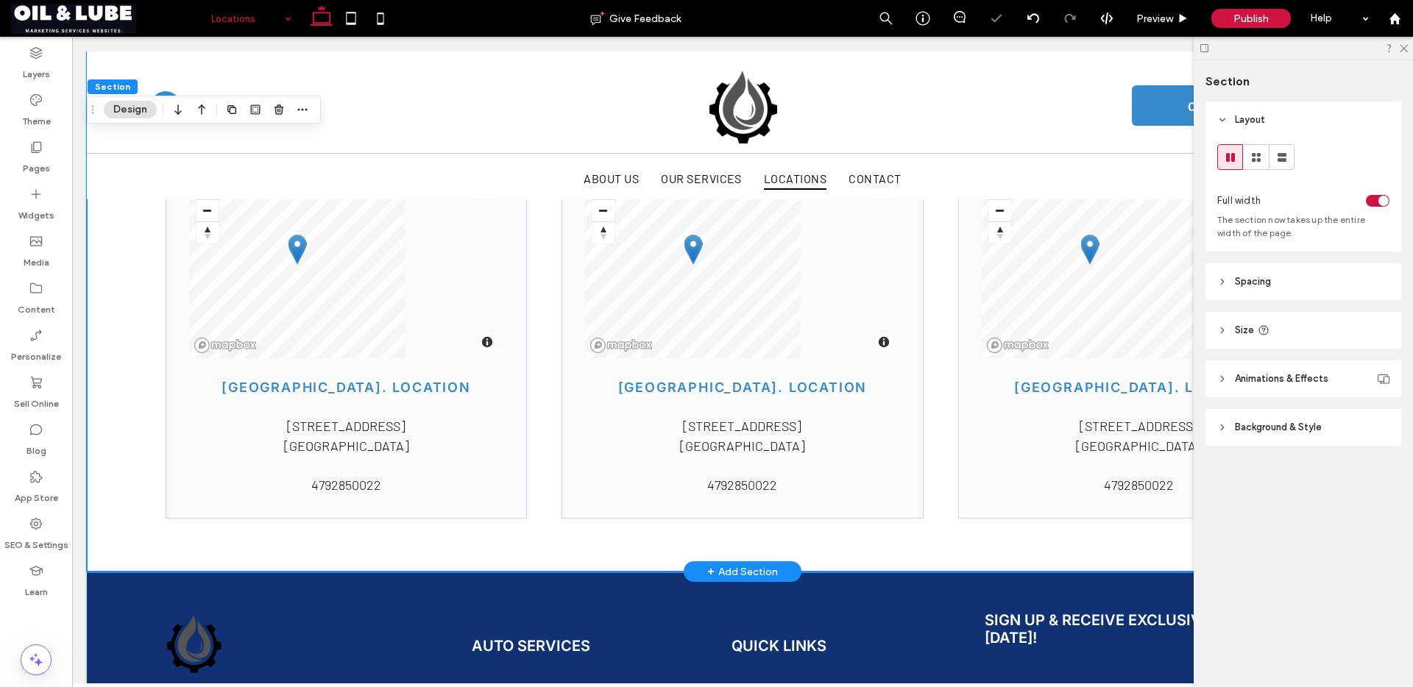
click at [925, 443] on div "© Mapbox © OpenStreetMap Improve this map [GEOGRAPHIC_DATA]. Location [STREET_A…" at bounding box center [742, 301] width 1311 height 539
click at [914, 442] on div "© Mapbox © OpenStreetMap Improve this map [GEOGRAPHIC_DATA]. Location [STREET_A…" at bounding box center [742, 301] width 361 height 435
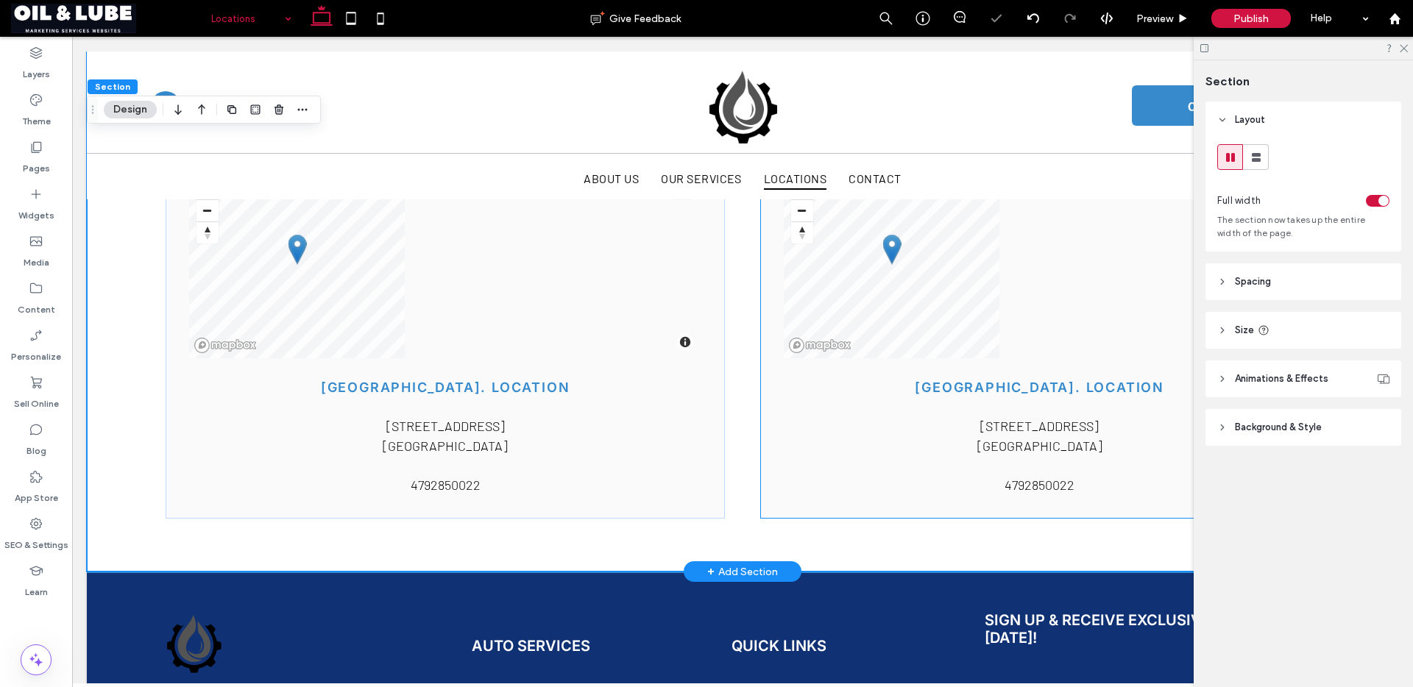
click at [768, 391] on div "© Mapbox © OpenStreetMap Improve this map [GEOGRAPHIC_DATA]. Location [STREET_A…" at bounding box center [1040, 301] width 560 height 435
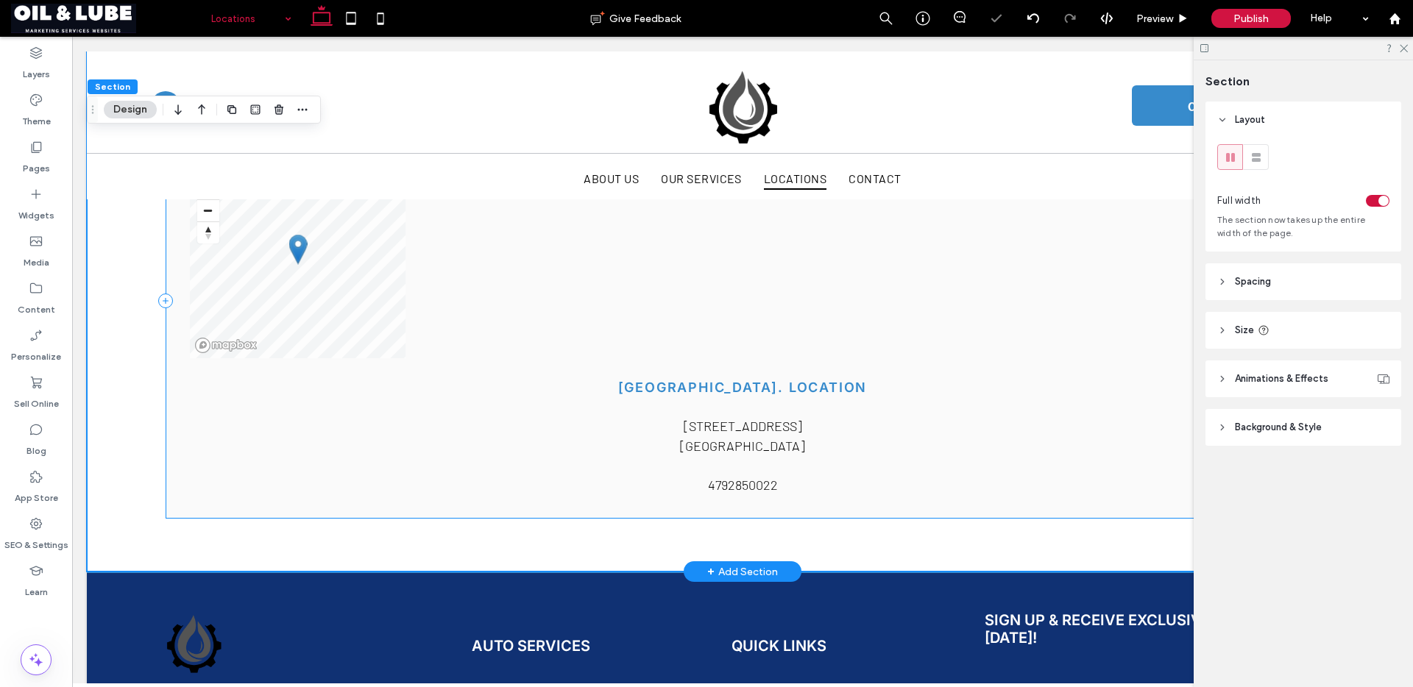
click at [267, 506] on div "© Mapbox © OpenStreetMap Improve this map [GEOGRAPHIC_DATA]. Location [STREET_A…" at bounding box center [743, 301] width 1154 height 435
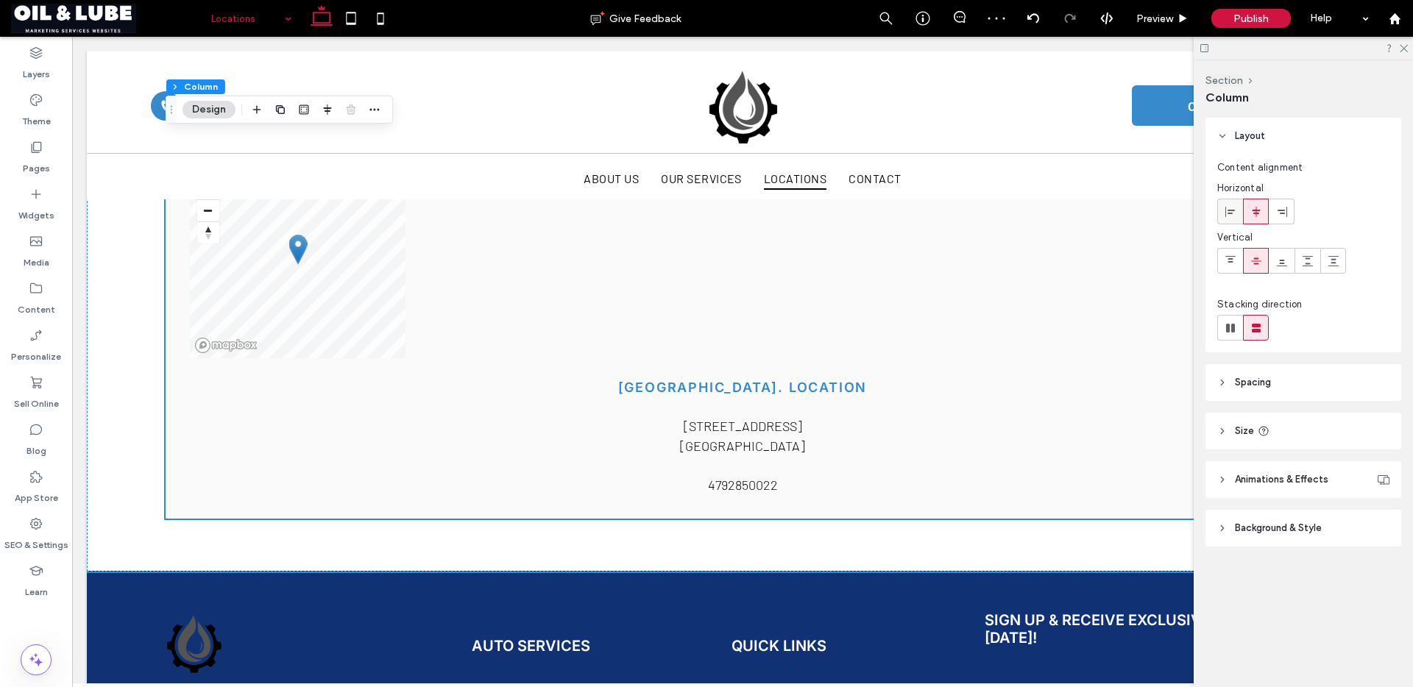
click at [1235, 211] on icon at bounding box center [1231, 212] width 12 height 12
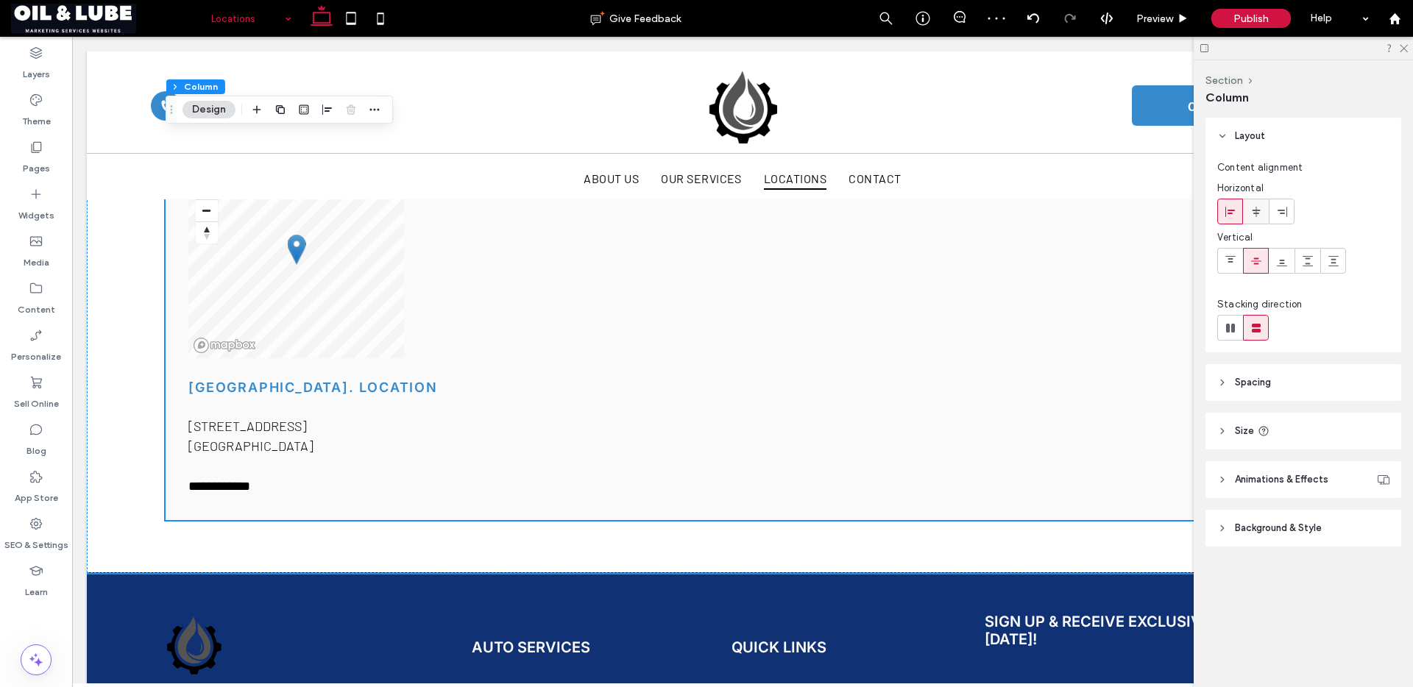
drag, startPoint x: 1247, startPoint y: 212, endPoint x: 966, endPoint y: 280, distance: 289.3
click at [1247, 212] on div at bounding box center [1256, 211] width 24 height 24
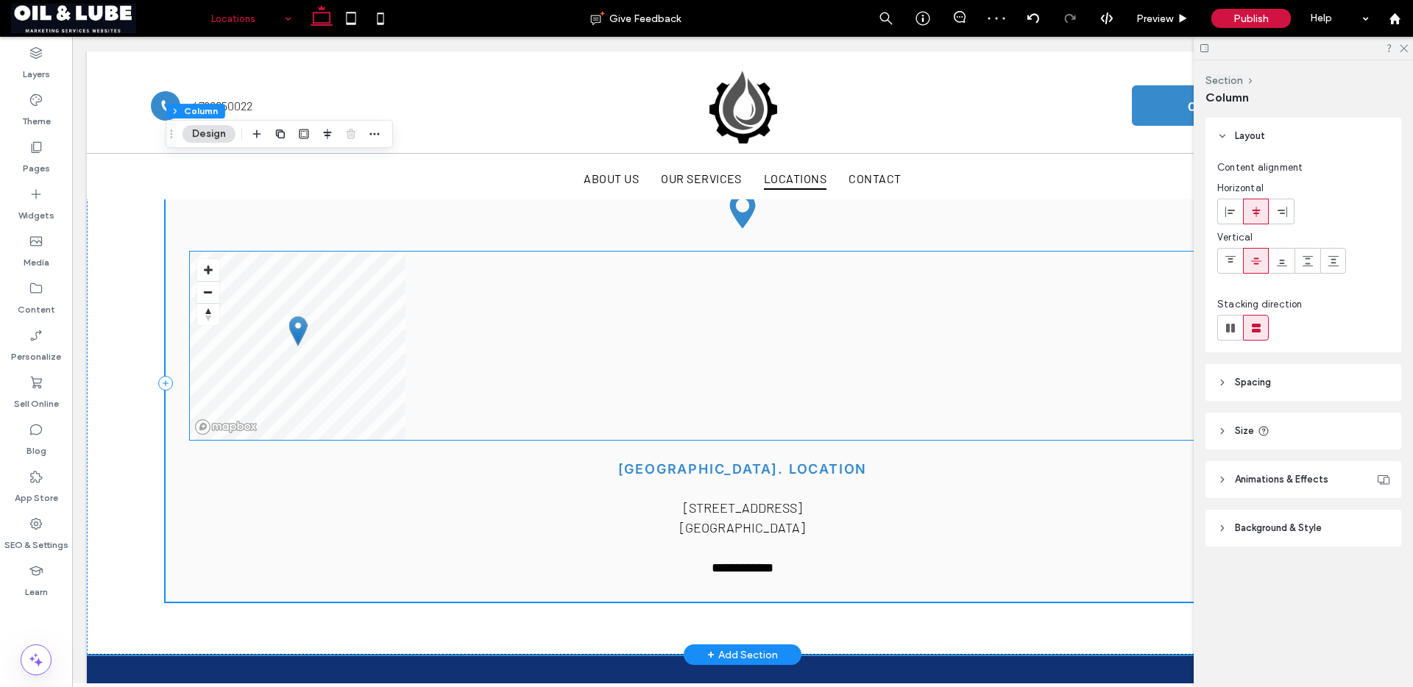
scroll to position [305, 0]
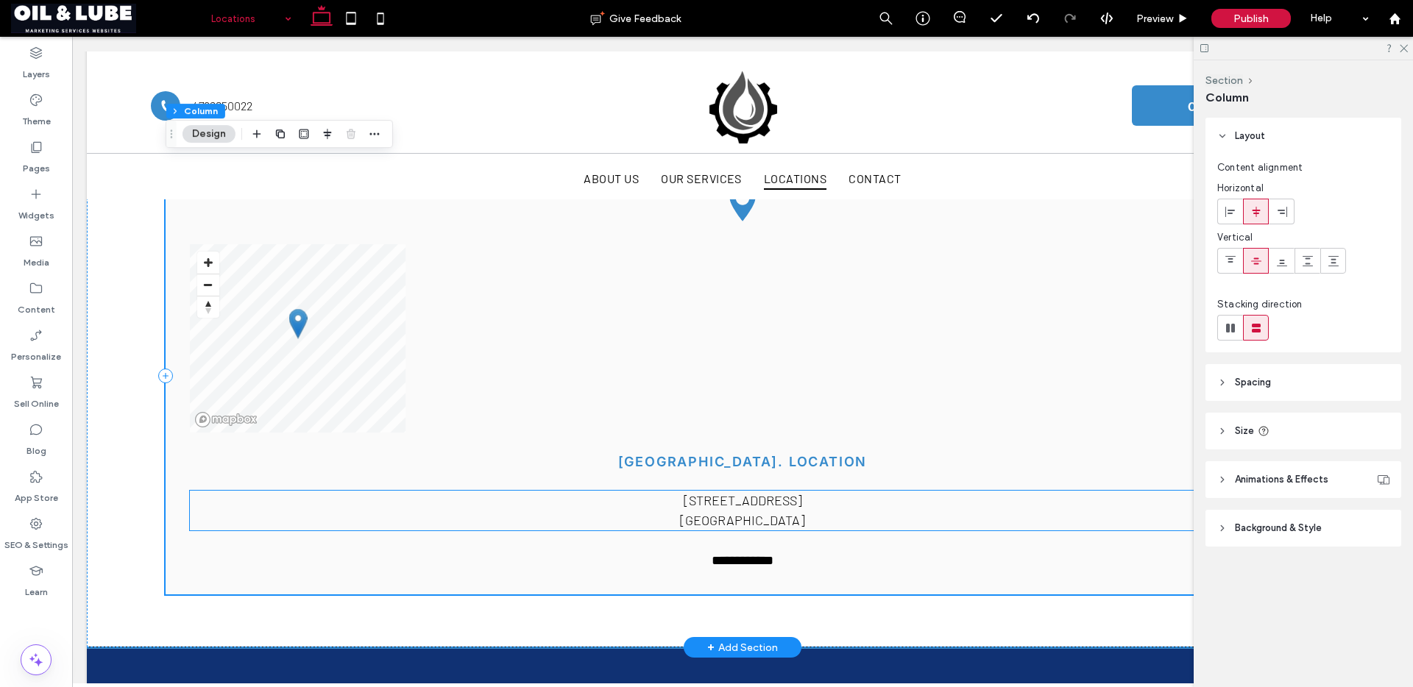
click at [776, 508] on span "[STREET_ADDRESS]" at bounding box center [743, 500] width 118 height 16
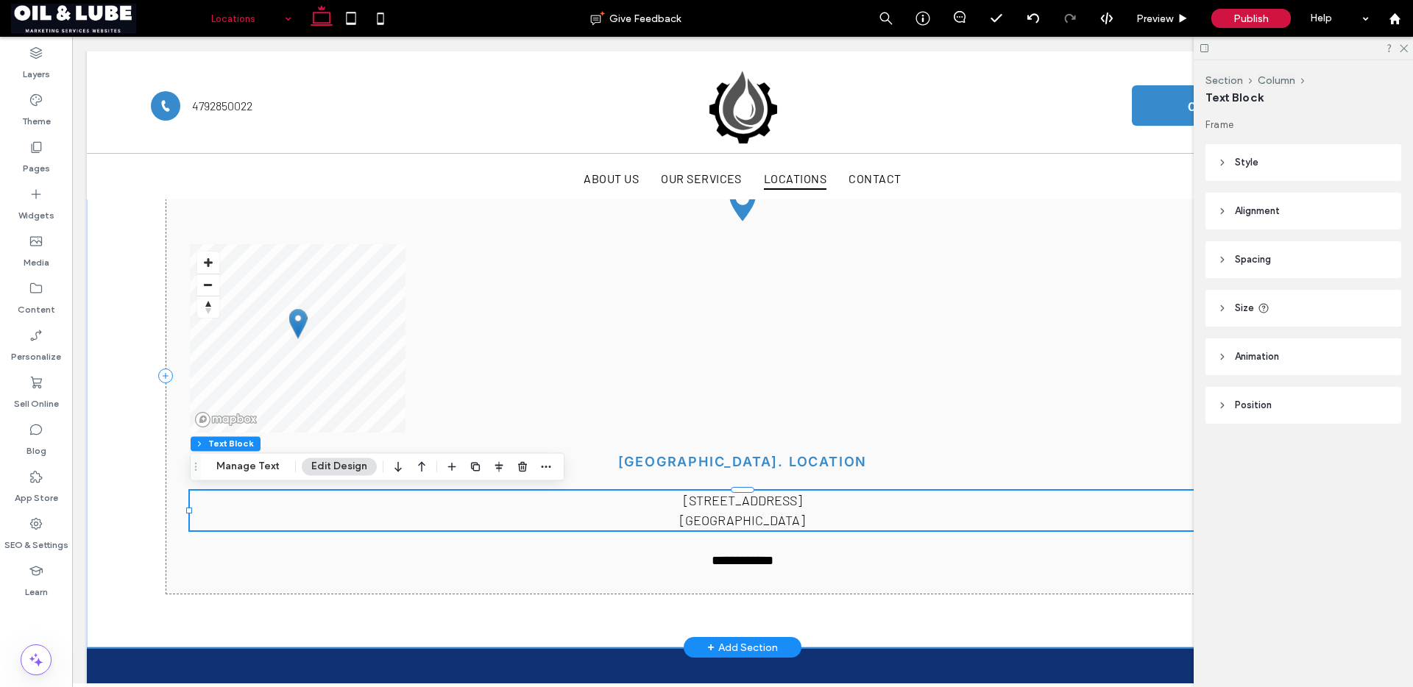
click at [776, 508] on span "[STREET_ADDRESS]" at bounding box center [743, 500] width 118 height 16
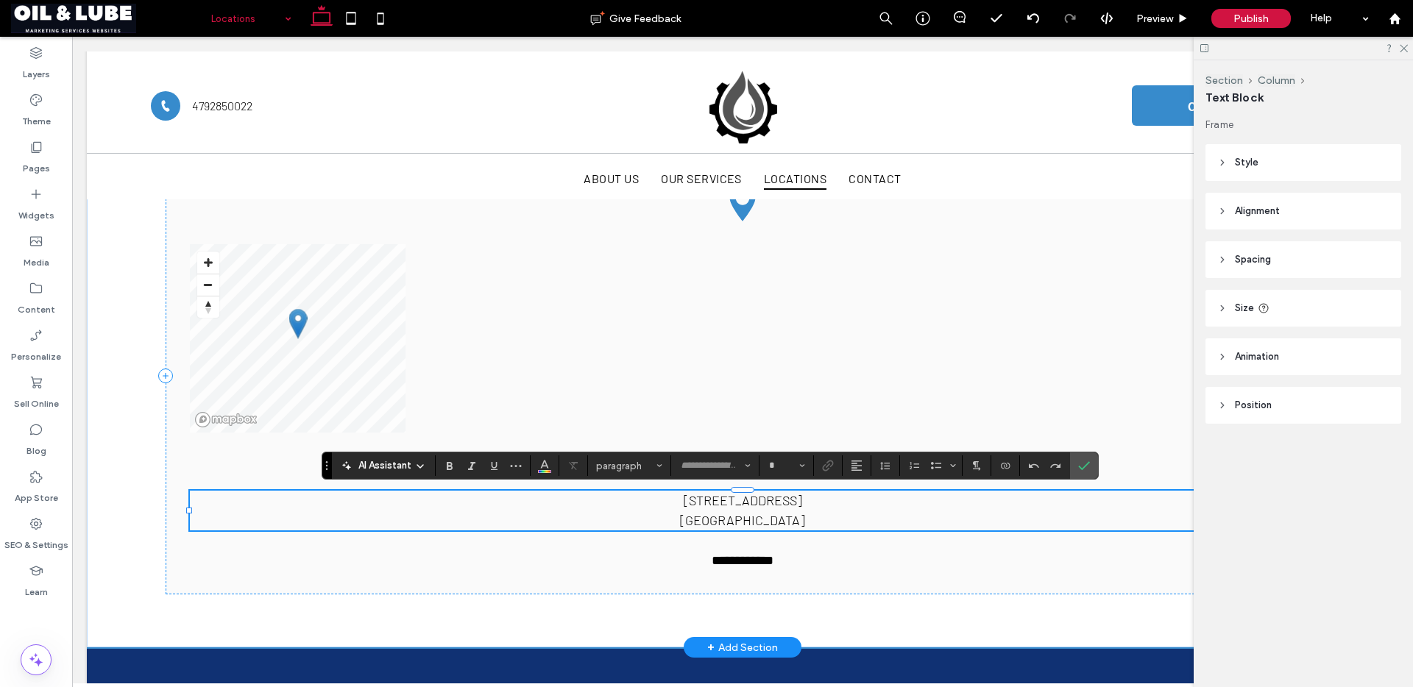
type input "******"
type input "**"
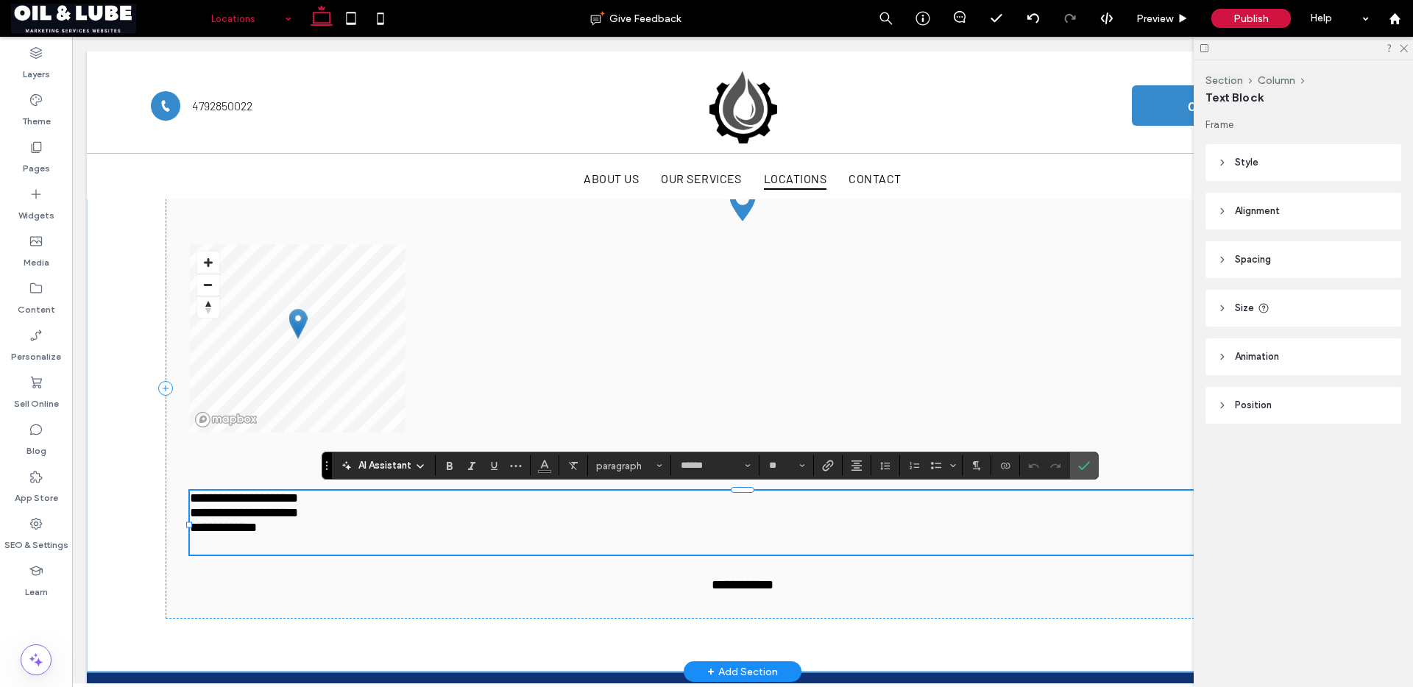
scroll to position [0, 0]
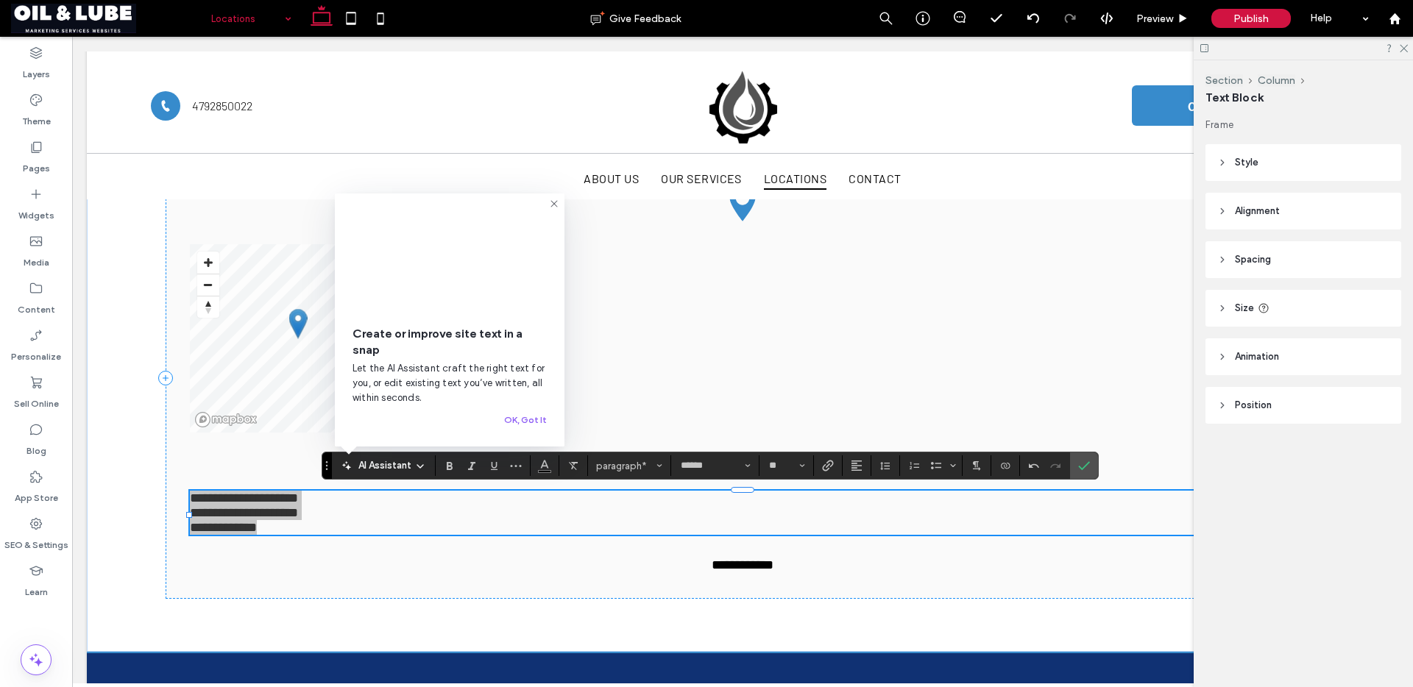
click at [1244, 167] on span "Style" at bounding box center [1247, 162] width 24 height 15
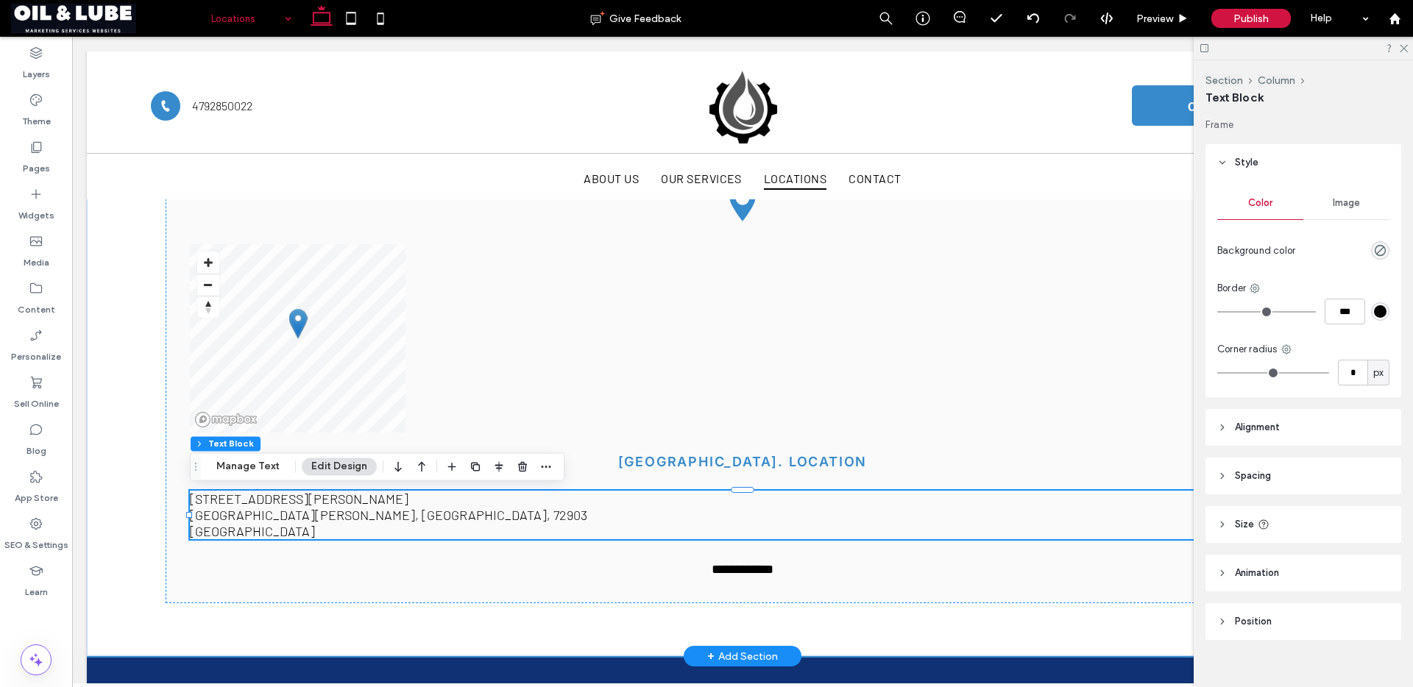
click at [417, 525] on p "United States ﻿" at bounding box center [742, 531] width 1105 height 16
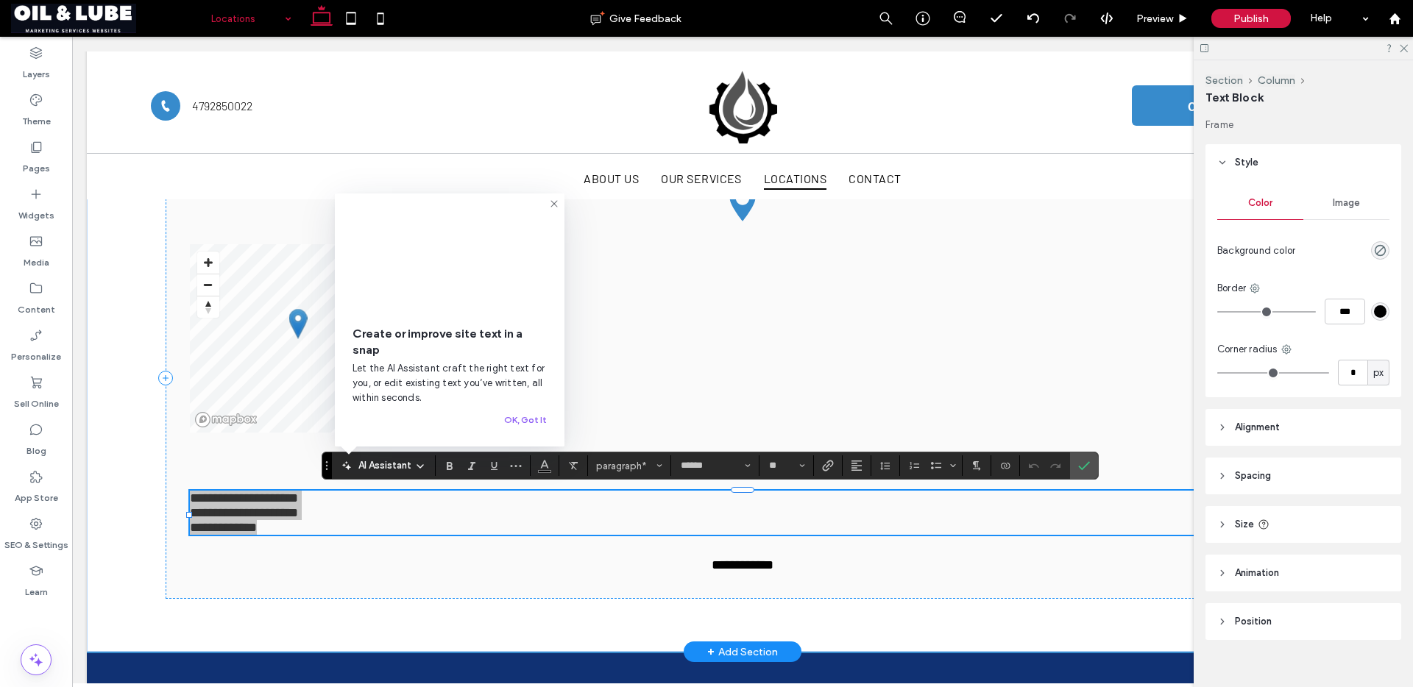
click at [1223, 152] on header "Style" at bounding box center [1303, 162] width 196 height 37
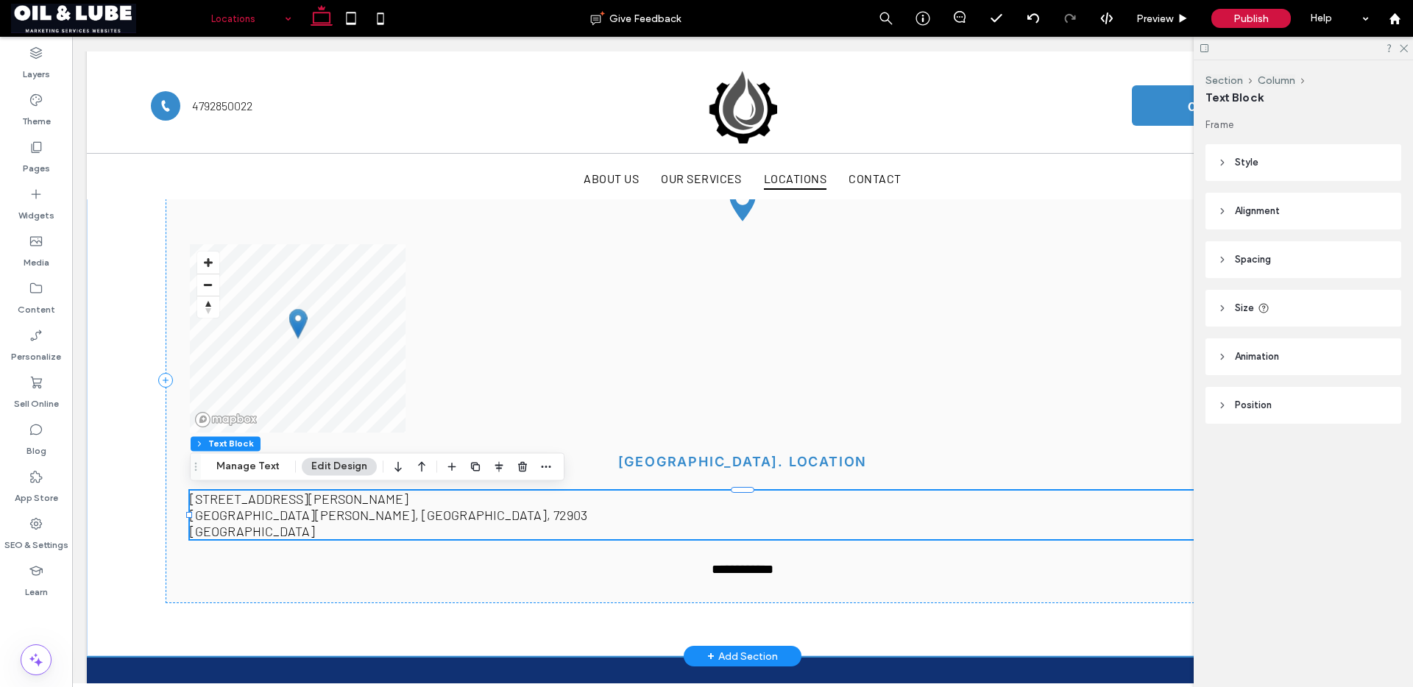
click at [676, 513] on p "[GEOGRAPHIC_DATA][PERSON_NAME], [GEOGRAPHIC_DATA], 72903" at bounding box center [742, 515] width 1105 height 16
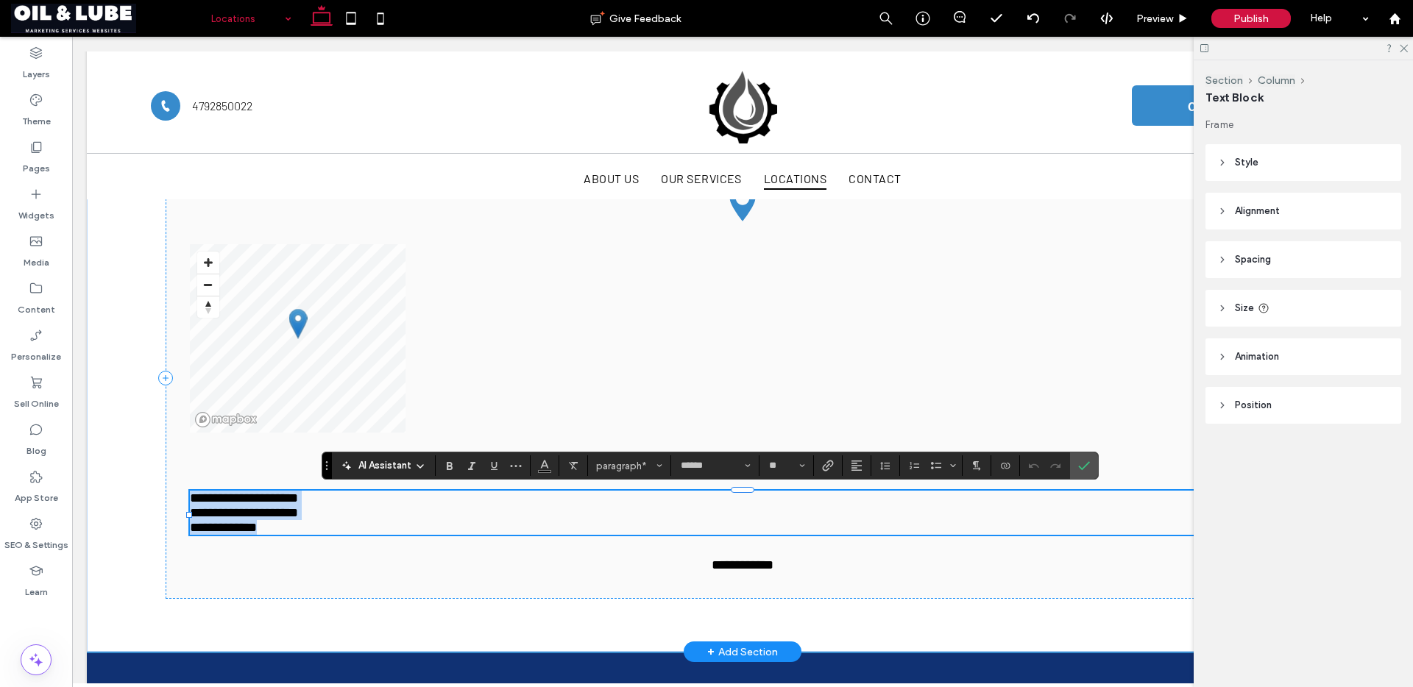
click at [676, 513] on p "**********" at bounding box center [742, 513] width 1105 height 15
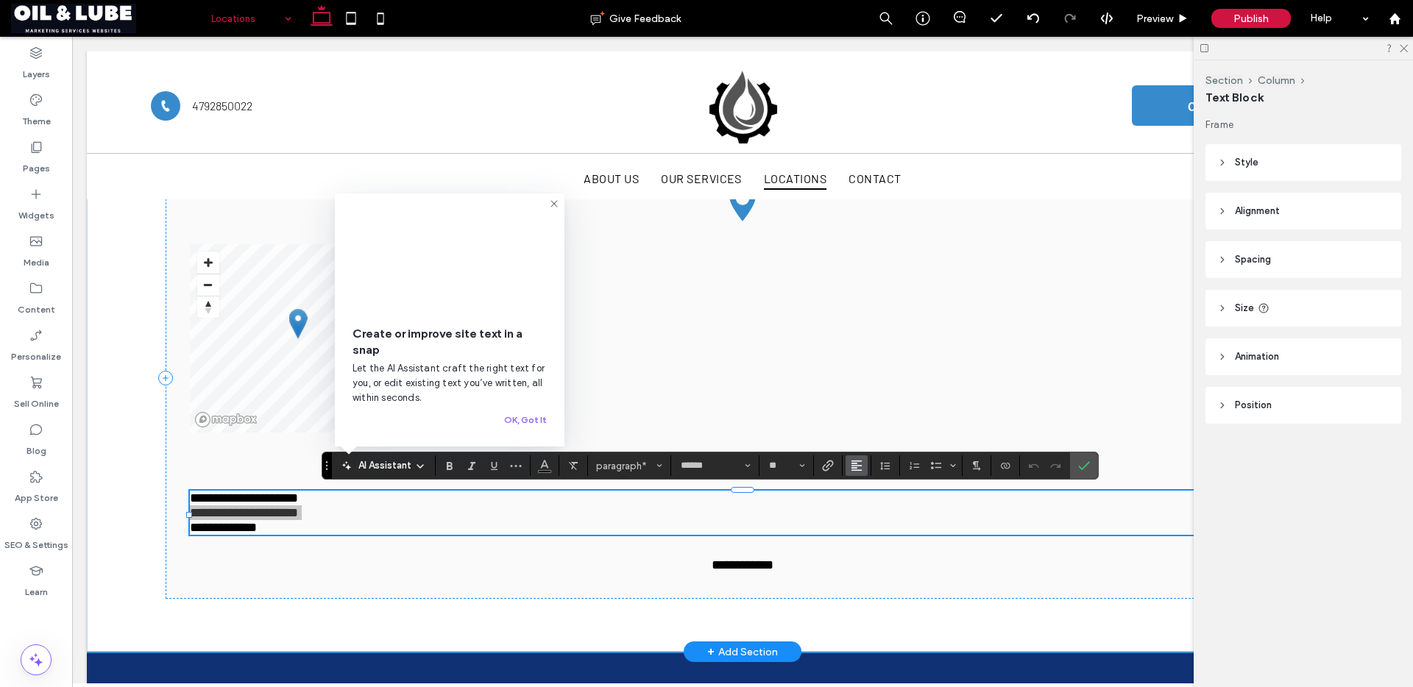
click at [852, 464] on use "Alignment" at bounding box center [856, 466] width 10 height 10
drag, startPoint x: 869, startPoint y: 400, endPoint x: 793, endPoint y: 377, distance: 79.2
click at [869, 400] on use "ui.textEditor.alignment.center" at bounding box center [868, 399] width 10 height 10
click at [560, 520] on p "**********" at bounding box center [742, 513] width 1105 height 15
click at [860, 469] on icon "Alignment" at bounding box center [857, 466] width 12 height 12
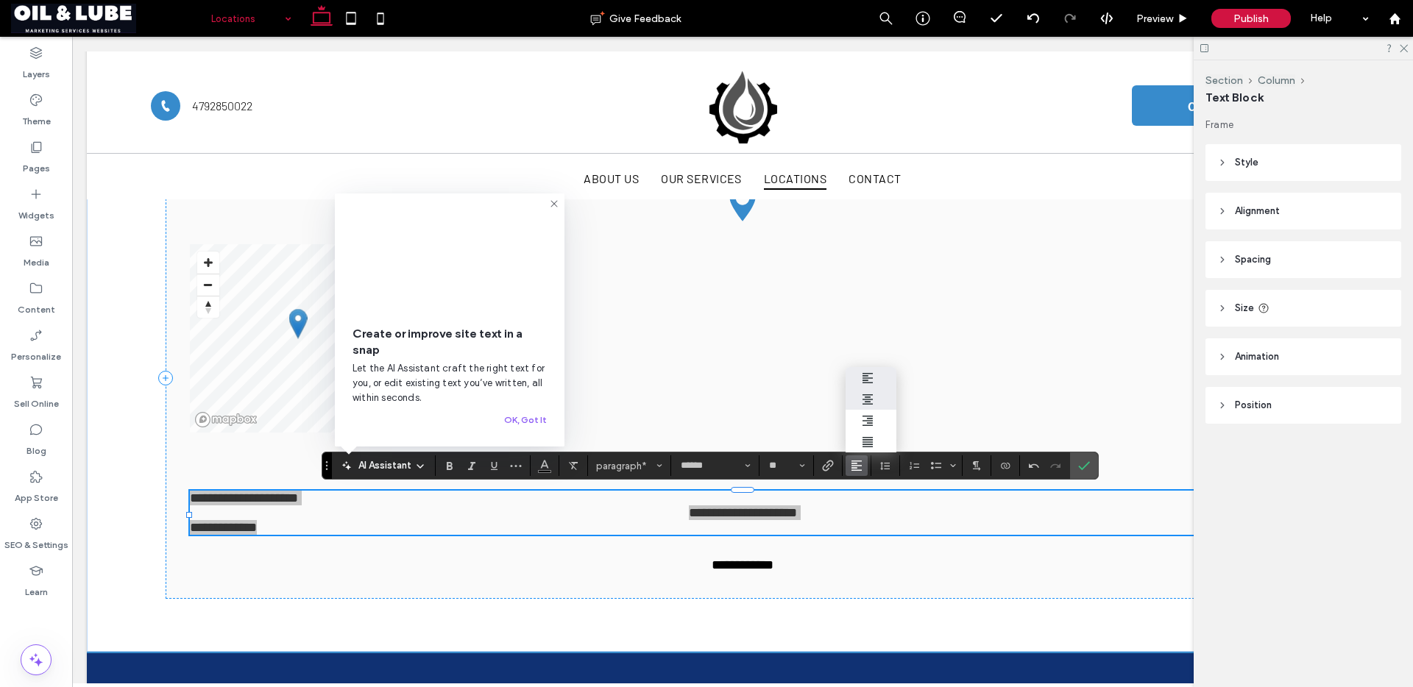
click at [873, 399] on div "ui.textEditor.alignment.center" at bounding box center [871, 400] width 19 height 12
